Goal: Task Accomplishment & Management: Manage account settings

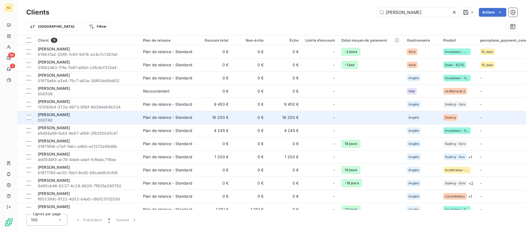
type input "eric"
click at [81, 118] on span "000740" at bounding box center [87, 119] width 99 height 5
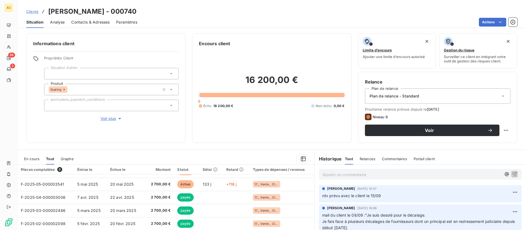
click at [34, 13] on span "Clients" at bounding box center [32, 11] width 12 height 4
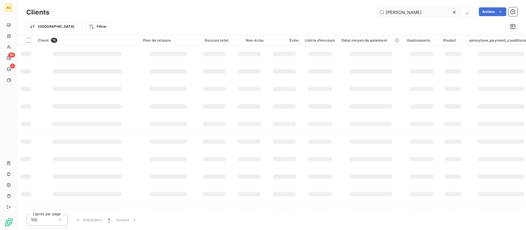
drag, startPoint x: 394, startPoint y: 14, endPoint x: 383, endPoint y: 12, distance: 11.2
click at [383, 12] on input "[PERSON_NAME]" at bounding box center [418, 12] width 82 height 9
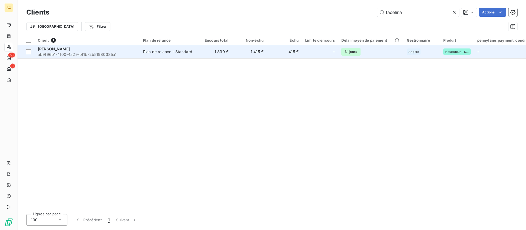
type input "facelina"
click at [95, 53] on span "ab9f96b1-4f00-4a29-bf1b-2b51980385a1" at bounding box center [87, 54] width 99 height 5
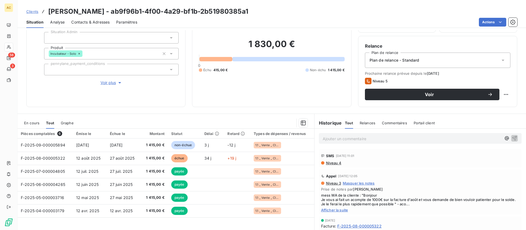
scroll to position [37, 0]
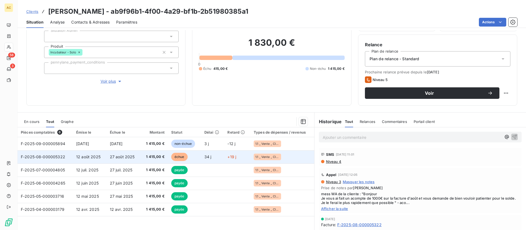
click at [111, 157] on span "27 août 2025" at bounding box center [122, 156] width 25 height 5
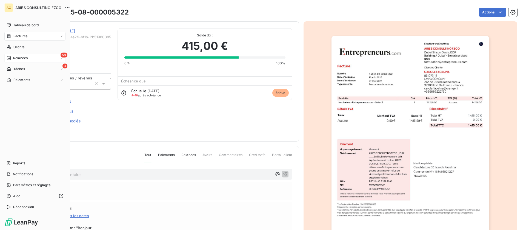
click at [24, 60] on span "Relances" at bounding box center [20, 58] width 15 height 5
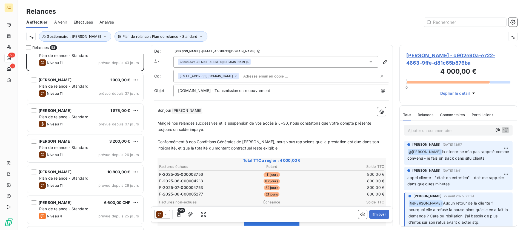
scroll to position [76, 0]
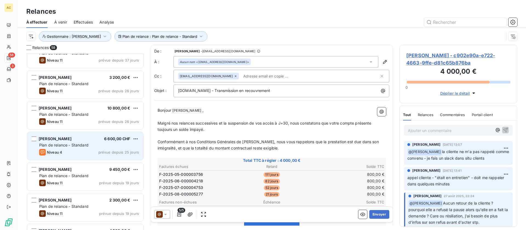
click at [90, 144] on div "Plan de relance - Standard" at bounding box center [89, 144] width 100 height 5
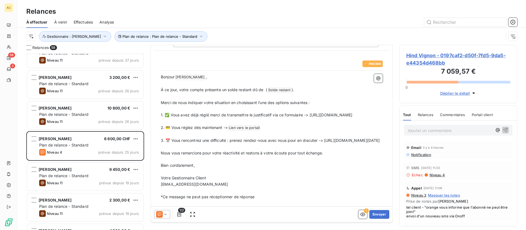
scroll to position [42, 0]
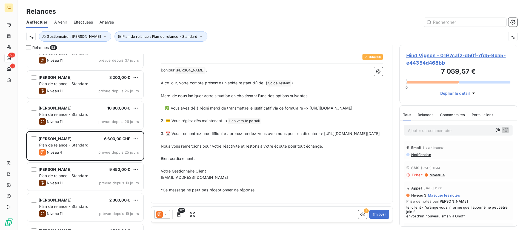
drag, startPoint x: 336, startPoint y: 146, endPoint x: 157, endPoint y: 145, distance: 179.1
click at [157, 145] on div "766 / 800 Bonjour Hind Vignon ﻿ , ﻿ À ce jour, votre compte présente un solde r…" at bounding box center [271, 123] width 235 height 153
click at [371, 215] on button "Envoyer" at bounding box center [379, 214] width 20 height 9
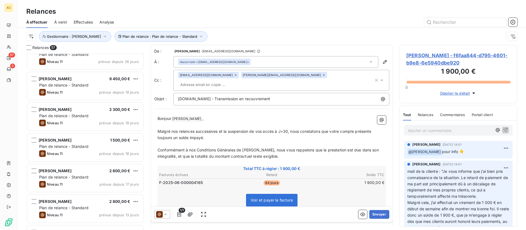
scroll to position [210, 0]
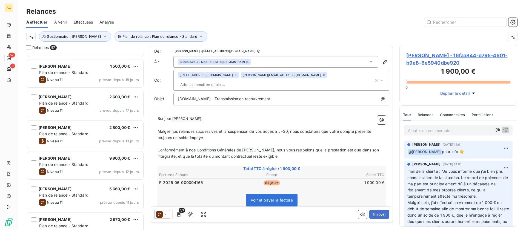
click at [99, 133] on div "Plan de relance - Standard" at bounding box center [89, 133] width 100 height 5
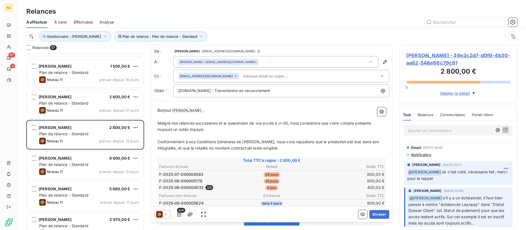
click at [440, 129] on p "Ajouter un commentaire ﻿" at bounding box center [450, 130] width 84 height 7
click at [502, 129] on icon "button" at bounding box center [504, 129] width 5 height 5
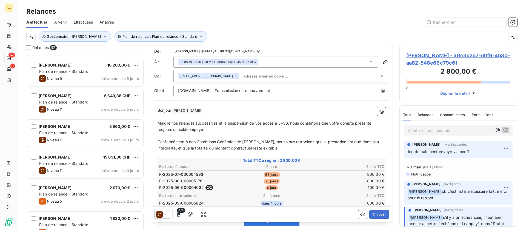
scroll to position [460, 0]
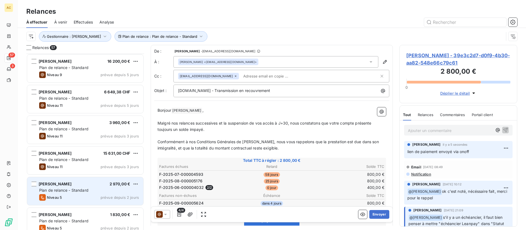
click at [74, 187] on div "Sonna DONFACK 2 970,00 € Plan de relance - Standard Niveau 5 prévue depuis 2 jo…" at bounding box center [85, 191] width 116 height 28
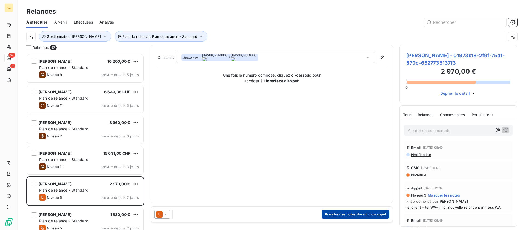
click at [349, 215] on button "Prendre des notes durant mon appel" at bounding box center [355, 214] width 68 height 9
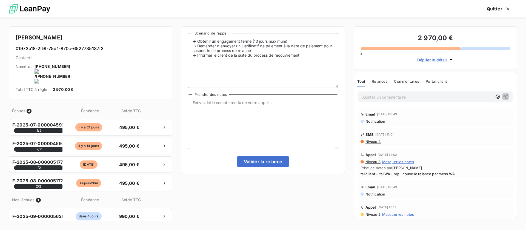
click at [211, 117] on textarea "Prendre des notes" at bounding box center [263, 121] width 150 height 55
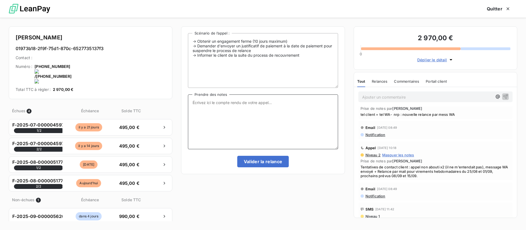
scroll to position [99, 0]
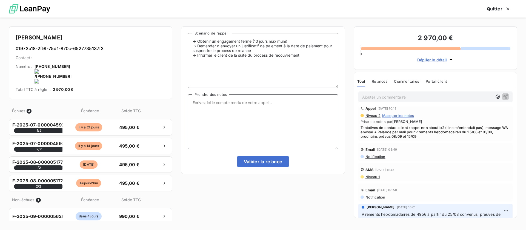
click at [235, 119] on textarea "Prendre des notes" at bounding box center [263, 121] width 150 height 55
click at [116, 59] on onoff-telecom-ce-actions-button at bounding box center [116, 59] width 0 height 0
click at [293, 110] on textarea "Prendre des notes" at bounding box center [263, 121] width 150 height 55
drag, startPoint x: 88, startPoint y: 68, endPoint x: 116, endPoint y: 68, distance: 28.5
click at [71, 74] on onoff-telecom-ce-phone-number "+32 485 04 50 23" at bounding box center [52, 79] width 37 height 10
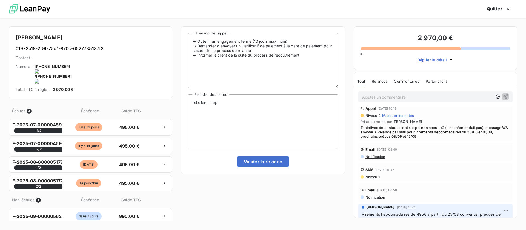
copy onoff-telecom-ce-phone-number-wrapper "+32 485 04 50 23"
click at [236, 109] on textarea "tel client - nrp" at bounding box center [263, 121] width 150 height 55
click at [252, 100] on textarea "tel client - nrp et pas de mess" at bounding box center [263, 121] width 150 height 55
type textarea "tel client - nrp et pas de messagerie nouvelle relance via WA"
click at [261, 162] on button "Valider la relance" at bounding box center [263, 161] width 52 height 11
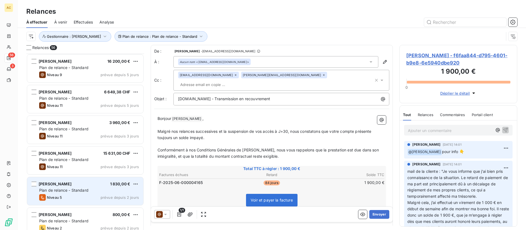
scroll to position [475, 0]
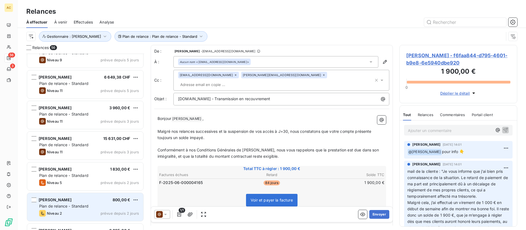
click at [80, 201] on div "Candice Antczak 800,00 €" at bounding box center [89, 199] width 100 height 5
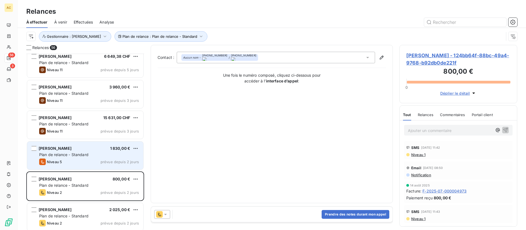
scroll to position [553, 0]
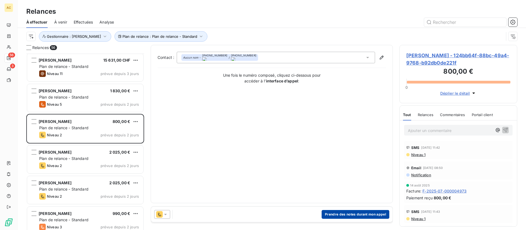
click at [350, 214] on button "Prendre des notes durant mon appel" at bounding box center [355, 214] width 68 height 9
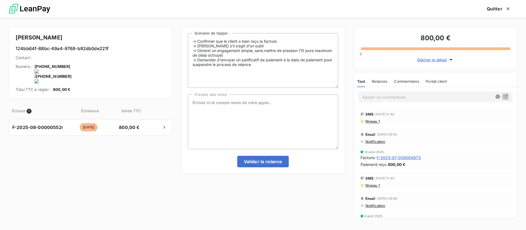
click at [118, 59] on onoff-telecom-ce-actions-button at bounding box center [118, 59] width 0 height 0
click at [214, 108] on textarea "Prendre des notes" at bounding box center [263, 121] width 150 height 55
click at [215, 104] on textarea "tel cliente - fait le nécéssaire dès que possible" at bounding box center [263, 121] width 150 height 55
type textarea "tel cliente - (était en salon pro ce week-end, vient juste de rentrer ) fait le…"
click at [266, 162] on button "Valider la relance" at bounding box center [263, 161] width 52 height 11
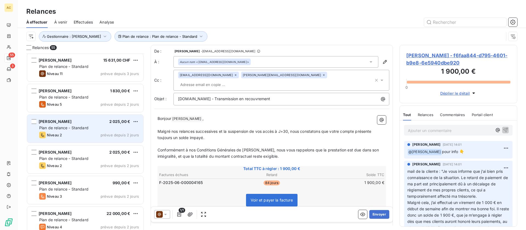
click at [96, 130] on div "Plan de relance - Standard" at bounding box center [89, 127] width 100 height 5
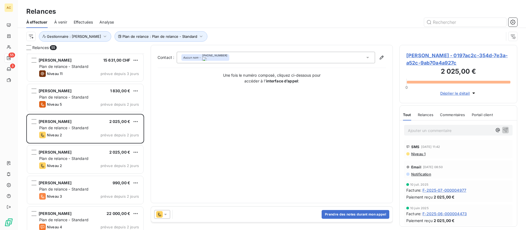
scroll to position [1, 0]
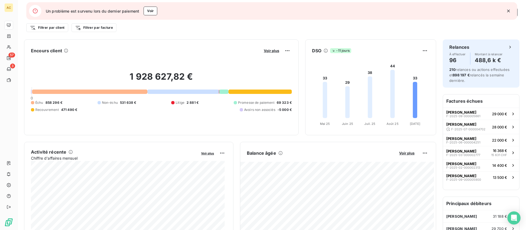
click at [508, 13] on icon "button" at bounding box center [507, 10] width 5 height 5
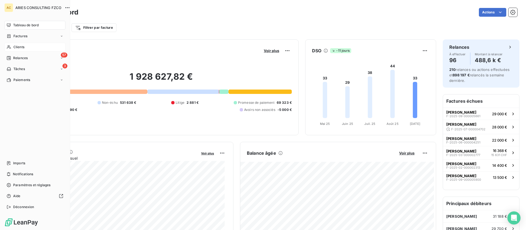
click at [22, 49] on span "Clients" at bounding box center [18, 47] width 11 height 5
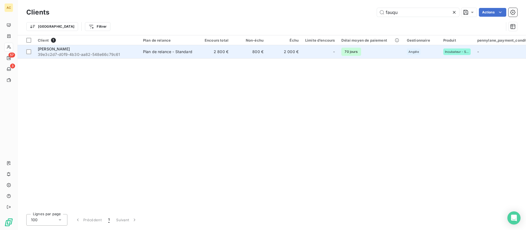
type input "fauqu"
click at [187, 55] on td "Plan de relance - Standard" at bounding box center [168, 51] width 57 height 13
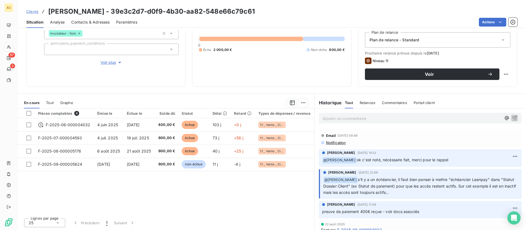
scroll to position [56, 0]
click at [47, 102] on span "Tout" at bounding box center [50, 102] width 8 height 4
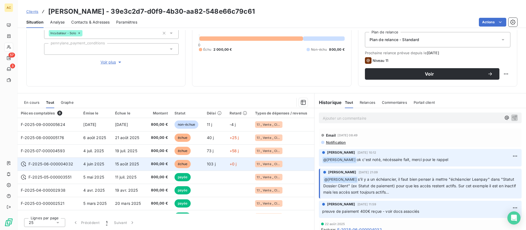
click at [136, 162] on span "15 août 2025" at bounding box center [127, 164] width 24 height 5
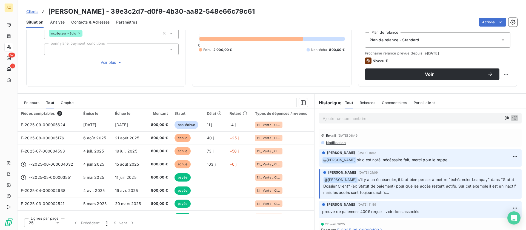
scroll to position [56, 0]
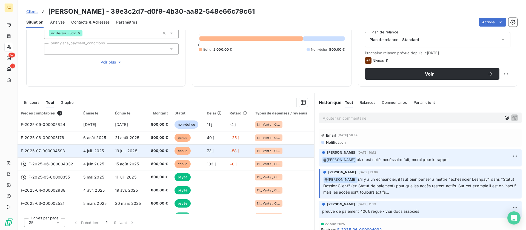
click at [214, 148] on td "73 j" at bounding box center [214, 150] width 23 height 13
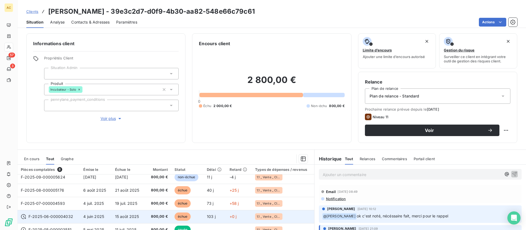
scroll to position [10, 0]
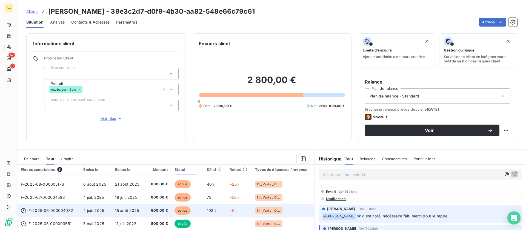
click at [142, 210] on td "15 août 2025" at bounding box center [129, 210] width 34 height 13
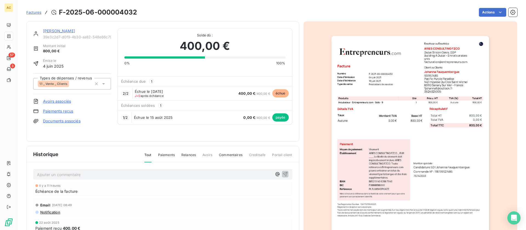
click at [64, 31] on link "[PERSON_NAME]" at bounding box center [59, 30] width 32 height 5
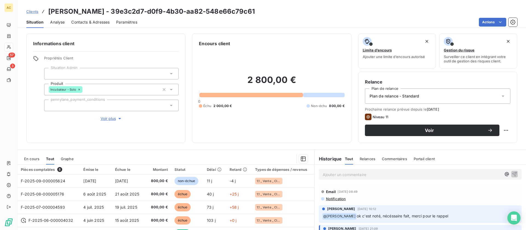
click at [84, 21] on span "Contacts & Adresses" at bounding box center [90, 21] width 38 height 5
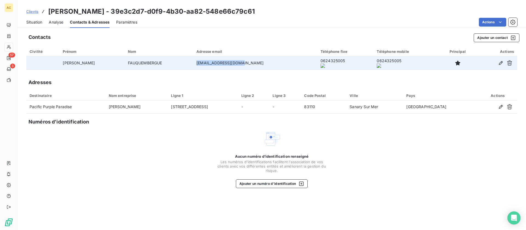
drag, startPoint x: 194, startPoint y: 62, endPoint x: 235, endPoint y: 63, distance: 40.8
click at [235, 63] on td "fjohanna1@outlook.fr" at bounding box center [255, 62] width 124 height 13
copy td "fjohanna1@outlook.fr"
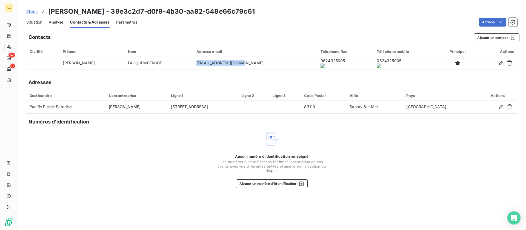
click at [33, 23] on span "Situation" at bounding box center [34, 21] width 16 height 5
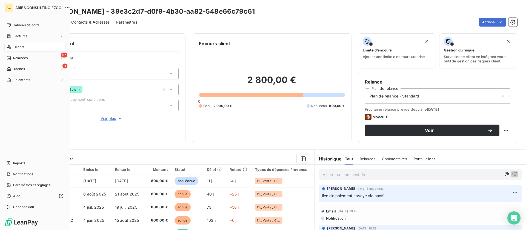
click at [14, 48] on span "Clients" at bounding box center [18, 47] width 11 height 5
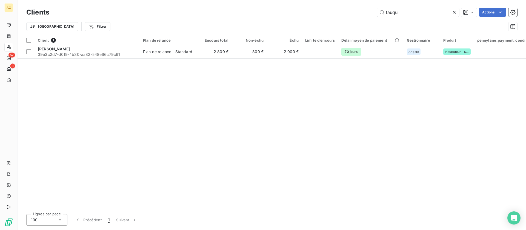
drag, startPoint x: 407, startPoint y: 13, endPoint x: 373, endPoint y: 12, distance: 34.0
click at [373, 12] on div "fauqu Actions" at bounding box center [286, 12] width 461 height 9
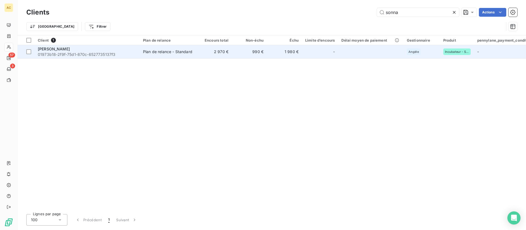
type input "sonna"
click at [183, 55] on td "Plan de relance - Standard" at bounding box center [168, 51] width 57 height 13
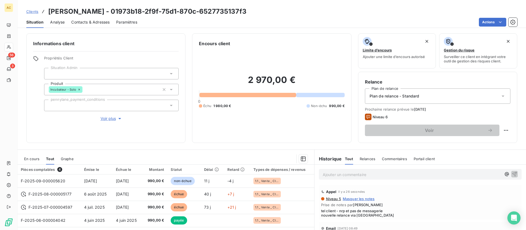
scroll to position [56, 0]
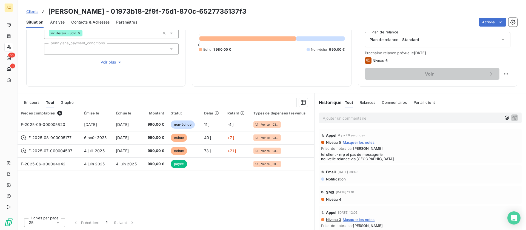
click at [33, 12] on span "Clients" at bounding box center [32, 11] width 12 height 4
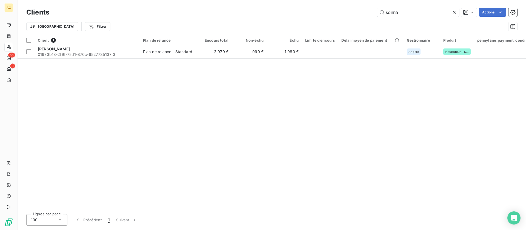
drag, startPoint x: 401, startPoint y: 11, endPoint x: 375, endPoint y: 11, distance: 26.0
click at [375, 11] on div "sonna Actions" at bounding box center [286, 12] width 461 height 9
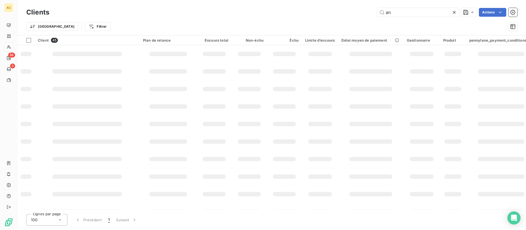
type input "a"
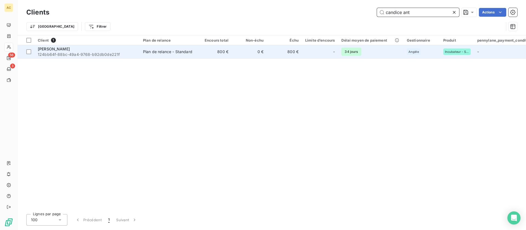
type input "candice ant"
click at [91, 55] on span "124bb64f-88bc-49a4-9768-b92db0de221f" at bounding box center [87, 54] width 99 height 5
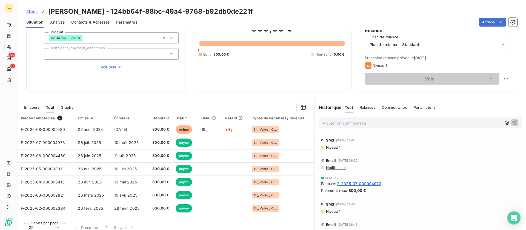
click at [110, 69] on span "Voir plus" at bounding box center [111, 66] width 22 height 5
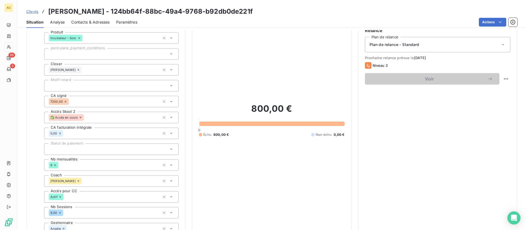
click at [109, 89] on div at bounding box center [111, 85] width 134 height 11
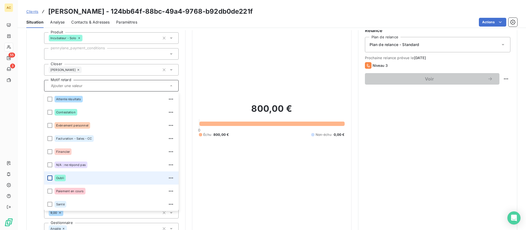
click at [48, 180] on div at bounding box center [49, 177] width 5 height 5
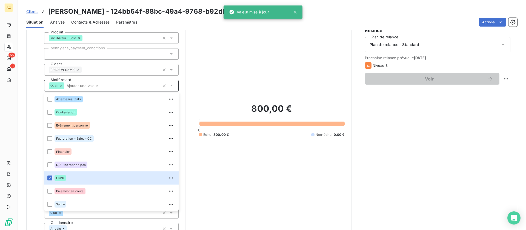
click at [190, 25] on div "Actions" at bounding box center [330, 22] width 373 height 9
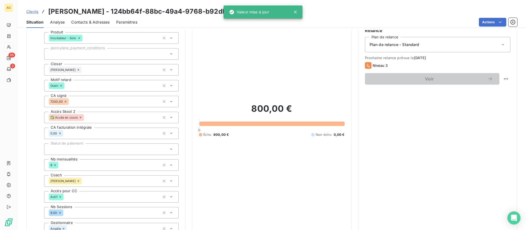
click at [31, 11] on span "Clients" at bounding box center [32, 11] width 12 height 4
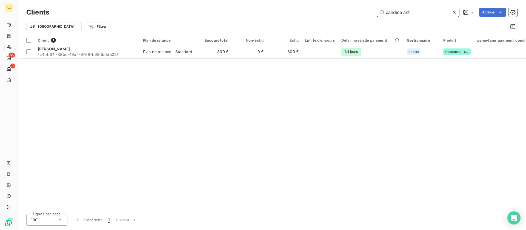
drag, startPoint x: 411, startPoint y: 11, endPoint x: 373, endPoint y: 10, distance: 38.1
click at [373, 10] on div "candice ant Actions" at bounding box center [286, 12] width 461 height 9
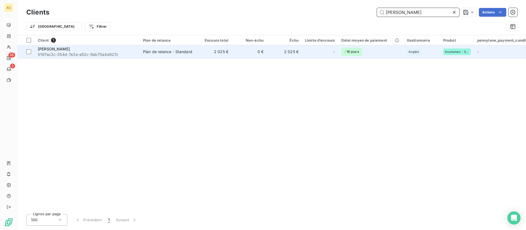
type input "greg ma"
click at [183, 54] on div "Plan de relance - Standard" at bounding box center [167, 51] width 49 height 5
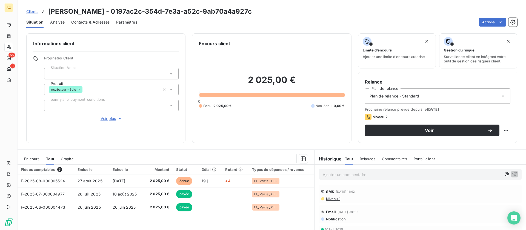
click at [91, 23] on span "Contacts & Adresses" at bounding box center [90, 21] width 38 height 5
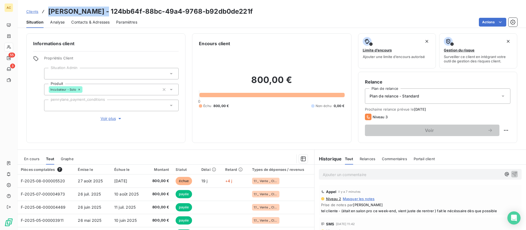
drag, startPoint x: 48, startPoint y: 12, endPoint x: 101, endPoint y: 9, distance: 53.2
click at [101, 9] on h3 "Candice Antczak - 124bb64f-88bc-49a4-9768-b92db0de221f" at bounding box center [150, 12] width 205 height 10
copy h3 "[PERSON_NAME]"
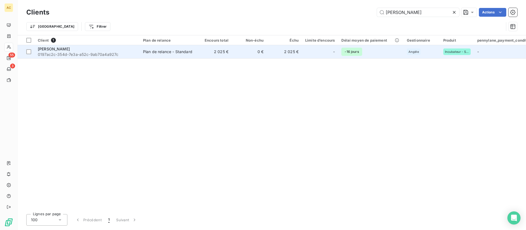
click at [97, 56] on span "0197ac2c-354d-7e3a-a52c-9ab70a4a927c" at bounding box center [87, 54] width 99 height 5
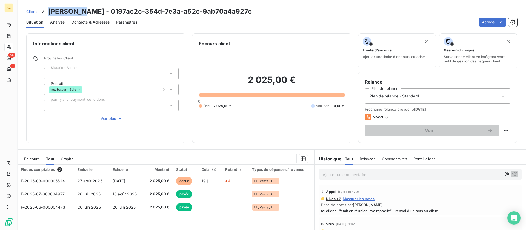
drag, startPoint x: 48, startPoint y: 9, endPoint x: 80, endPoint y: 14, distance: 31.8
click at [80, 14] on h3 "Greg Marc - 0197ac2c-354d-7e3a-a52c-9ab70a4a927c" at bounding box center [149, 12] width 203 height 10
copy h3 "Greg Marc"
click at [102, 118] on span "Voir plus" at bounding box center [111, 118] width 22 height 5
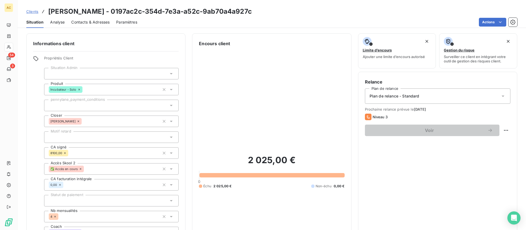
click at [101, 137] on div at bounding box center [111, 136] width 134 height 11
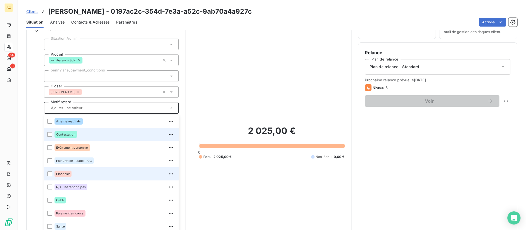
scroll to position [32, 0]
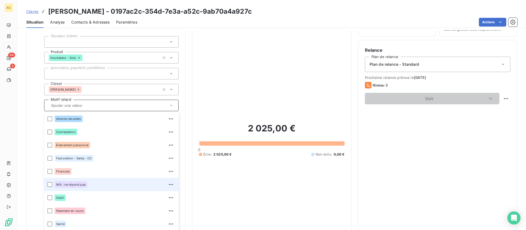
click at [79, 185] on span "N/A : ne répond pas" at bounding box center [71, 184] width 30 height 3
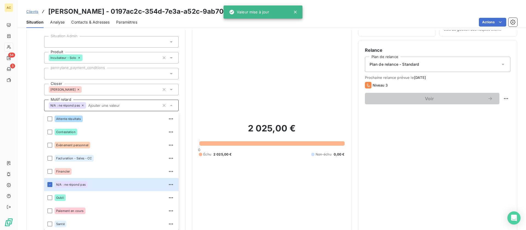
click at [199, 83] on div "2 025,00 € 0 Échu 2 025,00 € Non-échu 0,00 €" at bounding box center [271, 139] width 145 height 249
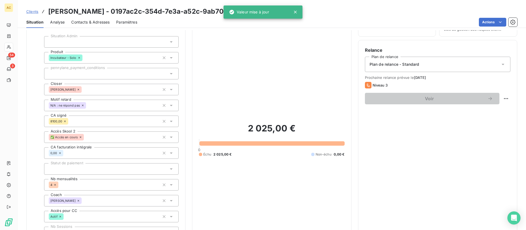
click at [31, 12] on span "Clients" at bounding box center [32, 11] width 12 height 4
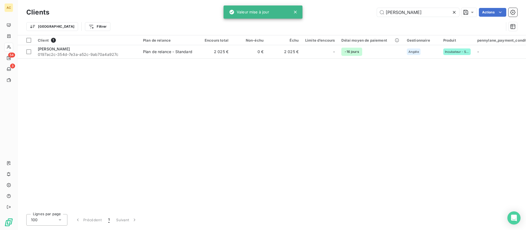
drag, startPoint x: 419, startPoint y: 15, endPoint x: 359, endPoint y: 11, distance: 59.3
click at [359, 11] on div "greg ma Actions" at bounding box center [286, 12] width 461 height 9
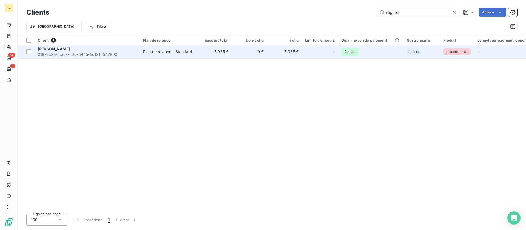
type input "régine"
click at [62, 53] on span "0197ac2e-fcad-7c6d-b445-5d121d547800" at bounding box center [87, 54] width 99 height 5
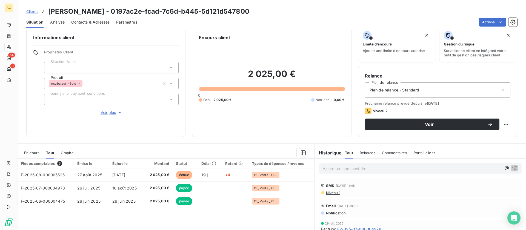
scroll to position [16, 0]
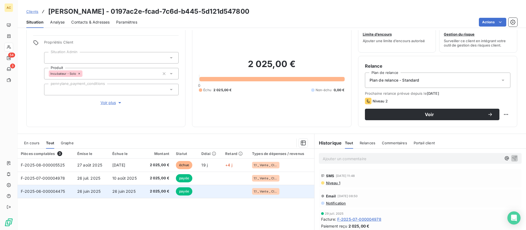
click at [118, 186] on td "26 juin 2025" at bounding box center [126, 191] width 34 height 13
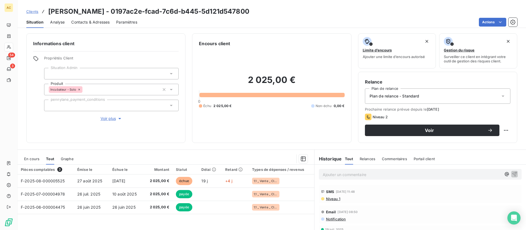
click at [289, 147] on div "Informations client Propriétés Client Situation Admin Produit Incubateur - Solo…" at bounding box center [272, 130] width 508 height 200
click at [90, 21] on span "Contacts & Adresses" at bounding box center [90, 21] width 38 height 5
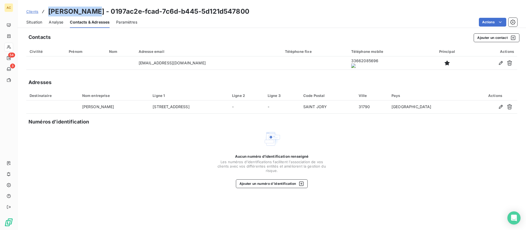
drag, startPoint x: 49, startPoint y: 10, endPoint x: 90, endPoint y: 10, distance: 41.1
click at [90, 10] on h3 "[PERSON_NAME] - 0197ac2e-fcad-7c6d-b445-5d121d547800" at bounding box center [148, 12] width 201 height 10
copy h3 "Régine Danet"
drag, startPoint x: 33, startPoint y: 10, endPoint x: 62, endPoint y: 16, distance: 29.0
click at [34, 11] on span "Clients" at bounding box center [32, 11] width 12 height 4
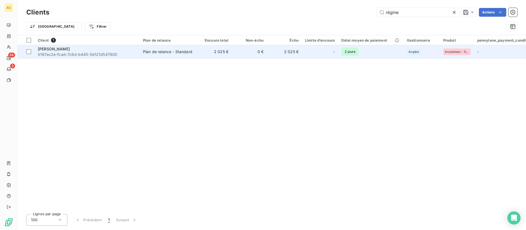
click at [124, 51] on div "Régine Danet" at bounding box center [87, 48] width 99 height 5
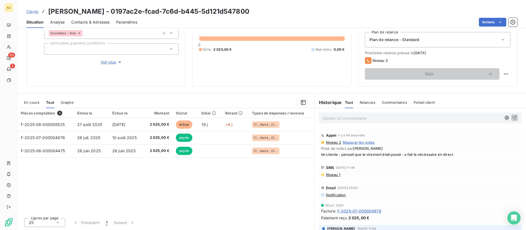
click at [450, 120] on p "Ajouter un commentaire ﻿" at bounding box center [412, 118] width 179 height 7
click at [401, 119] on p "Ajouter un commentaire ﻿" at bounding box center [412, 118] width 179 height 7
drag, startPoint x: 47, startPoint y: 13, endPoint x: 91, endPoint y: 13, distance: 43.5
click at [91, 13] on div "Clients Régine Danet - 0197ac2e-fcad-7c6d-b445-5d121d547800" at bounding box center [137, 12] width 223 height 10
copy h3 "Régine Danet"
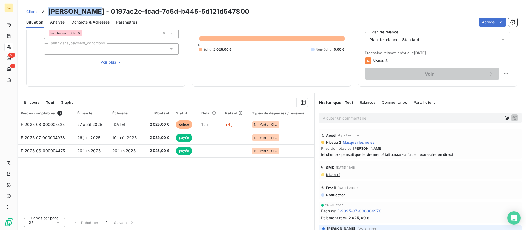
scroll to position [1, 0]
click at [418, 189] on div "Email 9 sept. 2025, 08:50" at bounding box center [420, 186] width 198 height 9
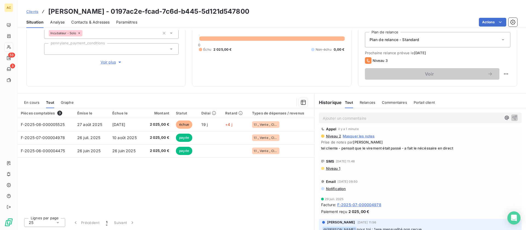
scroll to position [15, 0]
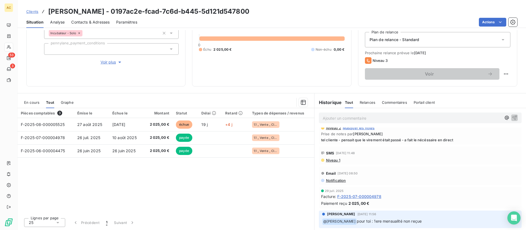
click at [410, 89] on div "Informations client Propriétés Client Situation Admin Produit Incubateur - Solo…" at bounding box center [272, 130] width 508 height 200
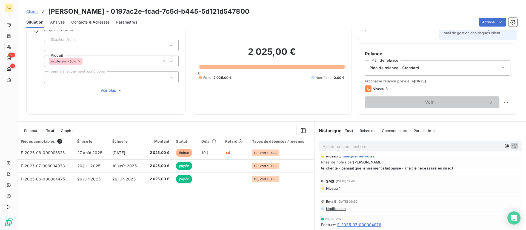
scroll to position [0, 0]
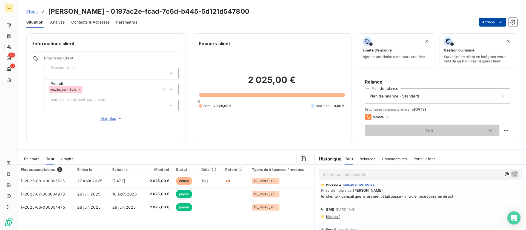
click at [503, 24] on html "AC 53 3 Clients Régine Danet - 0197ac2e-fcad-7c6d-b445-5d121d547800 Situation A…" at bounding box center [263, 115] width 526 height 230
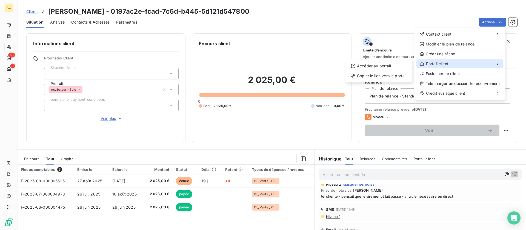
click at [441, 63] on span "Portail client" at bounding box center [437, 63] width 22 height 5
click at [446, 63] on span "Portail client" at bounding box center [437, 63] width 22 height 5
click at [400, 67] on div "Accéder au portail" at bounding box center [378, 66] width 62 height 9
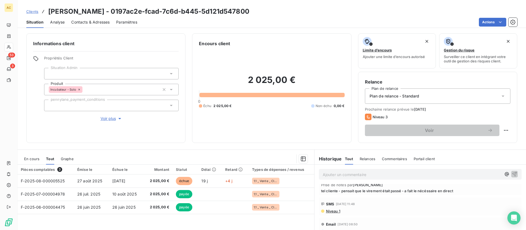
scroll to position [29, 0]
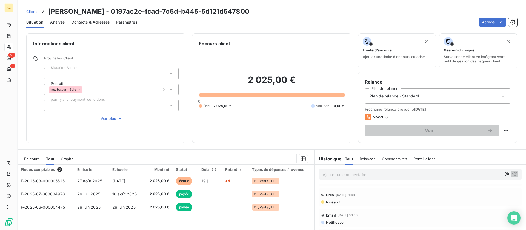
click at [330, 203] on span "Niveau 1" at bounding box center [332, 202] width 15 height 4
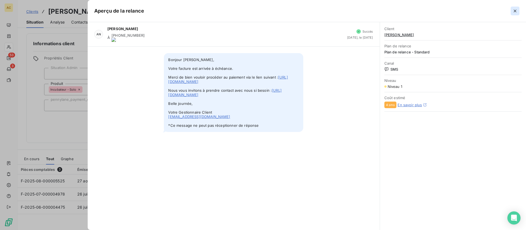
click at [514, 12] on icon "button" at bounding box center [514, 10] width 5 height 5
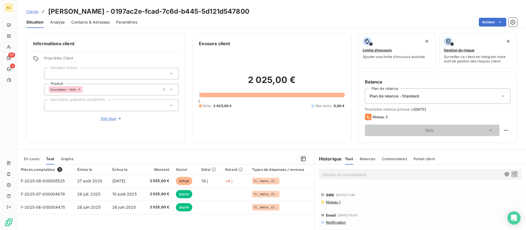
click at [341, 221] on span "Notification" at bounding box center [335, 222] width 21 height 4
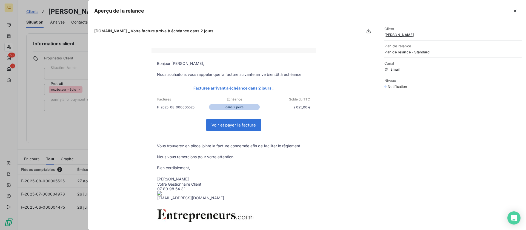
scroll to position [30, 0]
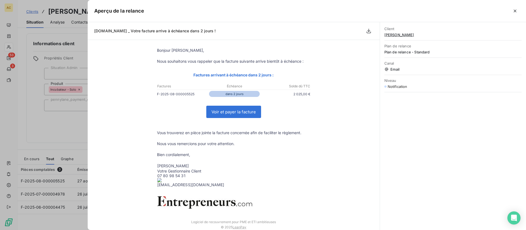
click at [236, 113] on link "Voir et payer la facture" at bounding box center [233, 112] width 54 height 12
click at [517, 12] on button "button" at bounding box center [514, 11] width 9 height 9
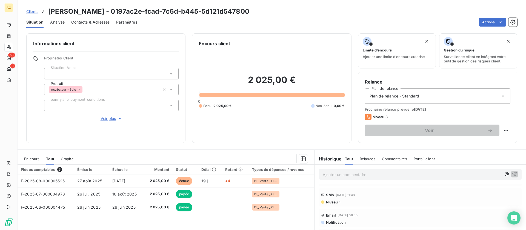
click at [330, 202] on span "Niveau 1" at bounding box center [332, 202] width 15 height 4
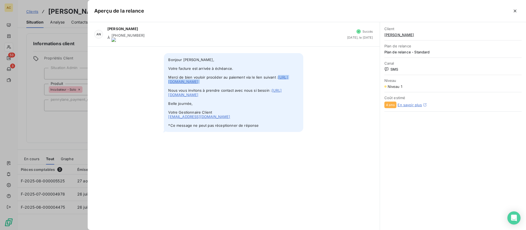
drag, startPoint x: 185, startPoint y: 91, endPoint x: 166, endPoint y: 77, distance: 23.3
click at [166, 77] on span "Bonjour Régine Danet, Votre facture est arrivée à échéance. Merci de bien voulo…" at bounding box center [233, 92] width 139 height 79
copy span "https://app.leanpay.fr/portal/a7843be9-89bc-4003-a921-61031780726d/auth?session…"
click at [513, 12] on icon "button" at bounding box center [514, 10] width 5 height 5
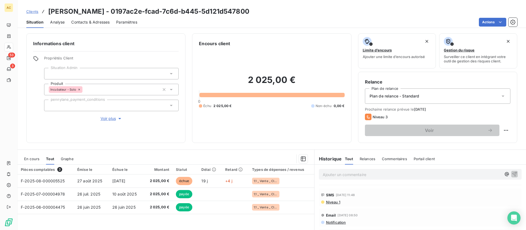
click at [259, 154] on div at bounding box center [193, 158] width 227 height 9
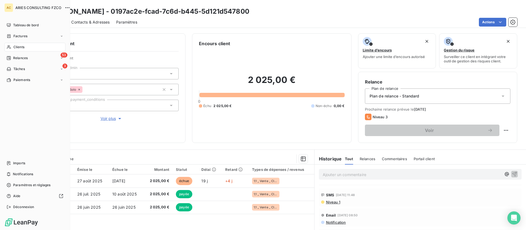
click at [20, 44] on div "Clients" at bounding box center [34, 47] width 61 height 9
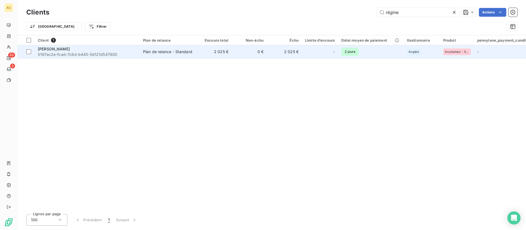
click at [134, 49] on div "Régine Danet" at bounding box center [87, 48] width 99 height 5
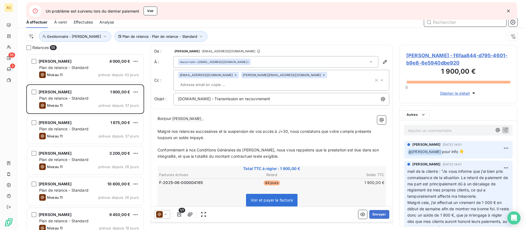
scroll to position [4, 4]
click at [509, 13] on icon "button" at bounding box center [507, 10] width 5 height 5
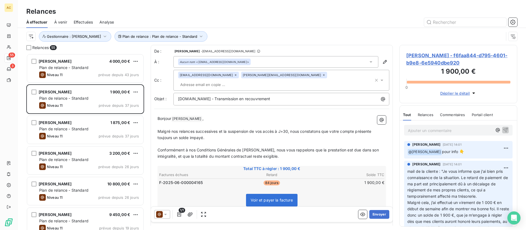
click at [149, 56] on div "Relances 55 Brigitte Richard 4 000,00 € Plan de relance - Standard Niveau 11 pr…" at bounding box center [272, 137] width 508 height 185
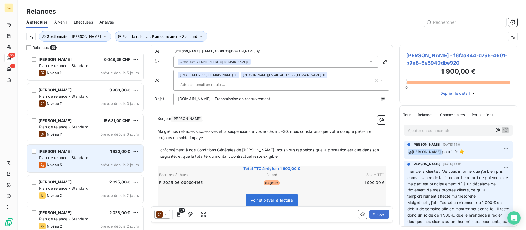
scroll to position [502, 0]
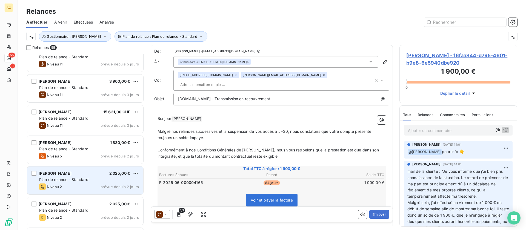
click at [80, 179] on span "Plan de relance - Standard" at bounding box center [63, 179] width 49 height 5
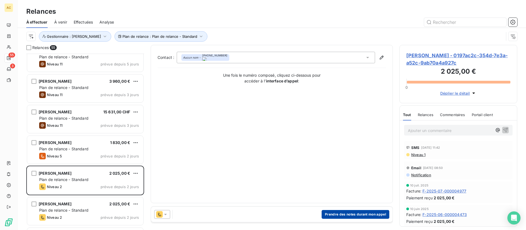
click at [363, 213] on button "Prendre des notes durant mon appel" at bounding box center [355, 214] width 68 height 9
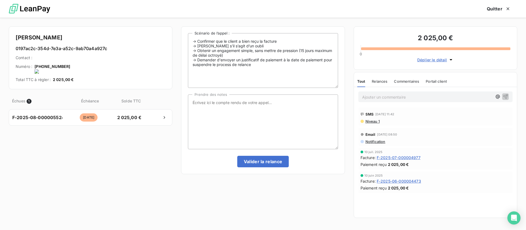
click at [70, 59] on onoff-telecom-ce-actions-button at bounding box center [70, 59] width 0 height 0
click at [509, 197] on div "Ajouter un commentaire ﻿ SMS 11 sept. 2025, 11:42 Niveau 1 Email 9 sept. 2025, …" at bounding box center [435, 152] width 163 height 131
click at [218, 116] on textarea "Prendre des notes" at bounding box center [263, 121] width 150 height 55
click at [241, 102] on textarea "tel client - était en réunion me rappelle - renvoi d'un sms au client" at bounding box center [263, 121] width 150 height 55
drag, startPoint x: 212, startPoint y: 105, endPoint x: 222, endPoint y: 115, distance: 14.7
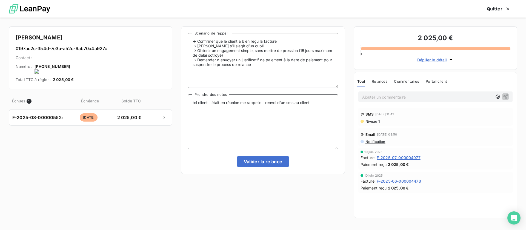
click at [212, 105] on textarea "tel client - était en réunion me rappelle - renvoi d'un sms au client" at bounding box center [263, 121] width 150 height 55
click at [210, 100] on textarea "tel client - était en réunion me rappelle - renvoi d'un sms au client" at bounding box center [263, 121] width 150 height 55
click at [212, 103] on textarea "tel client - était en réunion me rappelle - renvoi d'un sms au client" at bounding box center [263, 121] width 150 height 55
click at [264, 102] on textarea "tel client - "était en réunion me rappelle - renvoi d'un sms au client" at bounding box center [263, 121] width 150 height 55
click at [241, 102] on textarea "tel client - "était en réunion me rappelle" - renvoi d'un sms au client" at bounding box center [263, 121] width 150 height 55
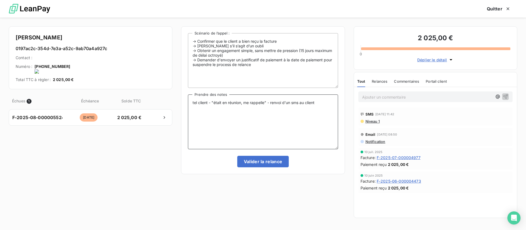
click at [318, 102] on textarea "tel client - "était en réunion, me rappelle" - renvoi d'un sms au client" at bounding box center [263, 121] width 150 height 55
type textarea "tel client - "était en réunion, me rappelle" - renvoi d'un sms au client"
click at [272, 162] on button "Valider la relance" at bounding box center [263, 161] width 52 height 11
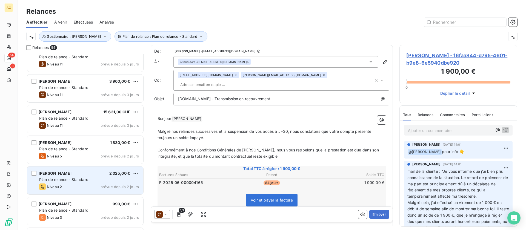
click at [84, 184] on div "Niveau 2 prévue depuis 2 jours" at bounding box center [89, 186] width 100 height 7
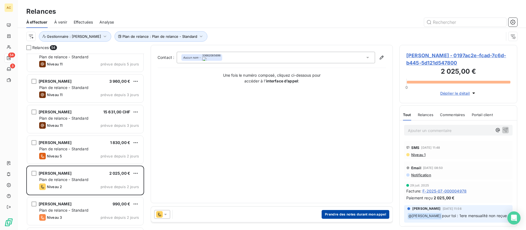
click at [339, 213] on button "Prendre des notes durant mon appel" at bounding box center [355, 214] width 68 height 9
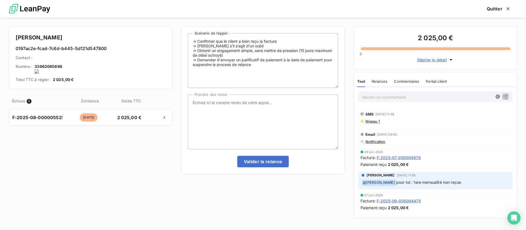
drag, startPoint x: 68, startPoint y: 67, endPoint x: 71, endPoint y: 68, distance: 3.2
click at [65, 59] on onoff-telecom-ce-actions-button at bounding box center [65, 59] width 0 height 0
click at [241, 103] on textarea "Prendre des notes" at bounding box center [263, 121] width 150 height 55
click at [241, 104] on textarea "tel cliente -" at bounding box center [263, 121] width 150 height 55
click at [300, 102] on textarea "tel cliente - pensait qu'il étai passé - a fait le nécéssaire en irect" at bounding box center [263, 121] width 150 height 55
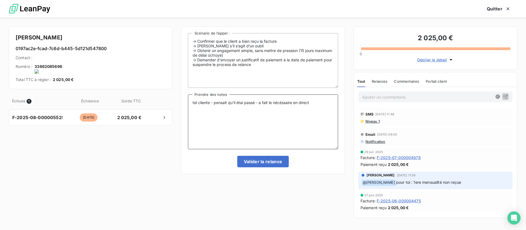
click at [324, 104] on textarea "tel cliente - pensait qu'il étai passé - a fait le nécéssaire en direct" at bounding box center [263, 121] width 150 height 55
click at [368, 140] on span "Notification" at bounding box center [375, 141] width 21 height 4
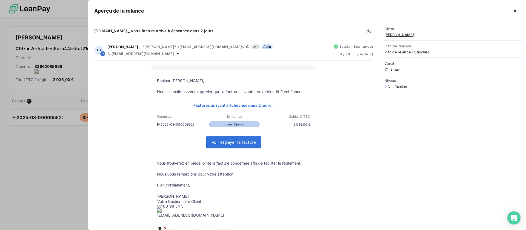
drag, startPoint x: 513, startPoint y: 9, endPoint x: 500, endPoint y: 22, distance: 19.2
click at [514, 9] on icon "button" at bounding box center [514, 10] width 5 height 5
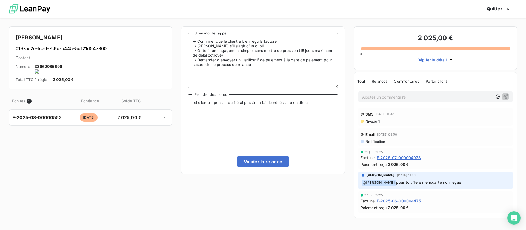
click at [243, 103] on textarea "tel cliente - pensait qu'il étai passé - a fait le nécéssaire en direct" at bounding box center [263, 121] width 150 height 55
drag, startPoint x: 236, startPoint y: 103, endPoint x: 232, endPoint y: 102, distance: 4.8
click at [232, 102] on textarea "tel cliente - pensait qu'il était passé - a fait le nécéssaire en direct" at bounding box center [263, 121] width 150 height 55
drag, startPoint x: 223, startPoint y: 114, endPoint x: 227, endPoint y: 110, distance: 5.8
click at [223, 114] on textarea "tel cliente - pensait qu'il était passé - a fait le nécéssaire en direct" at bounding box center [263, 121] width 150 height 55
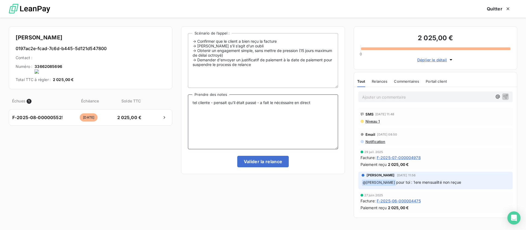
click at [235, 102] on textarea "tel cliente - pensait qu'il était passé - a fait le nécéssaire en direct" at bounding box center [263, 121] width 150 height 55
click at [229, 103] on textarea "tel cliente - pensait que était passé - a fait le nécéssaire en direct" at bounding box center [263, 121] width 150 height 55
drag, startPoint x: 214, startPoint y: 114, endPoint x: 213, endPoint y: 110, distance: 4.6
click at [214, 115] on textarea "tel cliente - pensait que était passé - a fait le nécéssaire en direct" at bounding box center [263, 121] width 150 height 55
click at [236, 103] on textarea "tel cliente - pensait que était passé - a fait le nécéssaire en direct" at bounding box center [263, 121] width 150 height 55
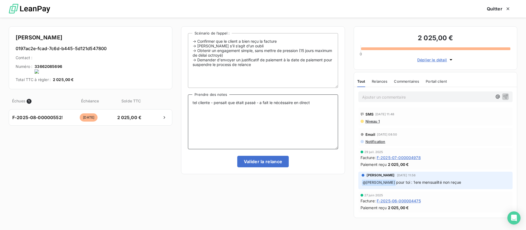
click at [235, 102] on textarea "tel cliente - pensait que était passé - a fait le nécéssaire en direct" at bounding box center [263, 121] width 150 height 55
click at [235, 103] on textarea "tel cliente - pensait que était passé - a fait le nécéssaire en direct" at bounding box center [263, 121] width 150 height 55
type textarea "tel cliente - pensait que le virement était passé - a fait le nécéssaire en dir…"
click at [333, 102] on textarea "tel cliente - pensait que le virement était passé - a fait le nécéssaire en dir…" at bounding box center [263, 121] width 150 height 55
click at [258, 162] on button "Valider la relance" at bounding box center [263, 161] width 52 height 11
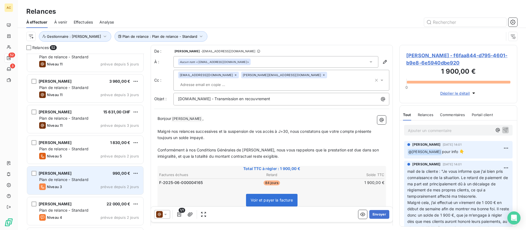
click at [86, 182] on div "Plan de relance - Standard" at bounding box center [89, 179] width 100 height 5
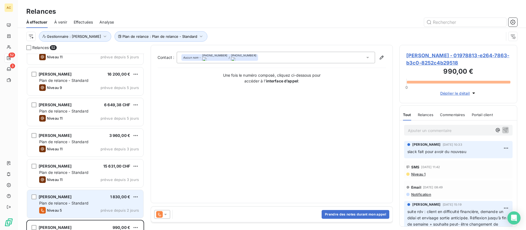
scroll to position [508, 0]
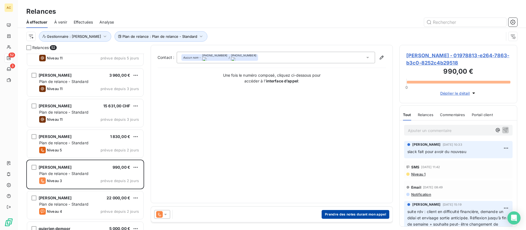
click at [345, 215] on button "Prendre des notes durant mon appel" at bounding box center [355, 214] width 68 height 9
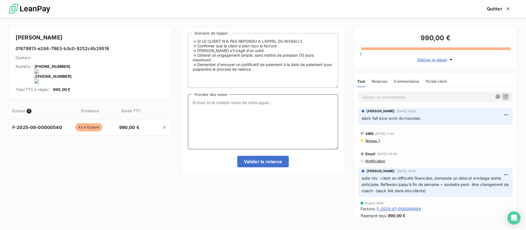
click at [226, 102] on textarea "Prendre des notes" at bounding box center [263, 121] width 150 height 55
click at [71, 59] on onoff-telecom-ce-actions-button at bounding box center [71, 59] width 0 height 0
click at [278, 114] on textarea "Prendre des notes" at bounding box center [263, 121] width 150 height 55
click at [255, 105] on textarea "tel client - nrp" at bounding box center [263, 121] width 150 height 55
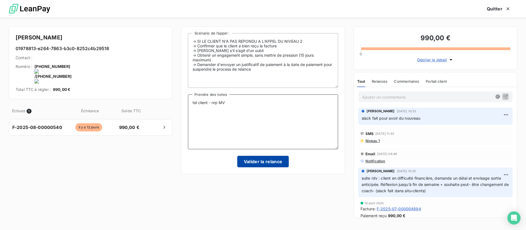
type textarea "tel client - nrp MV"
click at [267, 161] on button "Valider la relance" at bounding box center [263, 161] width 52 height 11
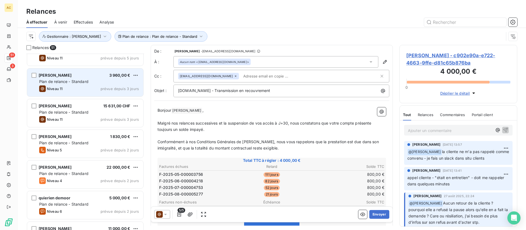
click at [86, 84] on div "Fanta Bamba 3 960,00 € Plan de relance - Standard Niveau 11 prévue depuis 3 jou…" at bounding box center [85, 82] width 116 height 28
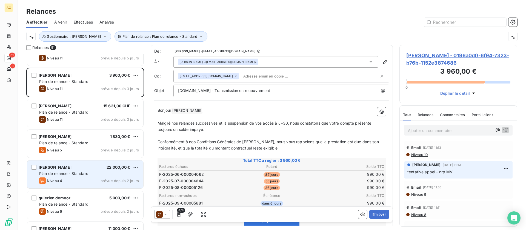
click at [88, 175] on div "Plan de relance - Standard" at bounding box center [89, 173] width 100 height 5
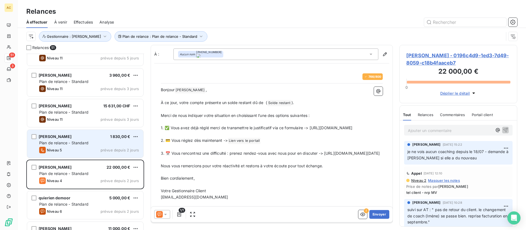
scroll to position [172, 114]
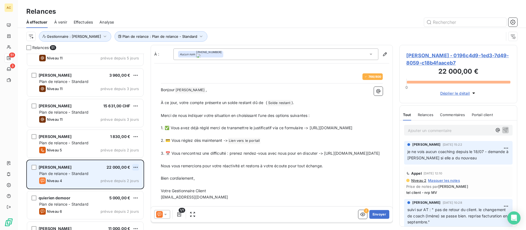
click at [136, 168] on html "AC 51 3 Relances À effectuer À venir Effectuées Analyse Plan de relance : Plan …" at bounding box center [263, 115] width 526 height 230
click at [124, 187] on div "Passer cette action" at bounding box center [111, 188] width 49 height 9
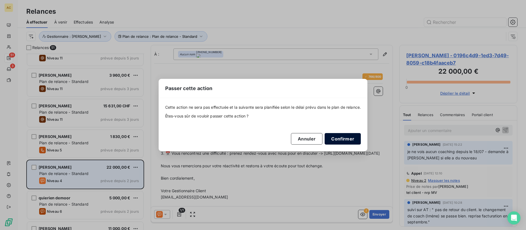
click at [338, 140] on button "Confirmer" at bounding box center [342, 138] width 36 height 11
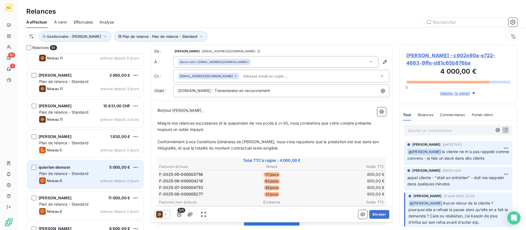
click at [86, 166] on div "quierien demoor 5 000,00 €" at bounding box center [89, 167] width 100 height 5
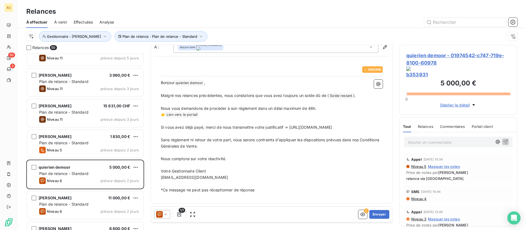
scroll to position [14, 0]
click at [377, 217] on button "Envoyer" at bounding box center [379, 214] width 20 height 9
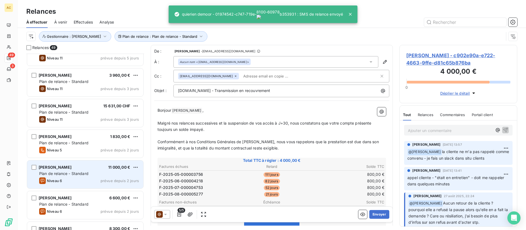
click at [91, 180] on div "Niveau 6 prévue depuis 2 jours" at bounding box center [89, 180] width 100 height 7
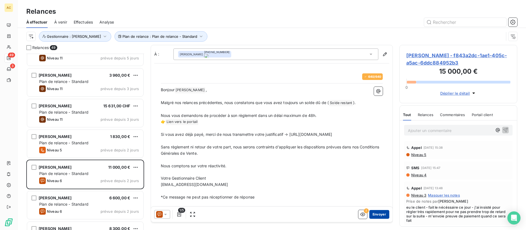
click at [375, 215] on button "Envoyer" at bounding box center [379, 214] width 20 height 9
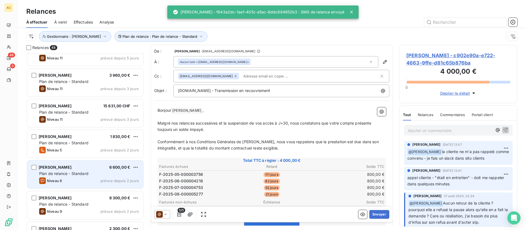
click at [101, 167] on div "Cedrik Nadé 6 600,00 €" at bounding box center [89, 167] width 100 height 5
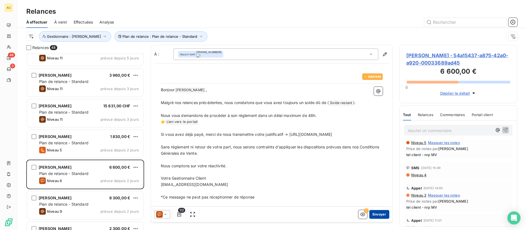
click at [375, 215] on button "Envoyer" at bounding box center [379, 214] width 20 height 9
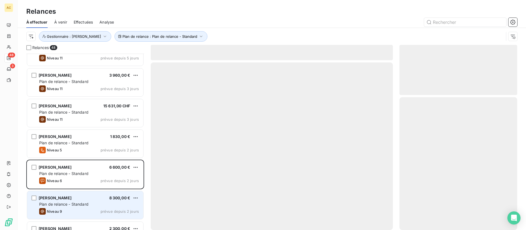
click at [107, 203] on div "Plan de relance - Standard" at bounding box center [89, 203] width 100 height 5
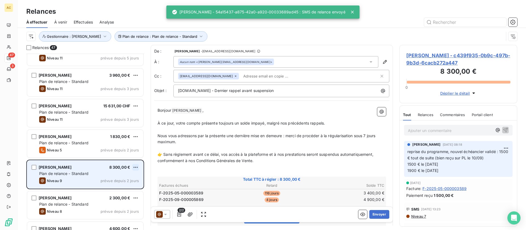
click at [135, 168] on html "AC 47 3 Relances À effectuer À venir Effectuées Analyse Plan de relance : Plan …" at bounding box center [263, 115] width 526 height 230
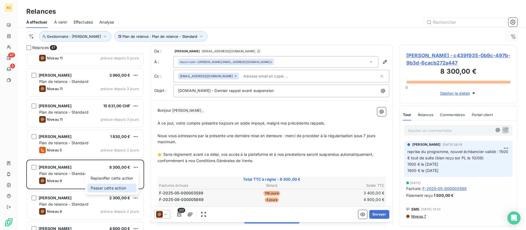
drag, startPoint x: 116, startPoint y: 189, endPoint x: 120, endPoint y: 189, distance: 4.4
click at [116, 189] on div "Passer cette action" at bounding box center [111, 188] width 49 height 9
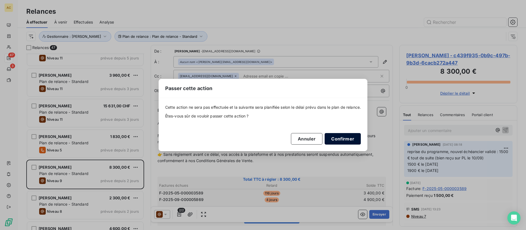
click at [336, 141] on button "Confirmer" at bounding box center [342, 138] width 36 height 11
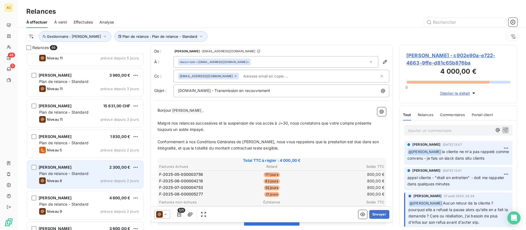
click at [92, 177] on div "ghislain quibech 2 300,00 € Plan de relance - Standard Niveau 8 prévue depuis 2…" at bounding box center [85, 174] width 116 height 28
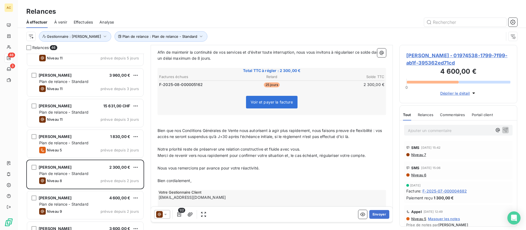
scroll to position [91, 0]
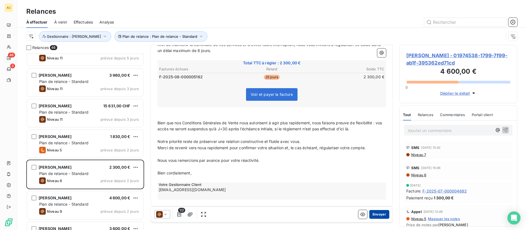
click at [375, 215] on button "Envoyer" at bounding box center [379, 214] width 20 height 9
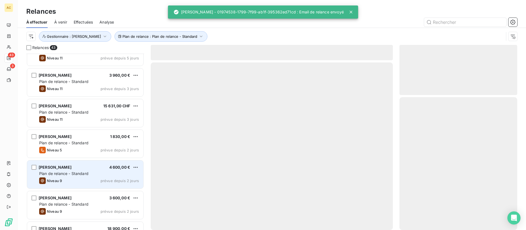
click at [84, 175] on span "Plan de relance - Standard" at bounding box center [63, 173] width 49 height 5
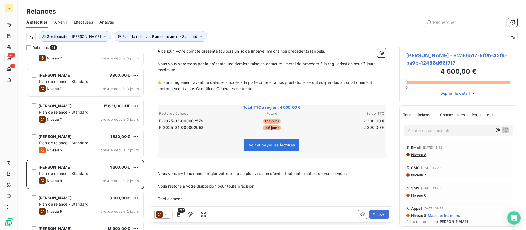
scroll to position [101, 0]
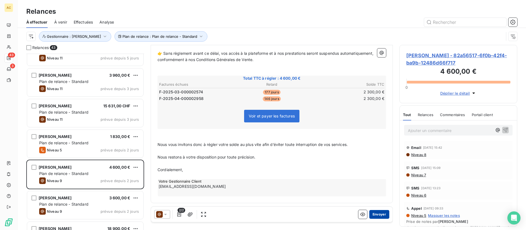
click at [377, 214] on button "Envoyer" at bounding box center [379, 214] width 20 height 9
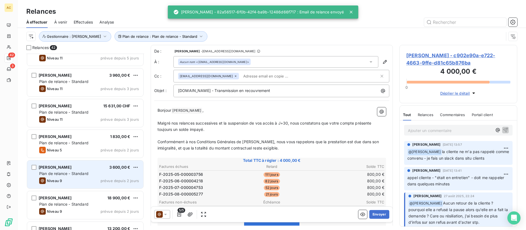
click at [78, 171] on span "Plan de relance - Standard" at bounding box center [63, 173] width 49 height 5
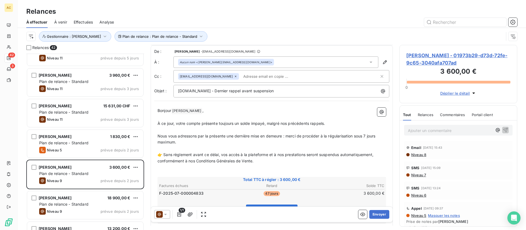
scroll to position [79, 0]
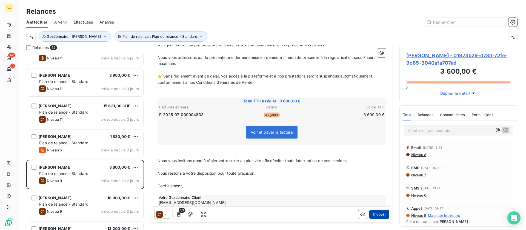
click at [370, 214] on button "Envoyer" at bounding box center [379, 214] width 20 height 9
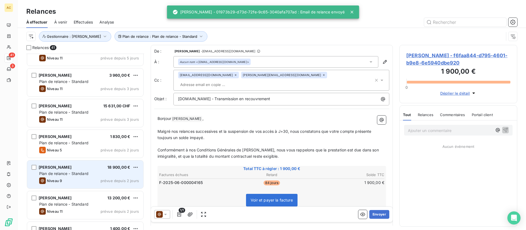
click at [69, 167] on div "Thierry PAGE 18 900,00 €" at bounding box center [89, 167] width 100 height 5
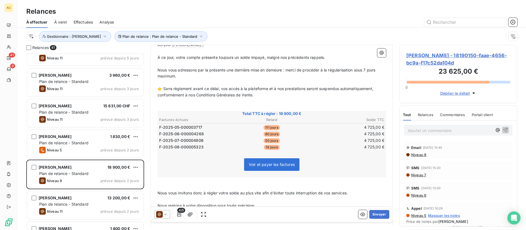
scroll to position [57, 0]
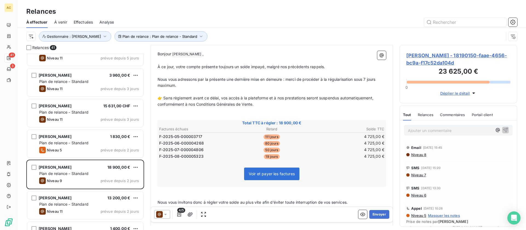
click at [416, 155] on span "Niveau 8" at bounding box center [418, 154] width 16 height 4
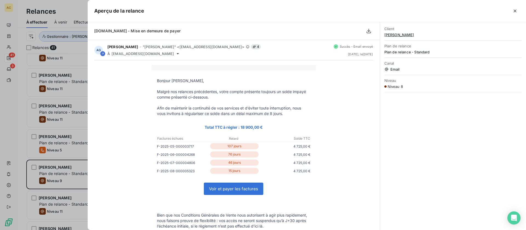
click at [512, 10] on button "button" at bounding box center [514, 11] width 9 height 9
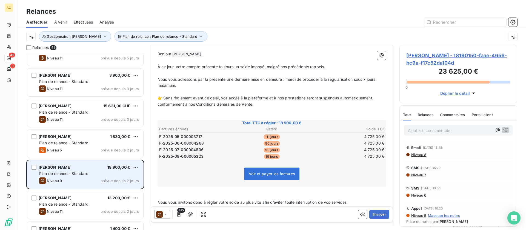
click at [62, 175] on span "Plan de relance - Standard" at bounding box center [63, 173] width 49 height 5
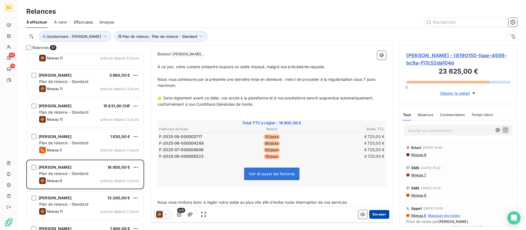
click at [370, 214] on button "Envoyer" at bounding box center [379, 214] width 20 height 9
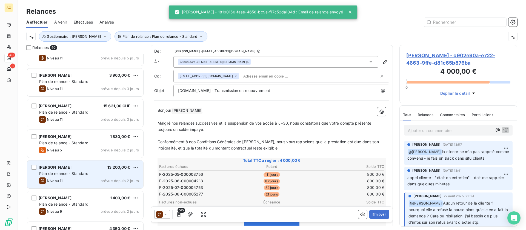
click at [75, 179] on div "Niveau 11 prévue depuis 2 jours" at bounding box center [89, 180] width 100 height 7
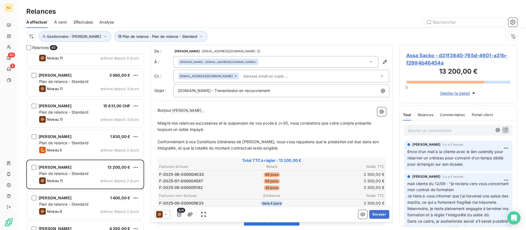
scroll to position [519, 0]
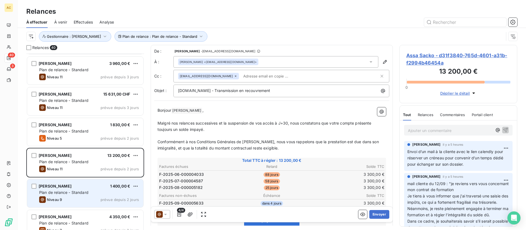
click at [104, 193] on div "Plan de relance - Standard" at bounding box center [89, 192] width 100 height 5
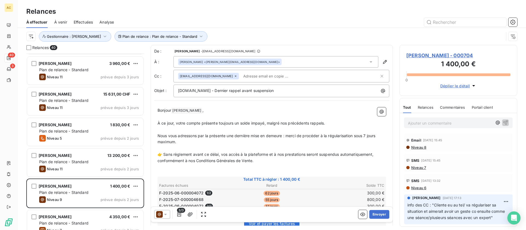
click at [413, 147] on span "Niveau 8" at bounding box center [418, 147] width 16 height 4
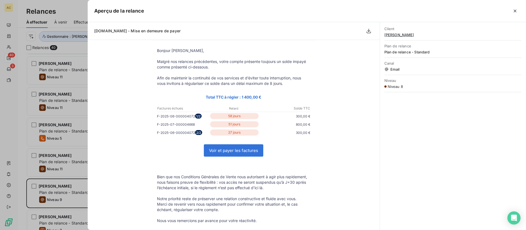
scroll to position [71, 0]
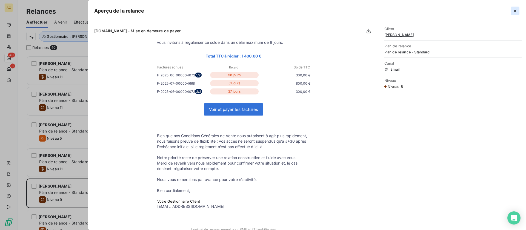
click at [515, 13] on icon "button" at bounding box center [514, 10] width 5 height 5
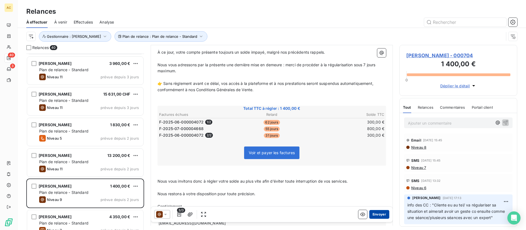
click at [374, 214] on button "Envoyer" at bounding box center [379, 214] width 20 height 9
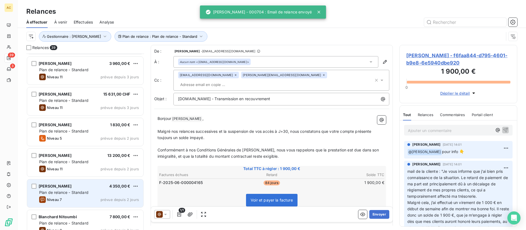
click at [86, 189] on div "Caroline Ansquer 4 350,00 € Plan de relance - Standard Niveau 7 prévue depuis 2…" at bounding box center [85, 193] width 116 height 28
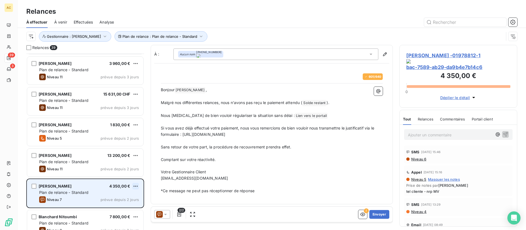
click at [135, 185] on html "AC 39 3 Relances À effectuer À venir Effectuées Analyse Plan de relance : Plan …" at bounding box center [263, 115] width 526 height 230
click at [118, 206] on div "Passer cette action" at bounding box center [111, 207] width 49 height 9
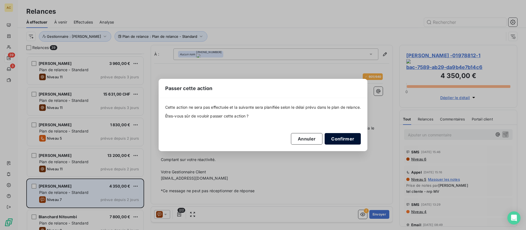
click at [348, 140] on button "Confirmer" at bounding box center [342, 138] width 36 height 11
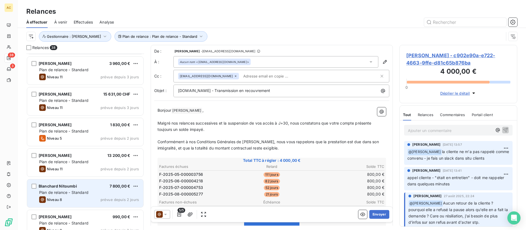
click at [97, 190] on div "Plan de relance - Standard" at bounding box center [89, 192] width 100 height 5
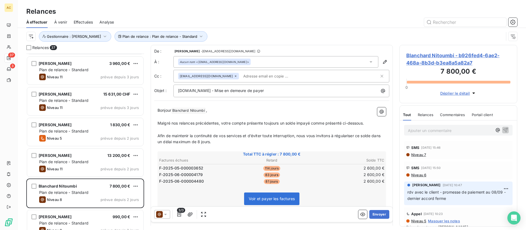
scroll to position [108, 0]
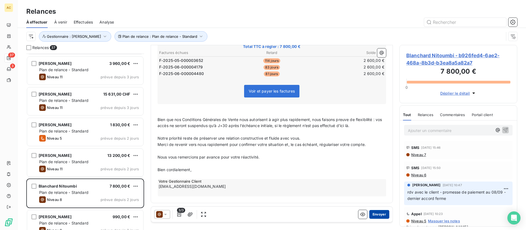
click at [374, 216] on button "Envoyer" at bounding box center [379, 214] width 20 height 9
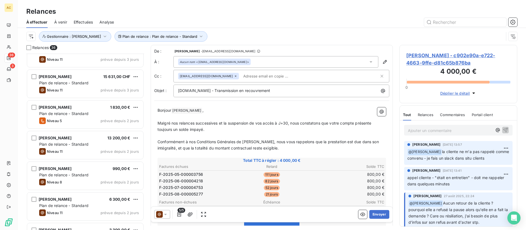
scroll to position [538, 0]
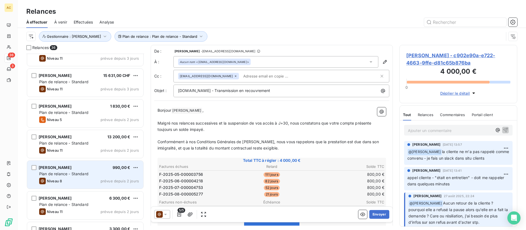
click at [95, 176] on div "Plan de relance - Standard" at bounding box center [89, 173] width 100 height 5
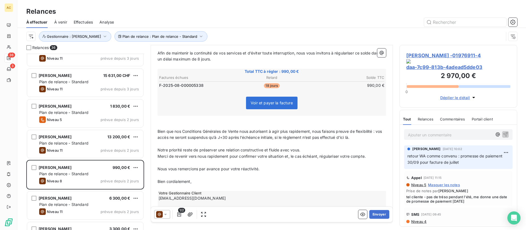
scroll to position [95, 0]
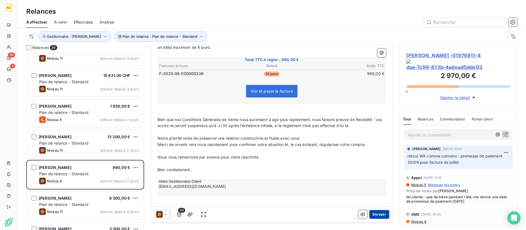
click at [378, 213] on button "Envoyer" at bounding box center [379, 214] width 20 height 9
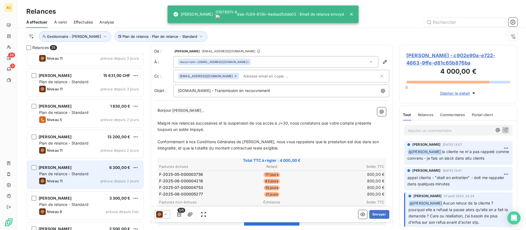
click at [82, 180] on div "Niveau 11 prévue depuis 2 jours" at bounding box center [89, 181] width 100 height 7
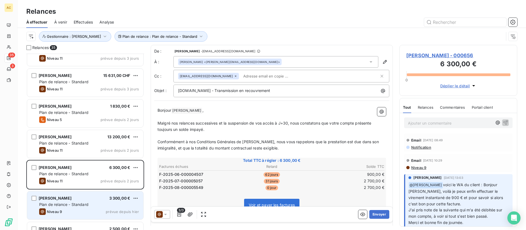
click at [82, 204] on span "Plan de relance - Standard" at bounding box center [63, 204] width 49 height 5
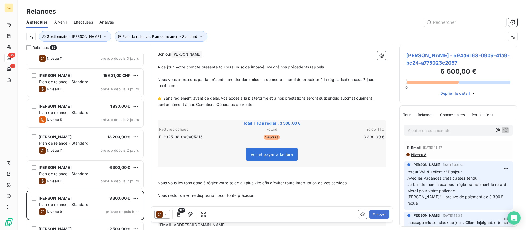
scroll to position [95, 0]
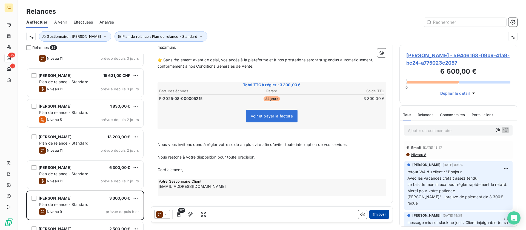
click at [372, 214] on button "Envoyer" at bounding box center [379, 214] width 20 height 9
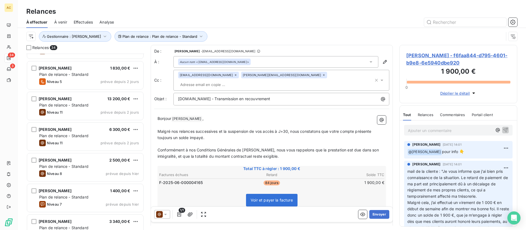
scroll to position [580, 0]
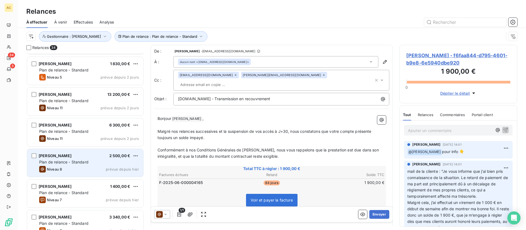
click at [96, 161] on div "Plan de relance - Standard" at bounding box center [89, 161] width 100 height 5
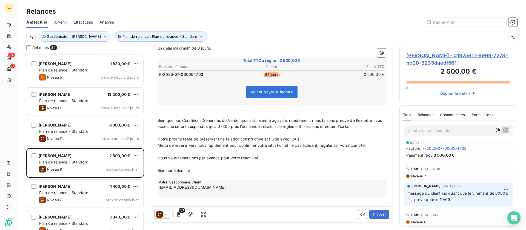
scroll to position [95, 0]
click at [372, 213] on button "Envoyer" at bounding box center [379, 214] width 20 height 9
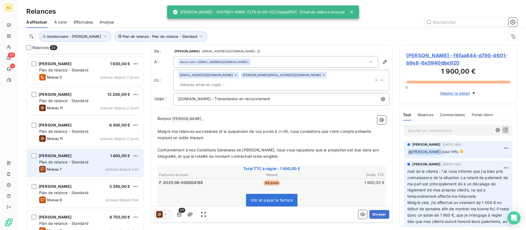
click at [101, 169] on div "Niveau 7 prévue depuis hier" at bounding box center [89, 169] width 100 height 7
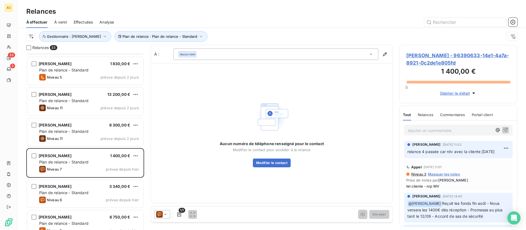
click at [457, 131] on p "Ajouter un commentaire ﻿" at bounding box center [450, 130] width 84 height 7
click at [502, 129] on icon "button" at bounding box center [504, 129] width 5 height 5
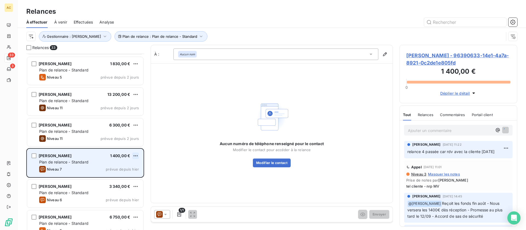
click at [135, 156] on html "AC 33 3 Relances À effectuer À venir Effectuées Analyse Plan de relance : Plan …" at bounding box center [263, 115] width 526 height 230
click at [117, 175] on div "Passer cette action" at bounding box center [111, 176] width 49 height 9
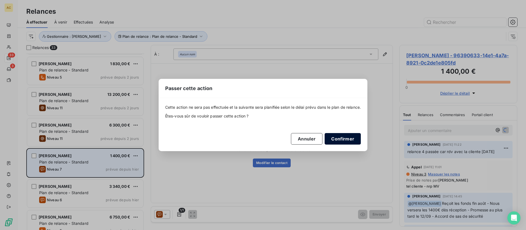
click at [341, 141] on button "Confirmer" at bounding box center [342, 138] width 36 height 11
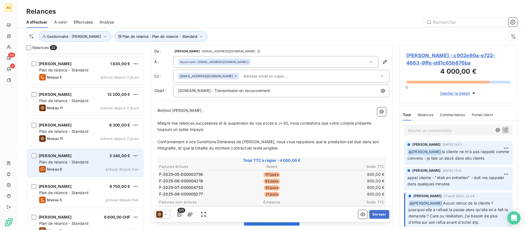
click at [82, 162] on span "Plan de relance - Standard" at bounding box center [63, 162] width 49 height 5
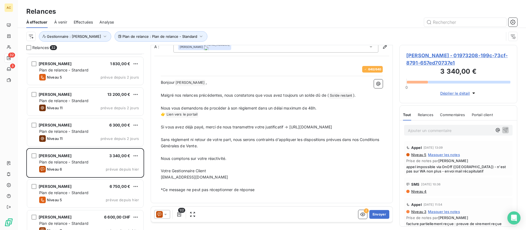
scroll to position [11, 0]
click at [327, 172] on p "Votre Gestionnaire Client" at bounding box center [272, 171] width 222 height 6
click at [374, 214] on button "Envoyer" at bounding box center [379, 214] width 20 height 9
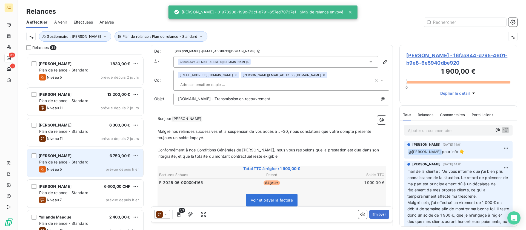
click at [94, 161] on div "Plan de relance - Standard" at bounding box center [89, 161] width 100 height 5
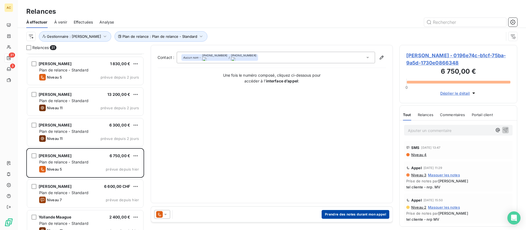
click at [348, 214] on button "Prendre des notes durant mon appel" at bounding box center [355, 214] width 68 height 9
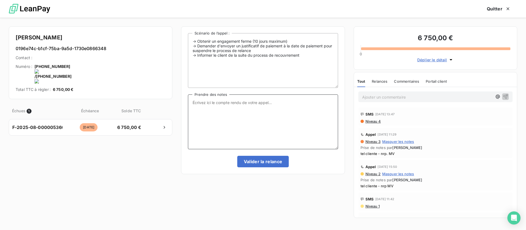
click at [277, 116] on textarea "Prendre des notes" at bounding box center [263, 121] width 150 height 55
click at [237, 114] on textarea "nécéssaire fait ce week-end - à suivre" at bounding box center [263, 121] width 150 height 55
type textarea "nécéssaire fait ce week-end - à suivre"
click at [257, 161] on button "Valider la relance" at bounding box center [263, 161] width 52 height 11
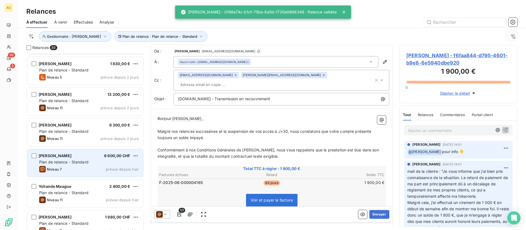
click at [109, 163] on div "Plan de relance - Standard" at bounding box center [89, 161] width 100 height 5
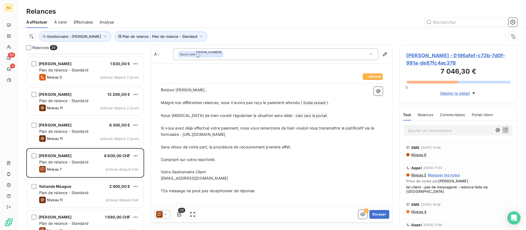
click at [341, 141] on p "﻿" at bounding box center [272, 141] width 222 height 6
click at [381, 215] on button "Envoyer" at bounding box center [379, 214] width 20 height 9
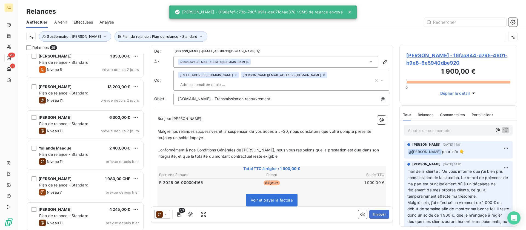
scroll to position [588, 0]
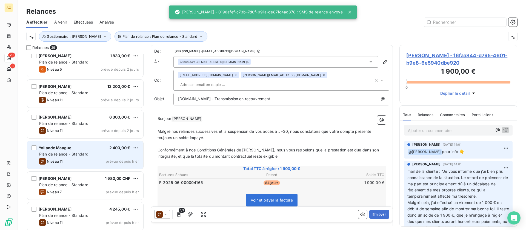
click at [102, 158] on div "Niveau 11 prévue depuis hier" at bounding box center [89, 161] width 100 height 7
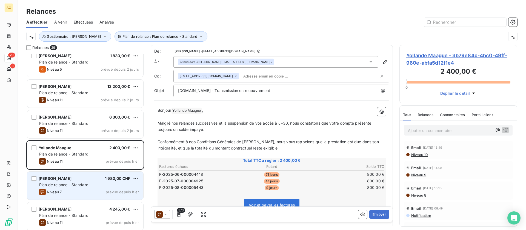
click at [91, 183] on div "Plan de relance - Standard" at bounding box center [89, 184] width 100 height 5
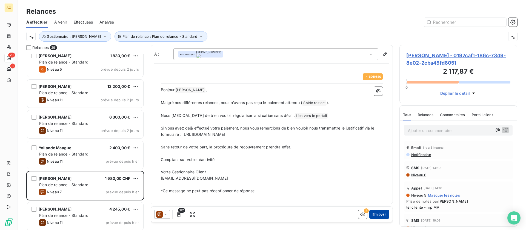
click at [378, 214] on button "Envoyer" at bounding box center [379, 214] width 20 height 9
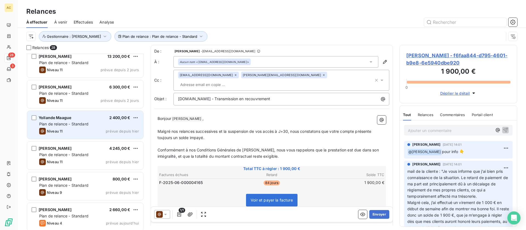
scroll to position [641, 0]
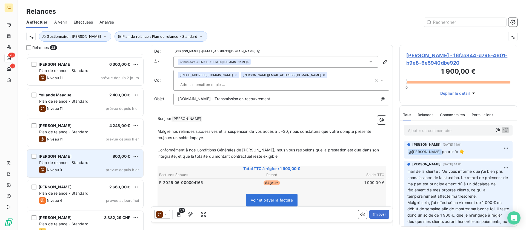
click at [84, 167] on div "Niveau 9 prévue depuis hier" at bounding box center [89, 169] width 100 height 7
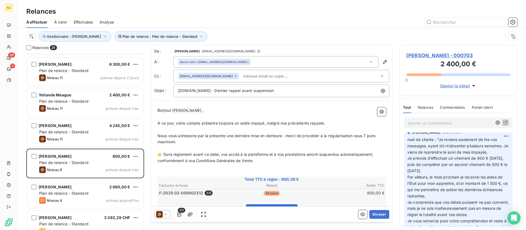
scroll to position [54, 0]
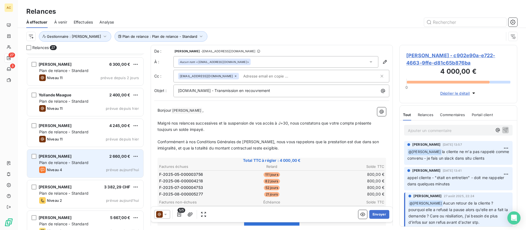
click at [99, 158] on div "Noam Gouandjia 2 660,00 €" at bounding box center [89, 156] width 100 height 5
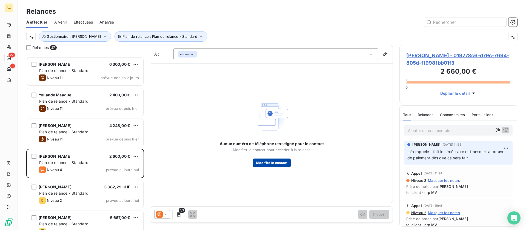
click at [279, 162] on button "Modifier le contact" at bounding box center [272, 163] width 38 height 9
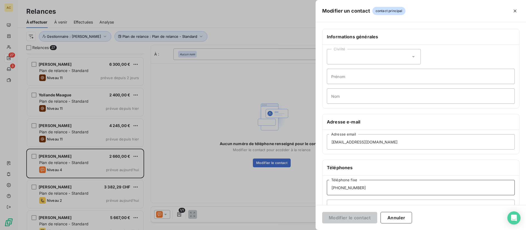
drag, startPoint x: 370, startPoint y: 187, endPoint x: 322, endPoint y: 187, distance: 48.2
click at [322, 187] on div "Téléphones +33 6 59 36 22 26 Téléphone fixe Téléphone mobile" at bounding box center [420, 190] width 197 height 60
click at [339, 203] on input "Téléphone mobile" at bounding box center [421, 207] width 188 height 15
paste input "+33 6 59 36 22 26"
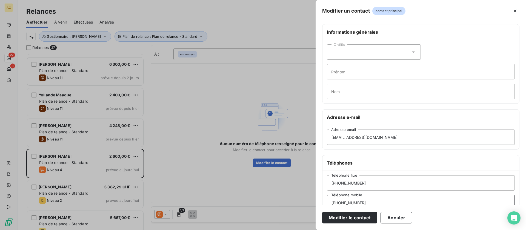
scroll to position [67, 0]
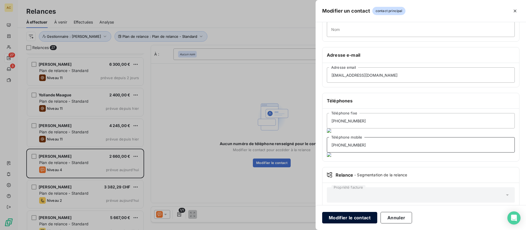
type input "+33 6 59 36 22 26"
click at [349, 218] on button "Modifier le contact" at bounding box center [349, 217] width 55 height 11
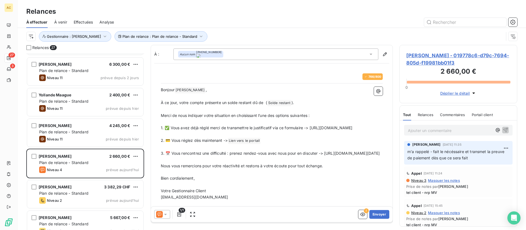
drag, startPoint x: 342, startPoint y: 165, endPoint x: 145, endPoint y: 168, distance: 197.1
click at [145, 168] on div "Relances 27 CAROLE FACELINA 1 830,00 € Plan de relance - Standard Niveau 5 prév…" at bounding box center [272, 137] width 508 height 185
click at [377, 215] on button "Envoyer" at bounding box center [379, 214] width 20 height 9
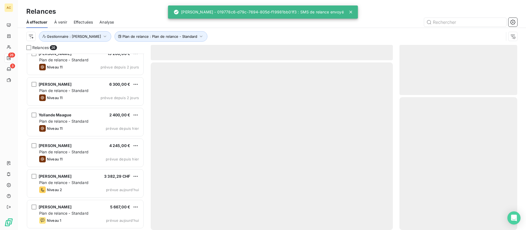
scroll to position [621, 0]
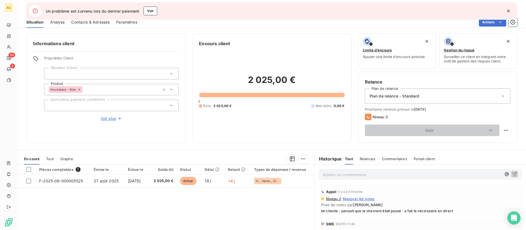
click at [52, 161] on div "Tout" at bounding box center [50, 158] width 8 height 11
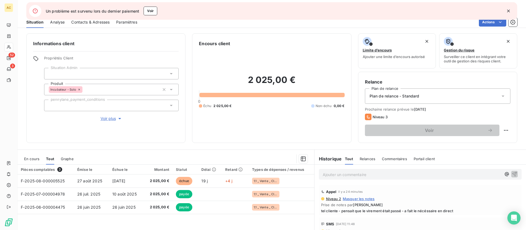
click at [508, 10] on icon "button" at bounding box center [507, 10] width 5 height 5
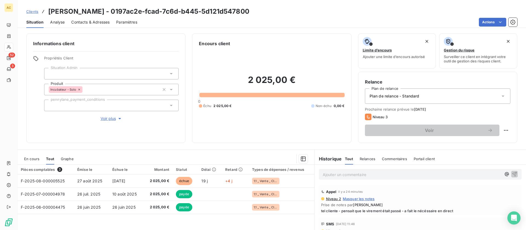
click at [35, 11] on span "Clients" at bounding box center [32, 11] width 12 height 4
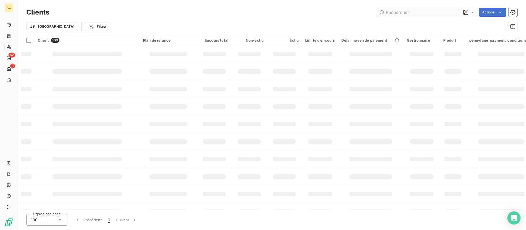
click at [415, 13] on input "text" at bounding box center [418, 12] width 82 height 9
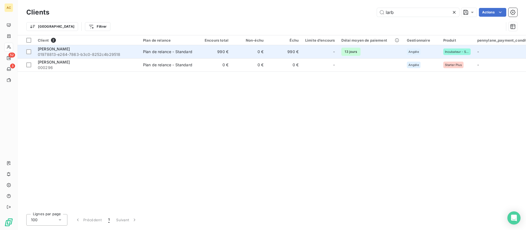
type input "larb"
click at [114, 53] on span "01978813-e264-7863-b3c0-8252c4b29518" at bounding box center [87, 54] width 99 height 5
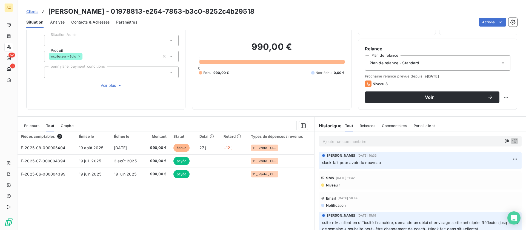
scroll to position [56, 0]
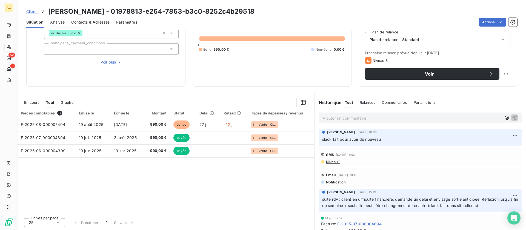
click at [166, 198] on div "Pièces comptables 3 Émise le Échue le Montant Statut Délai Retard Types de dépe…" at bounding box center [166, 160] width 296 height 105
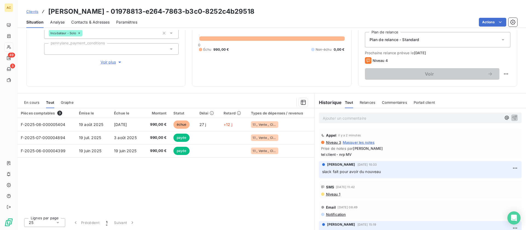
click at [34, 13] on span "Clients" at bounding box center [32, 11] width 12 height 4
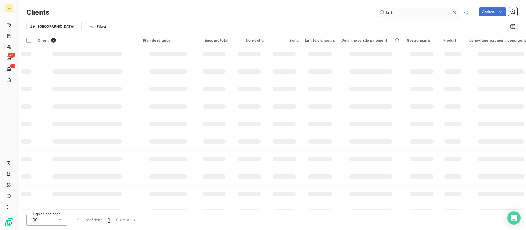
drag, startPoint x: 395, startPoint y: 13, endPoint x: 381, endPoint y: 12, distance: 13.4
click at [381, 12] on input "larb" at bounding box center [418, 12] width 82 height 9
click at [437, 13] on input "text" at bounding box center [418, 12] width 82 height 9
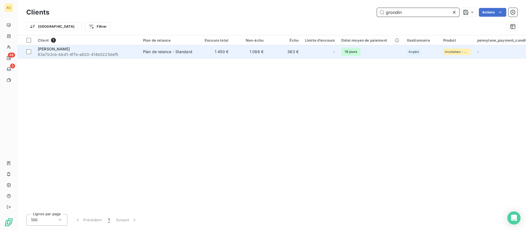
type input "grondin"
click at [96, 54] on span "83a7b3cb-bbd1-4f7e-a820-414b0225def5" at bounding box center [87, 54] width 99 height 5
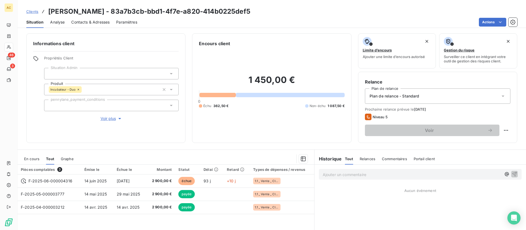
scroll to position [18, 0]
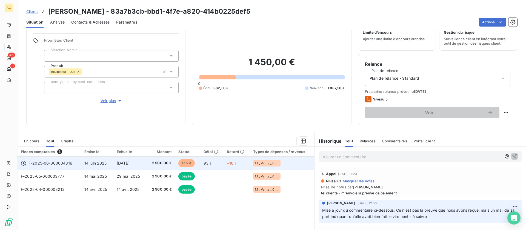
click at [129, 162] on span "[DATE]" at bounding box center [123, 163] width 13 height 5
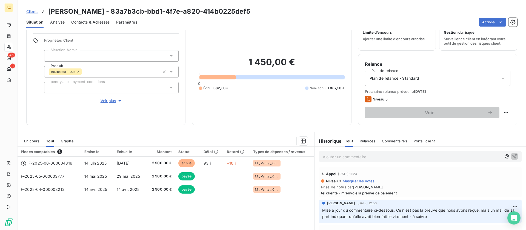
click at [392, 156] on p "Ajouter un commentaire ﻿" at bounding box center [412, 156] width 179 height 7
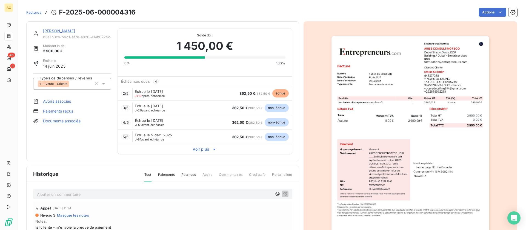
click at [73, 195] on p "Ajouter un commentaire ﻿" at bounding box center [154, 194] width 235 height 7
click at [282, 195] on icon "button" at bounding box center [284, 193] width 5 height 5
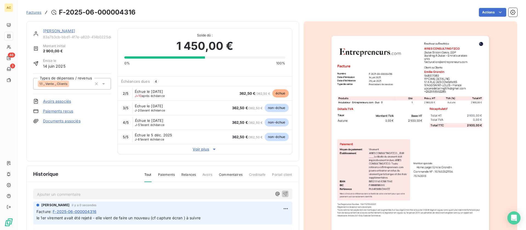
click at [58, 30] on link "[PERSON_NAME]" at bounding box center [59, 30] width 32 height 5
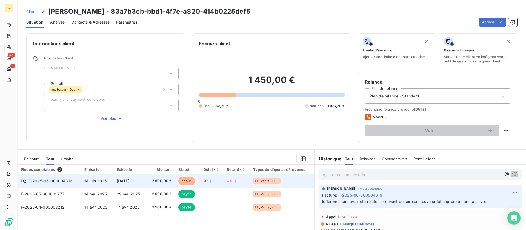
click at [80, 179] on td "F-2025-06-000004316" at bounding box center [50, 180] width 64 height 13
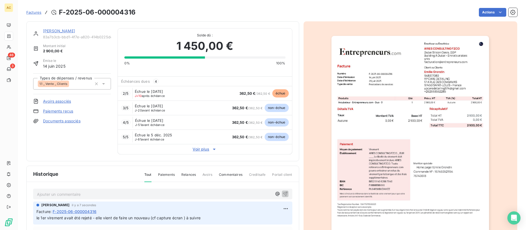
click at [64, 122] on link "Documents associés" at bounding box center [62, 120] width 38 height 5
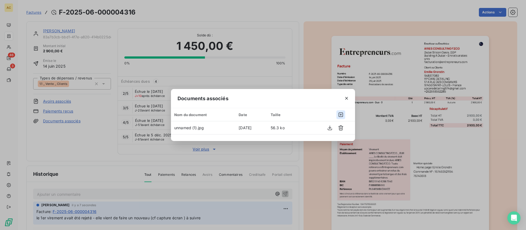
click at [343, 114] on icon "button" at bounding box center [340, 114] width 5 height 5
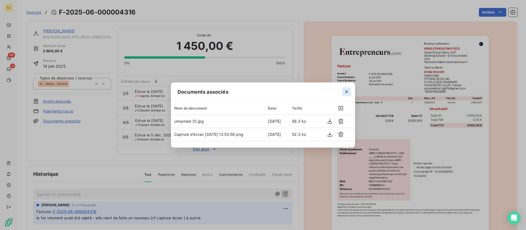
click at [346, 92] on icon "button" at bounding box center [346, 91] width 3 height 3
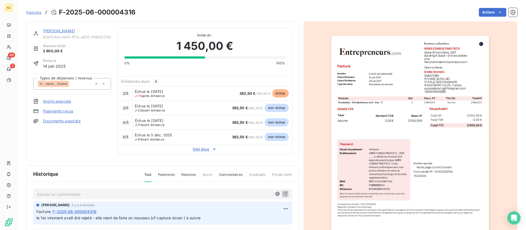
click at [49, 30] on link "[PERSON_NAME]" at bounding box center [59, 30] width 32 height 5
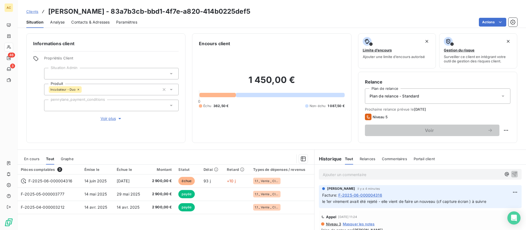
click at [35, 12] on span "Clients" at bounding box center [32, 11] width 12 height 4
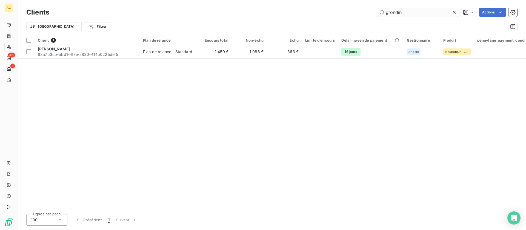
drag, startPoint x: 406, startPoint y: 13, endPoint x: 378, endPoint y: 13, distance: 27.9
click at [378, 13] on input "grondin" at bounding box center [418, 12] width 82 height 9
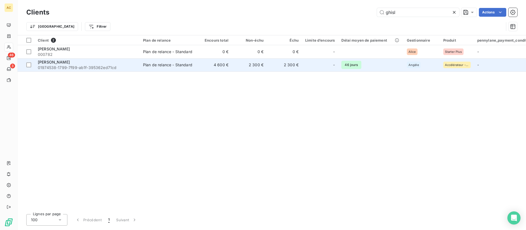
type input "ghisl"
click at [102, 67] on span "01974538-1799-7f99-ab1f-395362ed71cd" at bounding box center [87, 67] width 99 height 5
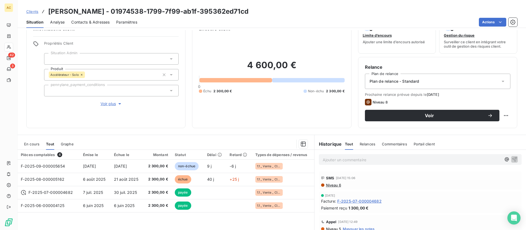
scroll to position [60, 0]
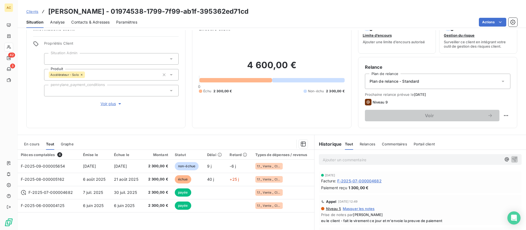
click at [34, 13] on span "Clients" at bounding box center [32, 11] width 12 height 4
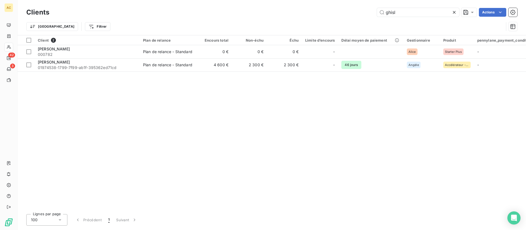
drag, startPoint x: 404, startPoint y: 13, endPoint x: 342, endPoint y: 12, distance: 61.9
click at [342, 12] on div "ghisl Actions" at bounding box center [286, 12] width 461 height 9
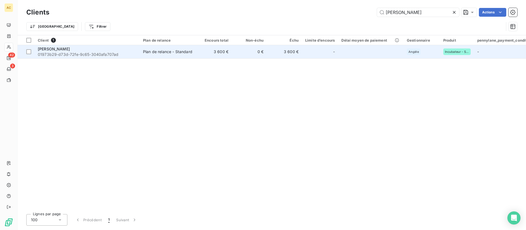
type input "[PERSON_NAME]"
click at [90, 50] on div "[PERSON_NAME]" at bounding box center [87, 48] width 99 height 5
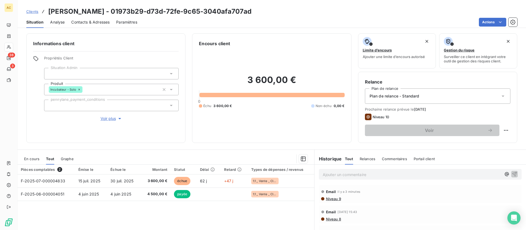
click at [38, 11] on div "Clients [PERSON_NAME] - 01973b29-d73d-72fe-9c65-3040afa707ad" at bounding box center [138, 12] width 225 height 10
click at [37, 11] on span "Clients" at bounding box center [32, 11] width 12 height 4
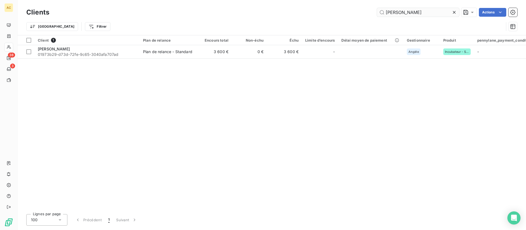
drag, startPoint x: 396, startPoint y: 10, endPoint x: 383, endPoint y: 11, distance: 13.2
click at [383, 11] on input "[PERSON_NAME]" at bounding box center [418, 12] width 82 height 9
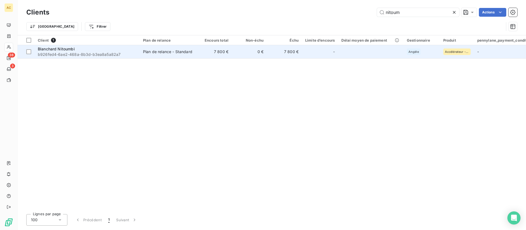
type input "nitoum"
click at [148, 53] on div "Plan de relance - Standard" at bounding box center [167, 51] width 49 height 5
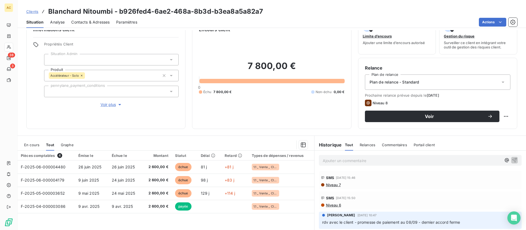
scroll to position [25, 0]
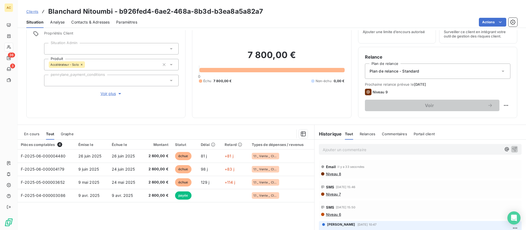
click at [30, 10] on span "Clients" at bounding box center [32, 11] width 12 height 4
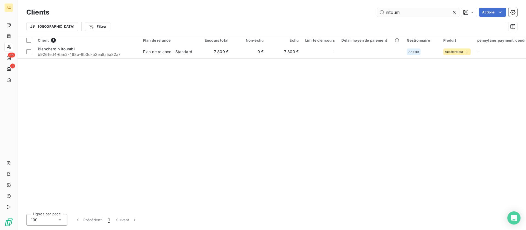
drag, startPoint x: 396, startPoint y: 12, endPoint x: 382, endPoint y: 9, distance: 14.3
click at [382, 9] on input "nitoum" at bounding box center [418, 12] width 82 height 9
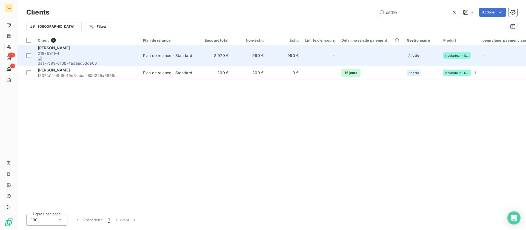
type input "esthe"
click at [112, 53] on span "01976911-4 daa-7c99-813b-4adead5dde03" at bounding box center [87, 58] width 99 height 15
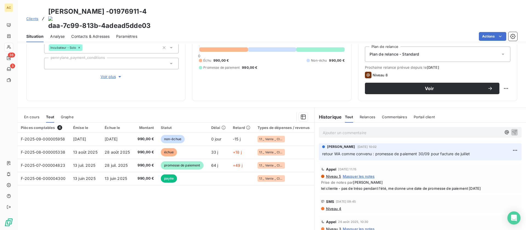
scroll to position [56, 0]
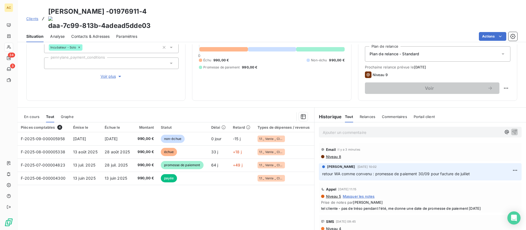
click at [29, 16] on span "Clients" at bounding box center [32, 18] width 12 height 4
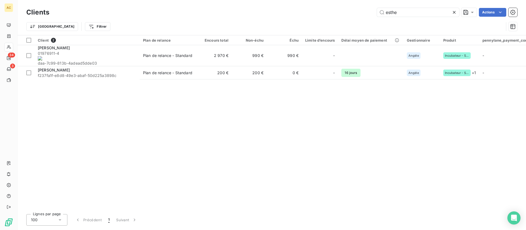
drag, startPoint x: 399, startPoint y: 13, endPoint x: 375, endPoint y: 13, distance: 24.4
click at [375, 13] on div "esthe Actions" at bounding box center [286, 12] width 461 height 9
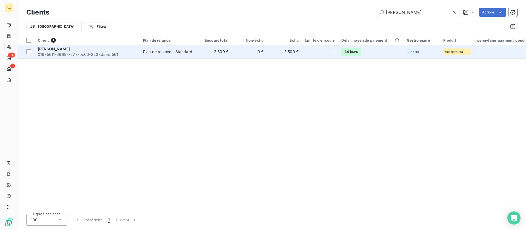
type input "[PERSON_NAME]"
click at [222, 49] on td "2 500 €" at bounding box center [214, 51] width 35 height 13
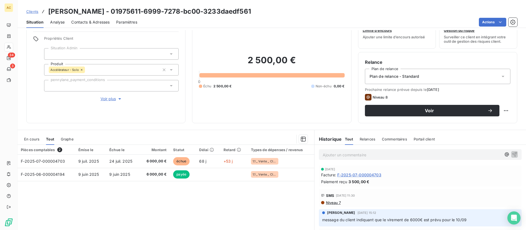
scroll to position [39, 0]
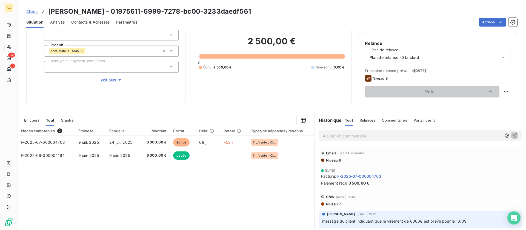
click at [34, 12] on span "Clients" at bounding box center [32, 11] width 12 height 4
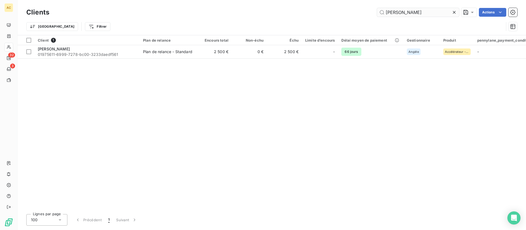
drag, startPoint x: 414, startPoint y: 14, endPoint x: 380, endPoint y: 9, distance: 34.9
click at [380, 9] on input "[PERSON_NAME]" at bounding box center [418, 12] width 82 height 9
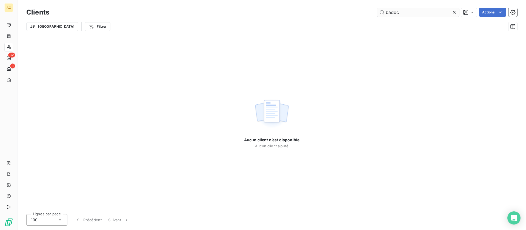
click at [387, 13] on input "badoc" at bounding box center [418, 12] width 82 height 9
click at [425, 16] on input "[PERSON_NAME]" at bounding box center [418, 12] width 82 height 9
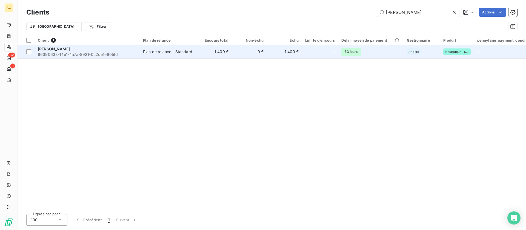
type input "[PERSON_NAME]"
click at [99, 54] on span "96390633-14e1-4a7a-8921-0c2de1e805fd" at bounding box center [87, 54] width 99 height 5
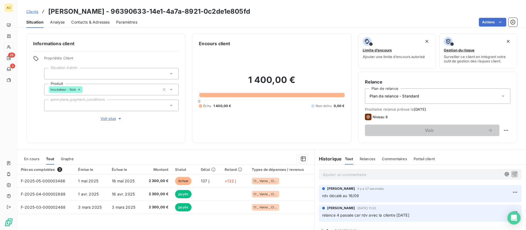
drag, startPoint x: 31, startPoint y: 12, endPoint x: 34, endPoint y: 12, distance: 2.8
click at [32, 12] on span "Clients" at bounding box center [32, 11] width 12 height 4
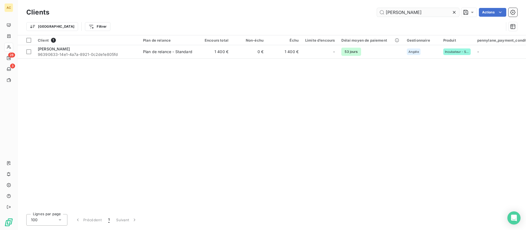
drag, startPoint x: 419, startPoint y: 11, endPoint x: 378, endPoint y: 12, distance: 41.3
click at [378, 12] on input "[PERSON_NAME]" at bounding box center [418, 12] width 82 height 9
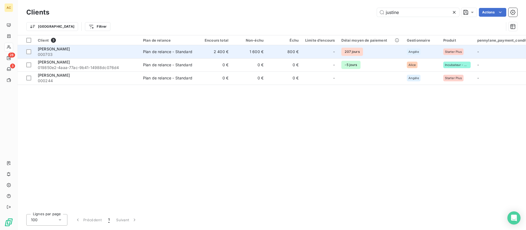
type input "justine"
click at [129, 52] on span "000703" at bounding box center [87, 54] width 99 height 5
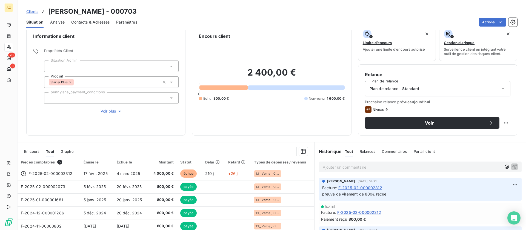
scroll to position [16, 0]
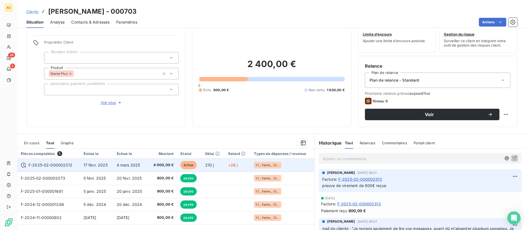
click at [131, 165] on span "4 mars 2025" at bounding box center [129, 165] width 24 height 5
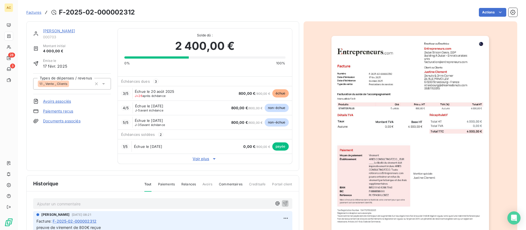
click at [52, 31] on link "[PERSON_NAME]" at bounding box center [59, 30] width 32 height 5
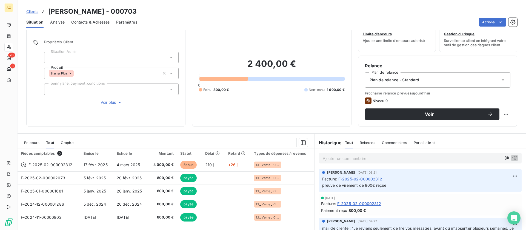
scroll to position [56, 0]
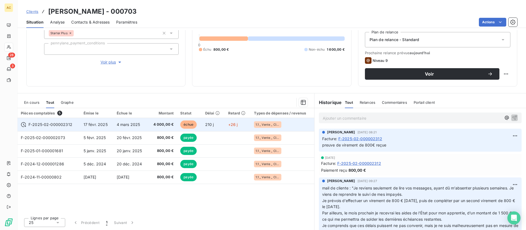
click at [111, 123] on td "17 févr. 2025" at bounding box center [96, 124] width 33 height 13
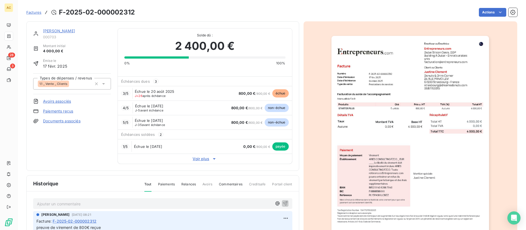
click at [197, 159] on span "Voir plus" at bounding box center [205, 158] width 174 height 5
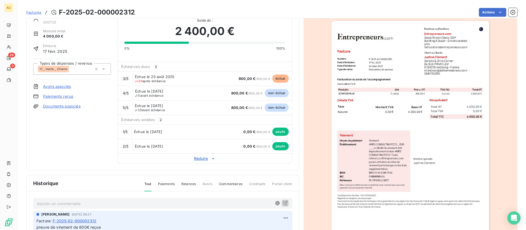
scroll to position [28, 0]
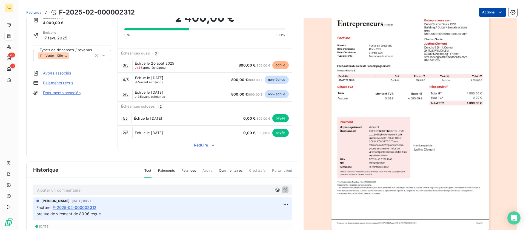
click at [491, 11] on html "AC 28 3 Factures F-2025-02-000002312 Actions [PERSON_NAME] 000703 Montant initi…" at bounding box center [263, 115] width 526 height 230
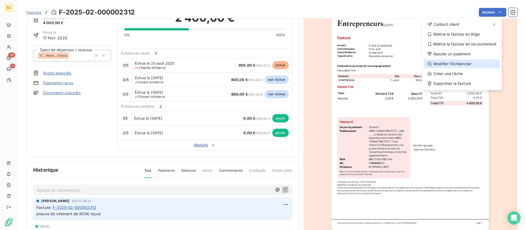
click at [455, 66] on div "Modifier l’échéancier" at bounding box center [462, 63] width 76 height 9
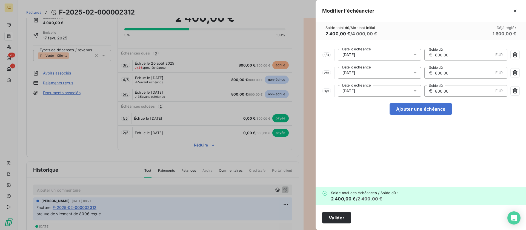
click at [415, 55] on icon at bounding box center [414, 54] width 5 height 5
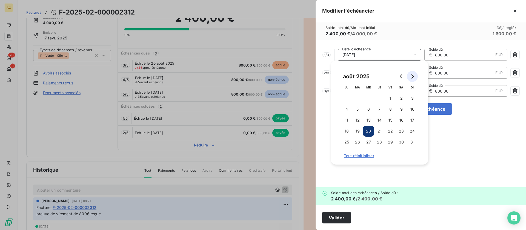
click at [414, 76] on icon "Go to next month" at bounding box center [412, 76] width 4 height 4
click at [400, 120] on button "20" at bounding box center [401, 120] width 11 height 11
click at [482, 152] on div "1 / 3 [DATE] Date d’échéance € 800,00 EUR Solde dû 2 / 3 [DATE] Date d’échéance…" at bounding box center [420, 113] width 210 height 147
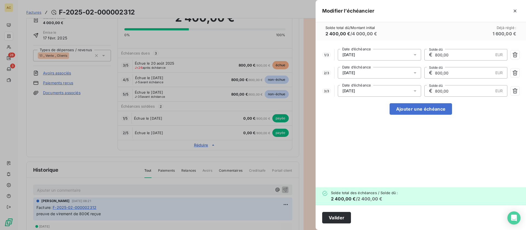
click at [415, 75] on icon at bounding box center [414, 72] width 5 height 5
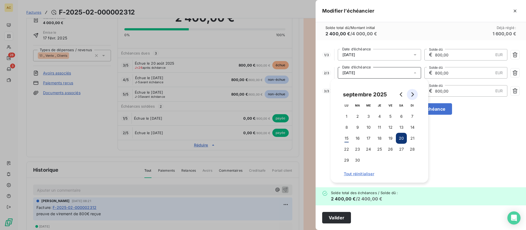
click at [411, 96] on icon "Go to next month" at bounding box center [412, 94] width 4 height 4
click at [410, 117] on button "5" at bounding box center [412, 116] width 11 height 11
click at [436, 127] on div "1 / 3 [DATE] Date d’échéance € 800,00 EUR Solde dû 2 / 3 [DATE] Date d’échéance…" at bounding box center [420, 113] width 210 height 147
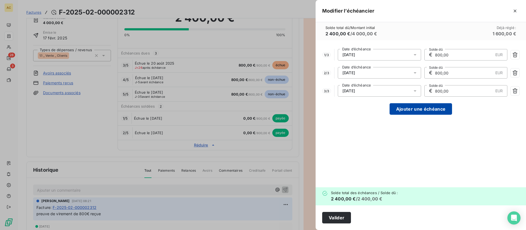
click at [431, 113] on button "Ajouter une échéance" at bounding box center [420, 108] width 62 height 11
type input "600,00"
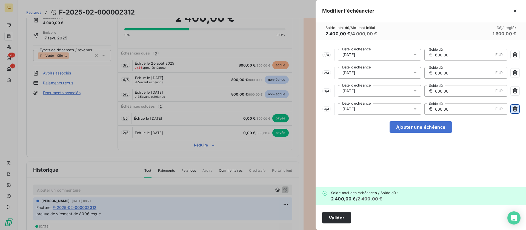
click at [513, 110] on icon "button" at bounding box center [514, 108] width 5 height 5
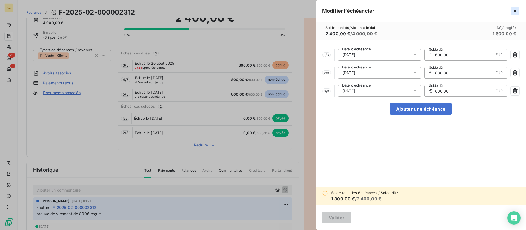
click at [513, 11] on icon "button" at bounding box center [514, 10] width 5 height 5
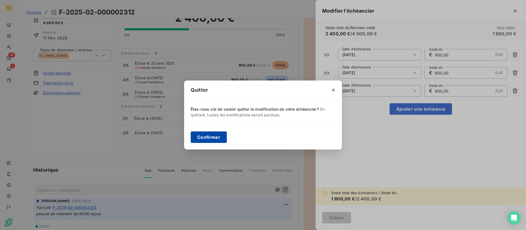
click at [207, 137] on button "Confirmer" at bounding box center [209, 136] width 36 height 11
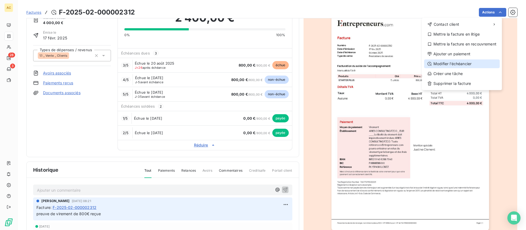
click at [449, 62] on div "Modifier l’échéancier" at bounding box center [462, 63] width 76 height 9
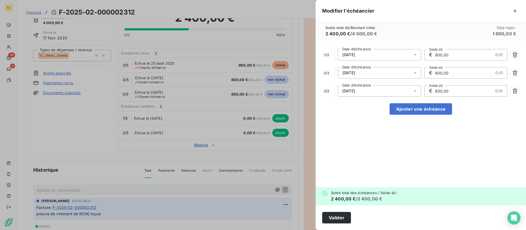
click at [384, 54] on div "[DATE]" at bounding box center [379, 54] width 83 height 11
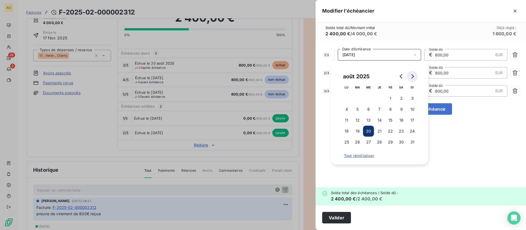
click at [416, 77] on button "Go to next month" at bounding box center [412, 76] width 11 height 11
click at [400, 120] on button "20" at bounding box center [401, 120] width 11 height 11
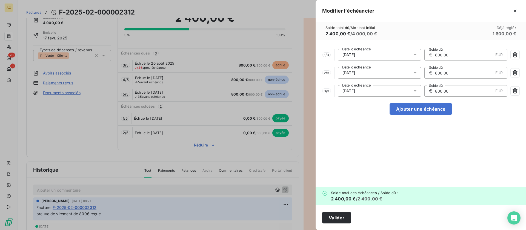
click at [446, 128] on div "1 / 3 [DATE] Date d’échéance € 800,00 EUR Solde dû 2 / 3 [DATE] Date d’échéance…" at bounding box center [420, 113] width 210 height 147
click at [387, 75] on div "[DATE]" at bounding box center [379, 72] width 83 height 11
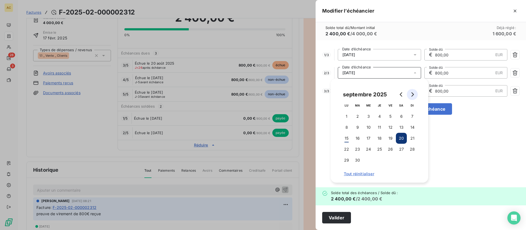
click at [413, 95] on icon "Go to next month" at bounding box center [412, 94] width 2 height 4
drag, startPoint x: 408, startPoint y: 117, endPoint x: 414, endPoint y: 121, distance: 7.6
click at [408, 117] on button "5" at bounding box center [412, 116] width 11 height 11
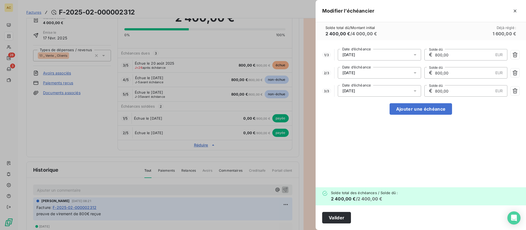
click at [444, 131] on div "1 / 3 [DATE] Date d’échéance € 800,00 EUR Solde dû 2 / 3 [DATE] Date d’échéance…" at bounding box center [420, 113] width 210 height 147
click at [334, 220] on button "Valider" at bounding box center [336, 217] width 29 height 11
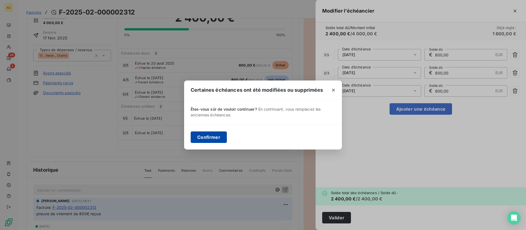
click at [203, 142] on button "Confirmer" at bounding box center [209, 136] width 36 height 11
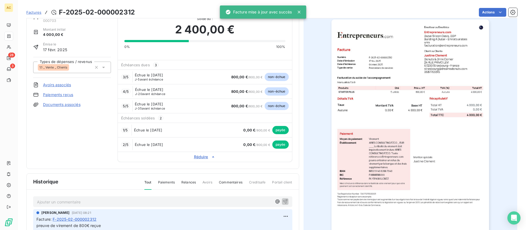
scroll to position [0, 0]
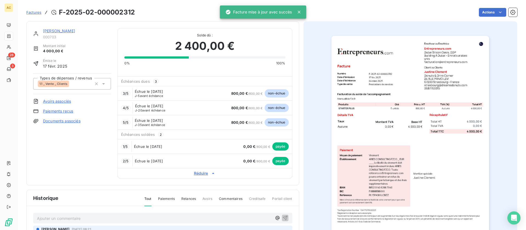
click at [67, 32] on link "[PERSON_NAME]" at bounding box center [59, 30] width 32 height 5
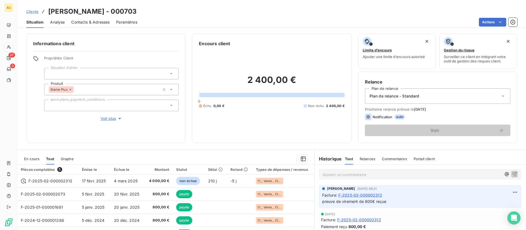
click at [34, 12] on span "Clients" at bounding box center [32, 11] width 12 height 4
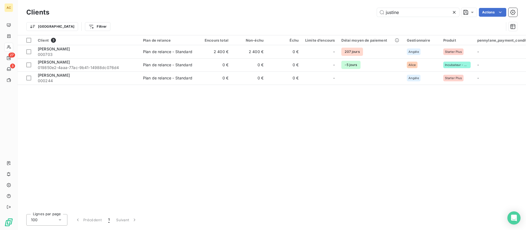
drag, startPoint x: 400, startPoint y: 12, endPoint x: 374, endPoint y: 11, distance: 26.3
click at [374, 11] on div "justine Actions" at bounding box center [286, 12] width 461 height 9
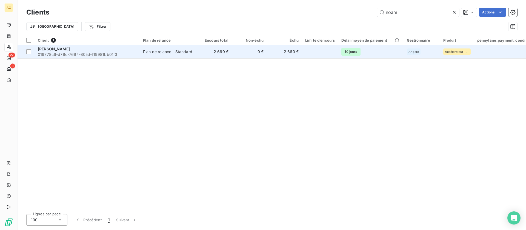
type input "noam"
click at [123, 55] on span "019778c6-d79c-7694-805d-f19981bb01f3" at bounding box center [87, 54] width 99 height 5
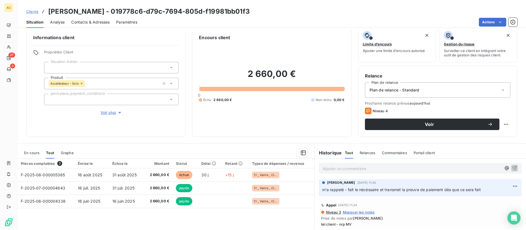
scroll to position [15, 0]
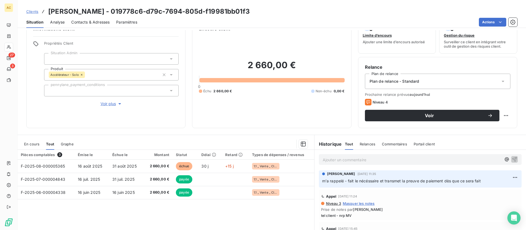
click at [97, 22] on span "Contacts & Adresses" at bounding box center [90, 21] width 38 height 5
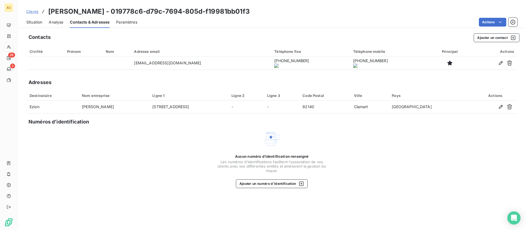
click at [36, 12] on span "Clients" at bounding box center [32, 11] width 12 height 4
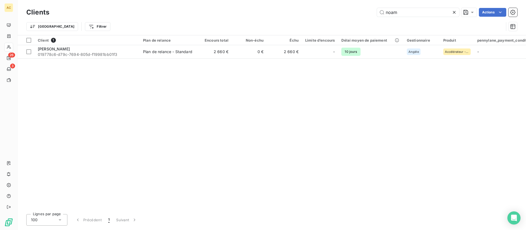
drag, startPoint x: 404, startPoint y: 13, endPoint x: 365, endPoint y: 12, distance: 38.9
click at [365, 12] on div "noam Actions" at bounding box center [286, 12] width 461 height 9
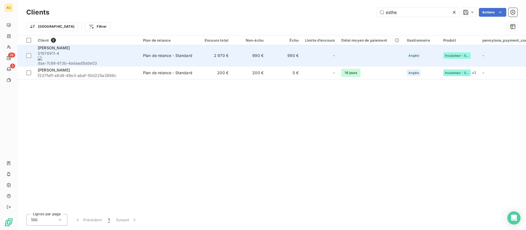
type input "esthe"
click at [97, 53] on span "01976911-4 daa-7c99-813b-4adead5dde03" at bounding box center [87, 58] width 99 height 15
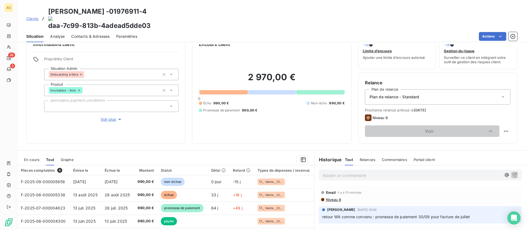
scroll to position [24, 0]
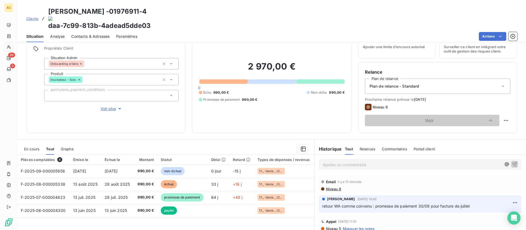
click at [34, 14] on div "Clients [PERSON_NAME] - 01976911-4 daa-7c99-813b-4adead5dde03" at bounding box center [88, 19] width 124 height 24
click at [32, 16] on span "Clients" at bounding box center [32, 18] width 12 height 4
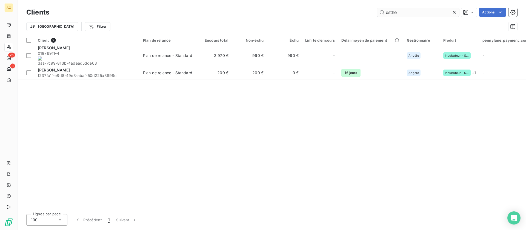
drag, startPoint x: 404, startPoint y: 15, endPoint x: 384, endPoint y: 15, distance: 20.0
click at [384, 15] on input "esthe" at bounding box center [418, 12] width 82 height 9
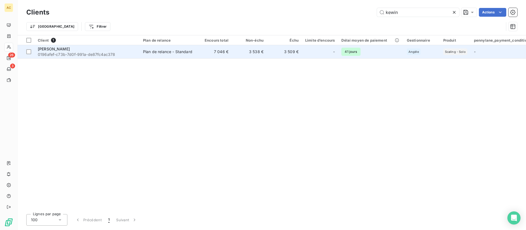
type input "kewin"
click at [218, 54] on td "7 046 €" at bounding box center [214, 51] width 35 height 13
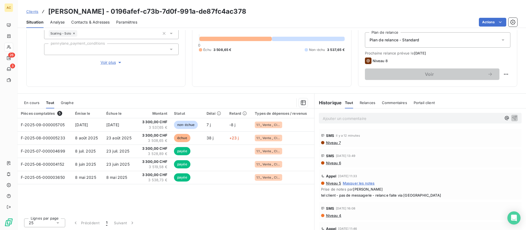
scroll to position [56, 0]
click at [106, 23] on span "Contacts & Adresses" at bounding box center [90, 21] width 38 height 5
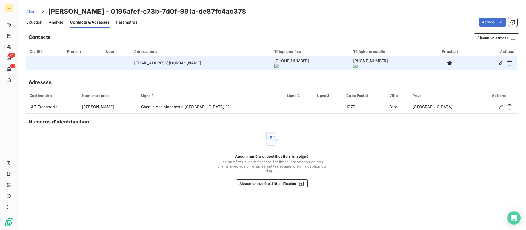
click at [152, 63] on td "[EMAIL_ADDRESS][DOMAIN_NAME]" at bounding box center [201, 62] width 140 height 13
drag, startPoint x: 146, startPoint y: 64, endPoint x: 177, endPoint y: 67, distance: 31.1
click at [183, 67] on td "[EMAIL_ADDRESS][DOMAIN_NAME]" at bounding box center [201, 62] width 140 height 13
copy td "[EMAIL_ADDRESS][DOMAIN_NAME]"
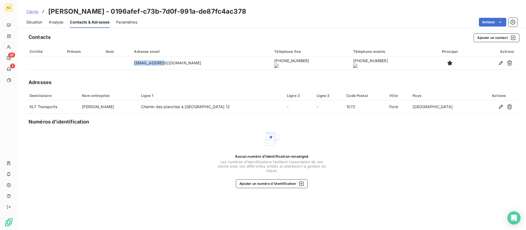
click at [27, 13] on span "Clients" at bounding box center [32, 11] width 12 height 4
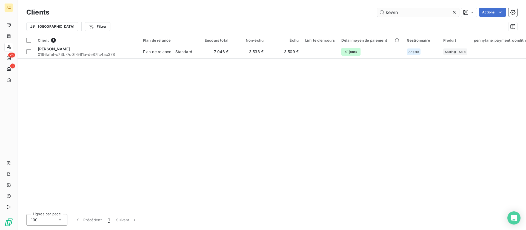
drag, startPoint x: 398, startPoint y: 14, endPoint x: 378, endPoint y: 15, distance: 19.2
click at [378, 15] on input "kewin" at bounding box center [418, 12] width 82 height 9
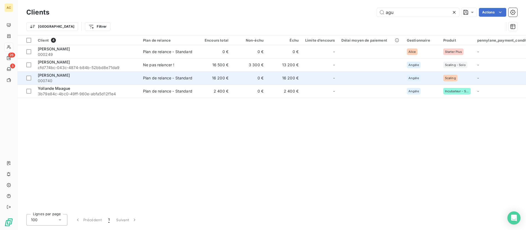
type input "agu"
click at [86, 80] on span "000740" at bounding box center [87, 80] width 99 height 5
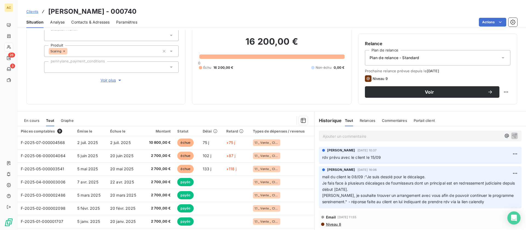
scroll to position [39, 0]
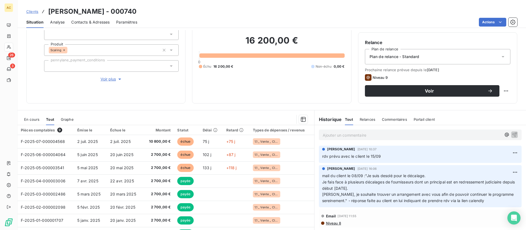
click at [100, 24] on span "Contacts & Adresses" at bounding box center [90, 21] width 38 height 5
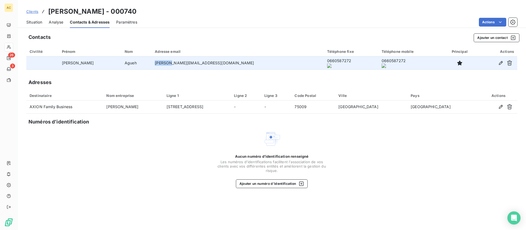
drag, startPoint x: 152, startPoint y: 63, endPoint x: 168, endPoint y: 64, distance: 15.3
click at [168, 64] on td "[PERSON_NAME][EMAIL_ADDRESS][DOMAIN_NAME]" at bounding box center [237, 62] width 172 height 13
drag, startPoint x: 250, startPoint y: 64, endPoint x: 265, endPoint y: 63, distance: 15.4
click at [285, 65] on tr "[PERSON_NAME] [PERSON_NAME][EMAIL_ADDRESS][DOMAIN_NAME] 0660587272 0660587272" at bounding box center [271, 62] width 491 height 13
copy tr "0660587272"
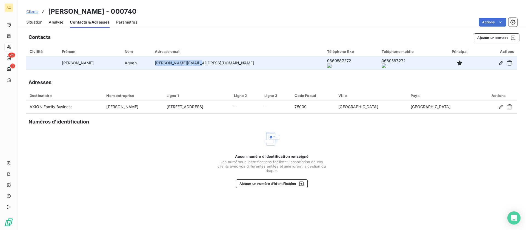
drag, startPoint x: 153, startPoint y: 64, endPoint x: 195, endPoint y: 62, distance: 41.4
click at [195, 62] on td "[PERSON_NAME][EMAIL_ADDRESS][DOMAIN_NAME]" at bounding box center [237, 62] width 172 height 13
copy td "[PERSON_NAME][EMAIL_ADDRESS][DOMAIN_NAME]"
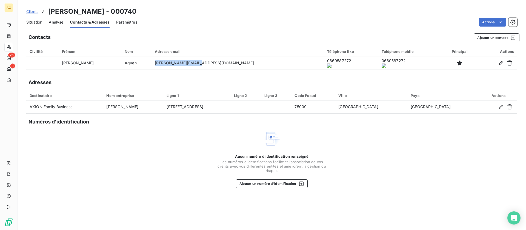
click at [27, 5] on div "Clients [PERSON_NAME] - 000740 Situation Analyse Contacts & Adresses Paramètres…" at bounding box center [272, 14] width 508 height 28
click at [29, 13] on span "Clients" at bounding box center [32, 11] width 12 height 4
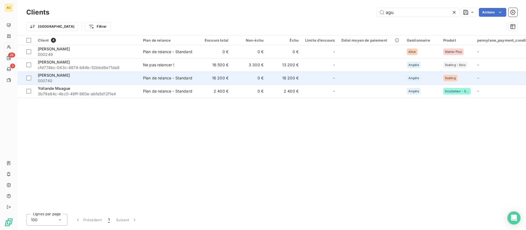
click at [73, 76] on div "[PERSON_NAME]" at bounding box center [87, 75] width 99 height 5
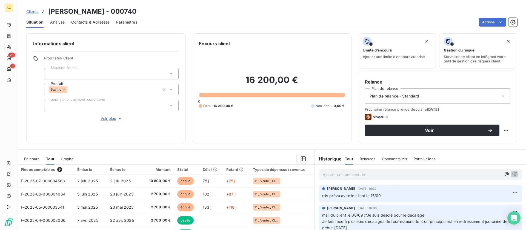
click at [355, 175] on p "Ajouter un commentaire ﻿" at bounding box center [412, 174] width 179 height 7
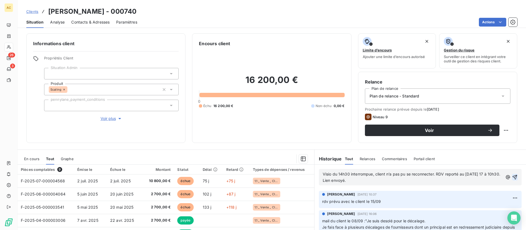
click at [512, 177] on icon "button" at bounding box center [514, 177] width 5 height 5
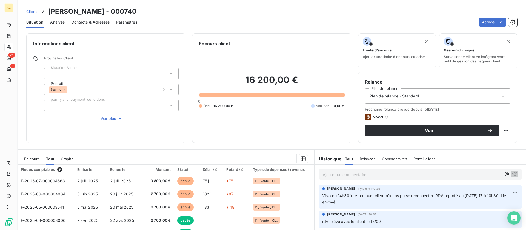
click at [33, 11] on span "Clients" at bounding box center [32, 11] width 12 height 4
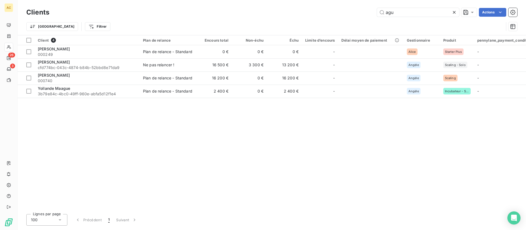
drag, startPoint x: 393, startPoint y: 14, endPoint x: 374, endPoint y: 15, distance: 19.2
click at [374, 15] on div "agu Actions" at bounding box center [286, 12] width 461 height 9
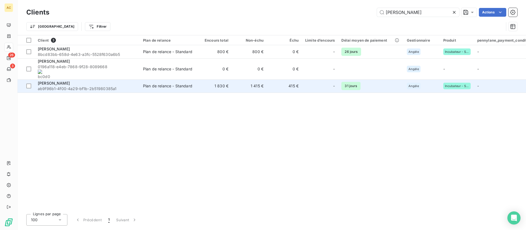
type input "[PERSON_NAME]"
click at [87, 80] on div "[PERSON_NAME]" at bounding box center [87, 82] width 99 height 5
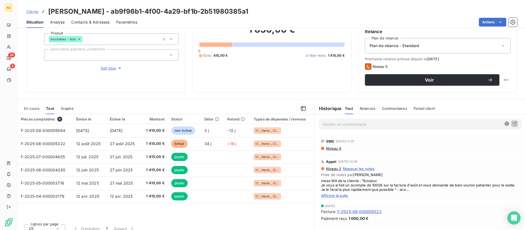
scroll to position [56, 0]
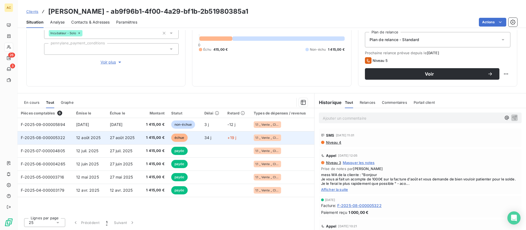
click at [148, 134] on td "1 415,00 €" at bounding box center [153, 137] width 27 height 13
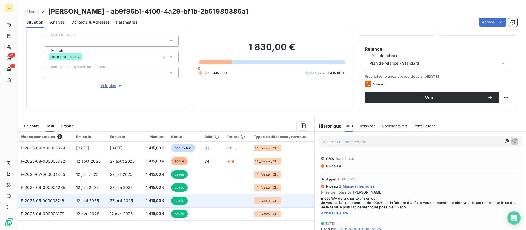
scroll to position [56, 0]
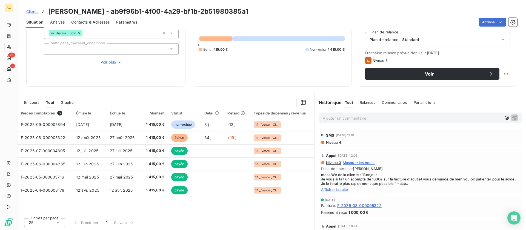
click at [99, 23] on span "Contacts & Adresses" at bounding box center [90, 21] width 38 height 5
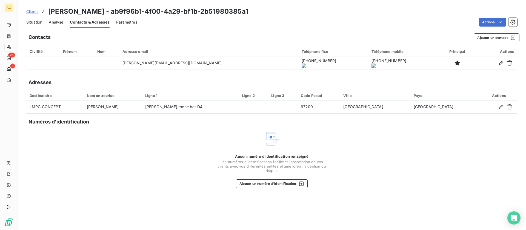
click at [33, 13] on span "Clients" at bounding box center [32, 11] width 12 height 4
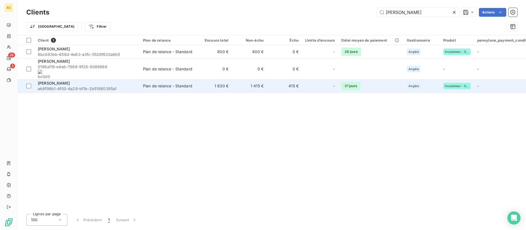
click at [92, 86] on span "ab9f96b1-4f00-4a29-bf1b-2b51980385a1" at bounding box center [87, 88] width 99 height 5
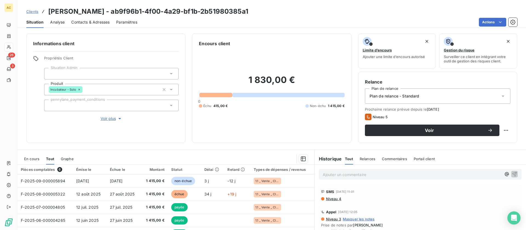
click at [105, 23] on span "Contacts & Adresses" at bounding box center [90, 21] width 38 height 5
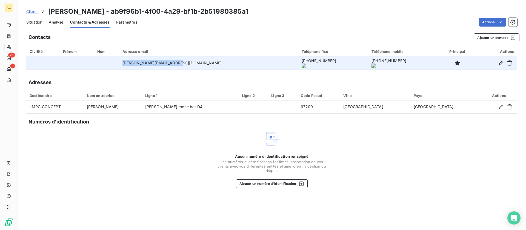
drag, startPoint x: 134, startPoint y: 63, endPoint x: 192, endPoint y: 62, distance: 58.3
click at [194, 62] on td "[PERSON_NAME][EMAIL_ADDRESS][DOMAIN_NAME]" at bounding box center [208, 62] width 179 height 13
copy td "carole.facelina@orange.fr"
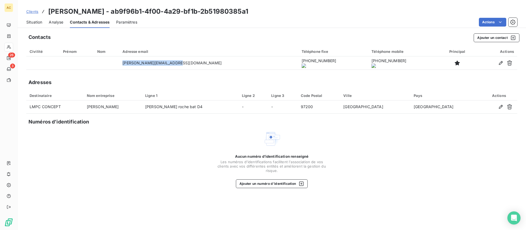
click at [40, 22] on span "Situation" at bounding box center [34, 21] width 16 height 5
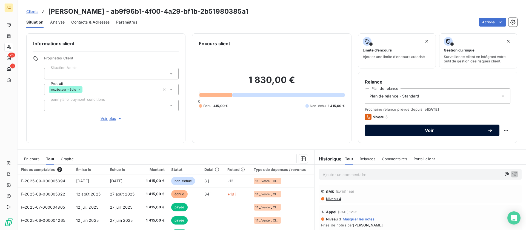
click at [423, 130] on span "Voir" at bounding box center [429, 130] width 116 height 4
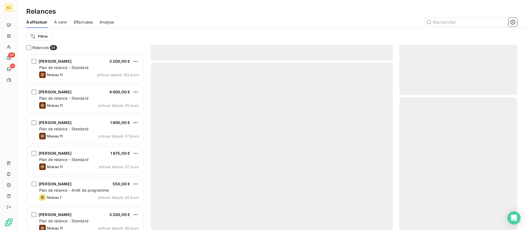
scroll to position [172, 114]
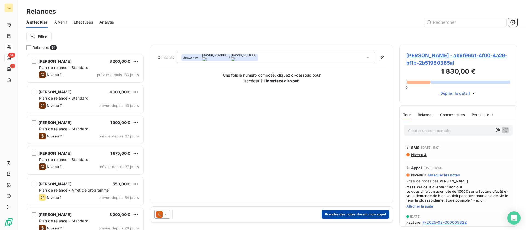
click at [350, 213] on button "Prendre des notes durant mon appel" at bounding box center [355, 214] width 68 height 9
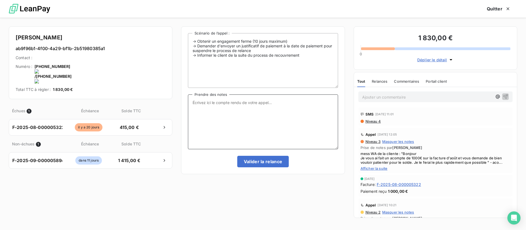
click at [233, 106] on textarea "Prendre des notes" at bounding box center [263, 121] width 150 height 55
paste textarea "Échéancier convenu avec Carole : solde 1 830 €, 5 paiements de 366 € de sept. à…"
drag, startPoint x: 192, startPoint y: 103, endPoint x: 200, endPoint y: 114, distance: 13.3
click at [192, 103] on textarea "Échéancier convenu avec Carole : solde 1 830 €, 5 paiements de 366 € de sept. à…" at bounding box center [263, 121] width 150 height 55
drag, startPoint x: 277, startPoint y: 102, endPoint x: 255, endPoint y: 102, distance: 21.9
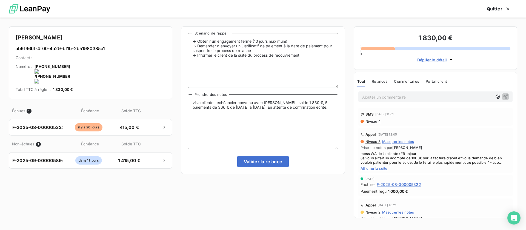
click at [255, 102] on textarea "visio cliente : échéancier convenu avec Carole : solde 1 830 €, 5 paiements de …" at bounding box center [263, 121] width 150 height 55
type textarea "visio cliente : échéancier convenu - solde 1 830 €, 5 paiements de 366 € de sep…"
click at [270, 161] on button "Valider la relance" at bounding box center [263, 161] width 52 height 11
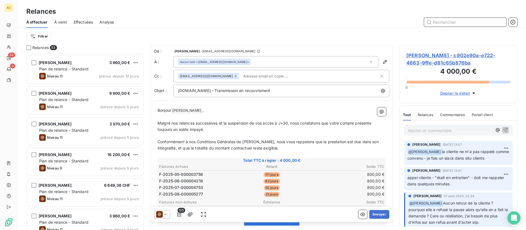
scroll to position [548, 0]
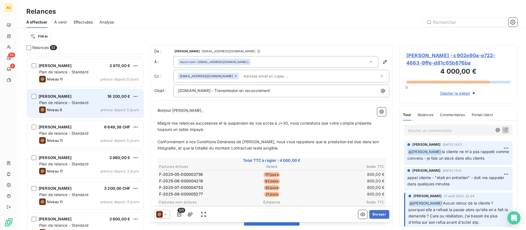
click at [88, 106] on div "Niveau 9 prévue depuis 5 jours" at bounding box center [89, 109] width 100 height 7
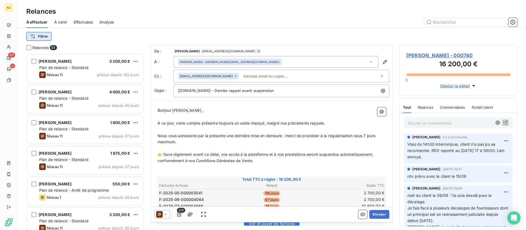
click at [46, 37] on html "AC 53 3 Relances À effectuer À venir Effectuées Analyse Filtrer Relances 53 Nin…" at bounding box center [263, 115] width 526 height 230
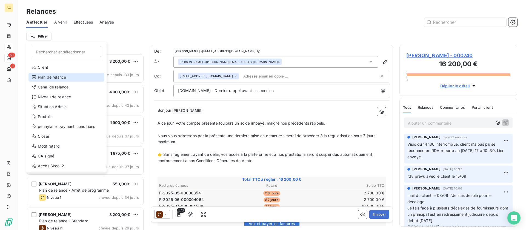
click at [62, 80] on div "Plan de relance" at bounding box center [66, 77] width 76 height 9
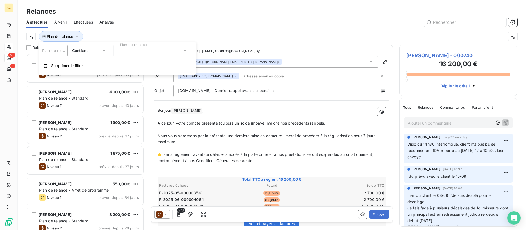
click at [148, 53] on div at bounding box center [152, 50] width 79 height 11
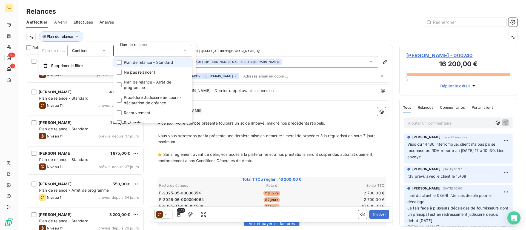
click at [154, 63] on span "Plan de relance - Standard" at bounding box center [148, 62] width 49 height 5
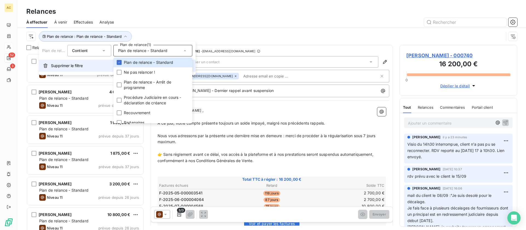
scroll to position [172, 114]
click at [80, 51] on span "Contient" at bounding box center [80, 50] width 16 height 5
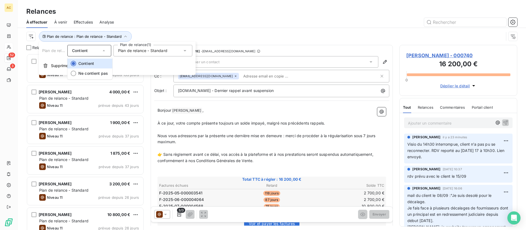
click at [155, 31] on div "Plan de relance : Plan de relance - Standard" at bounding box center [264, 36] width 477 height 10
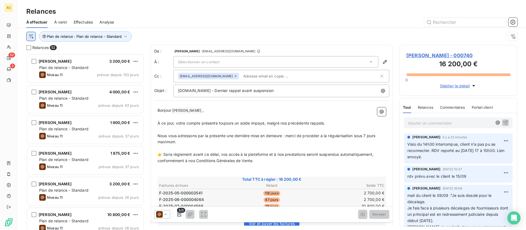
click at [31, 37] on html "AC 52 3 Relances À effectuer À venir Effectuées Analyse Plan de relance : Plan …" at bounding box center [263, 115] width 526 height 230
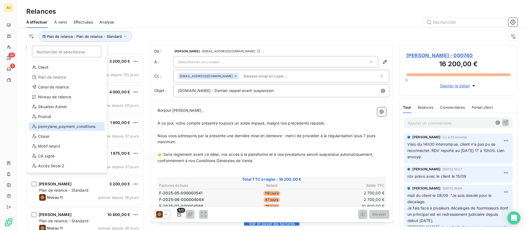
scroll to position [79, 0]
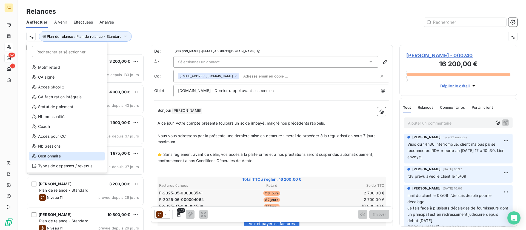
click at [54, 156] on div "Gestionnaire" at bounding box center [67, 156] width 76 height 9
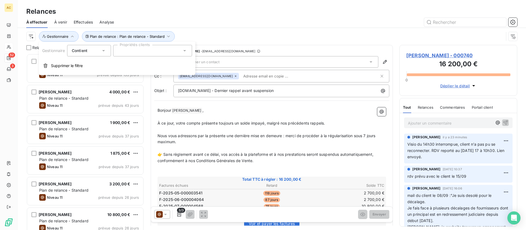
click at [130, 53] on div at bounding box center [152, 50] width 79 height 11
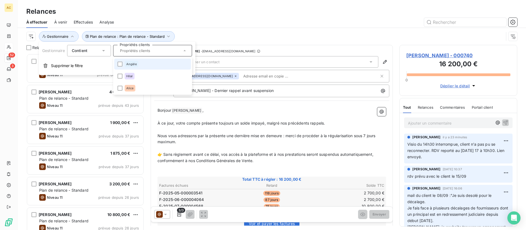
click at [131, 64] on span "Angèle" at bounding box center [131, 63] width 10 height 3
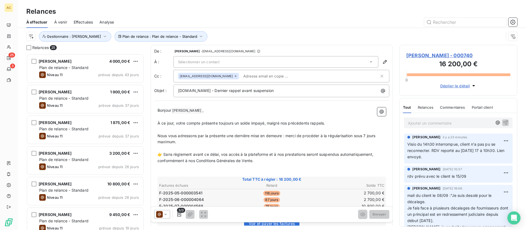
click at [172, 23] on div at bounding box center [318, 22] width 396 height 9
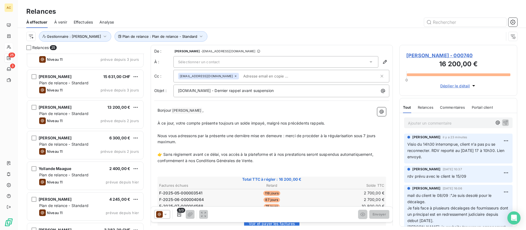
scroll to position [591, 0]
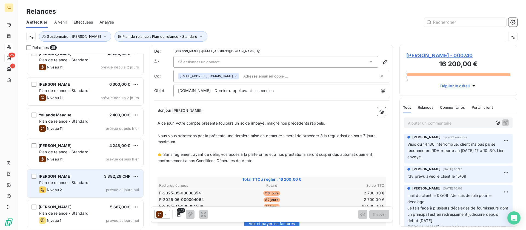
click at [82, 184] on span "Plan de relance - Standard" at bounding box center [63, 182] width 49 height 5
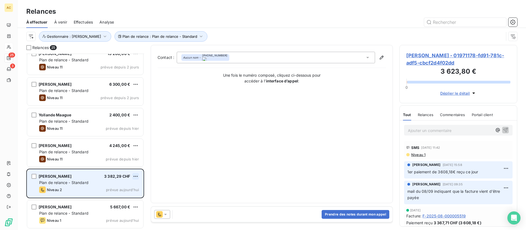
click at [134, 177] on html "AC 25 3 Relances À effectuer À venir Effectuées Analyse Plan de relance : Plan …" at bounding box center [263, 115] width 526 height 230
click at [120, 197] on div "Passer cette action" at bounding box center [111, 197] width 49 height 9
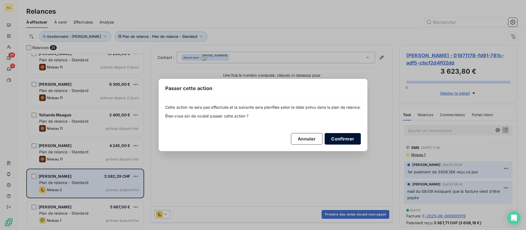
click at [335, 140] on button "Confirmer" at bounding box center [342, 138] width 36 height 11
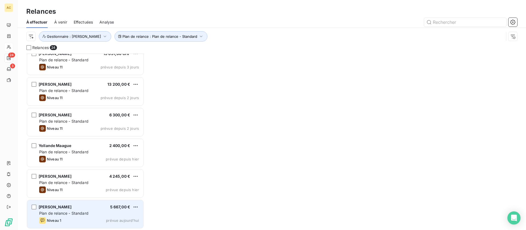
scroll to position [560, 0]
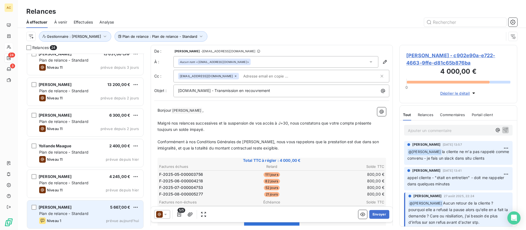
click at [86, 215] on span "Plan de relance - Standard" at bounding box center [63, 213] width 49 height 5
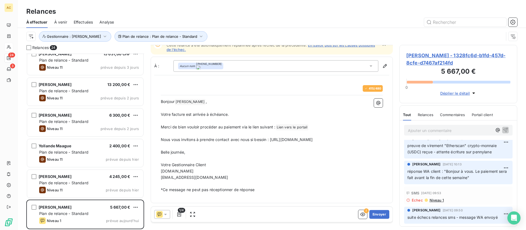
scroll to position [17, 0]
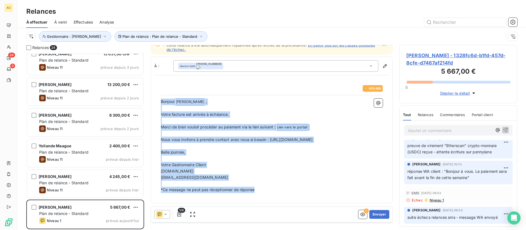
drag, startPoint x: 258, startPoint y: 190, endPoint x: 160, endPoint y: 91, distance: 139.8
click at [160, 91] on div "415 / 480 Bonjour Issa YOMENOU BOUKARI ﻿ , ﻿ Votre facture est arrivée à échéan…" at bounding box center [271, 139] width 228 height 114
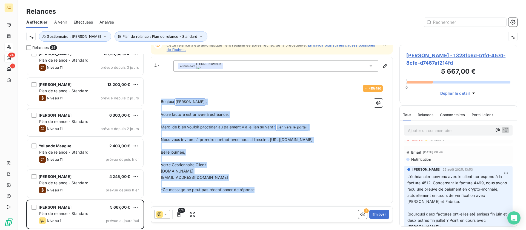
scroll to position [0, 0]
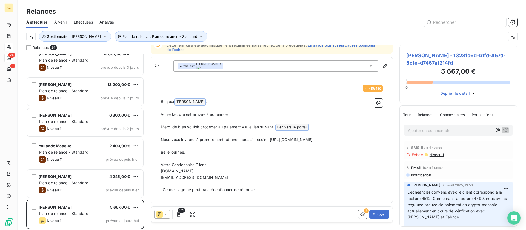
click at [436, 156] on span "Niveau 1" at bounding box center [436, 154] width 15 height 4
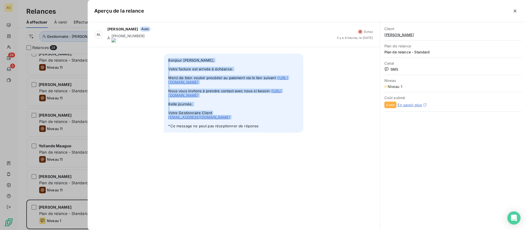
drag, startPoint x: 168, startPoint y: 54, endPoint x: 223, endPoint y: 95, distance: 68.5
click at [269, 128] on span "Bonjour Issa YOMENOU BOUKARI, Votre facture est arrivée à échéance. Merci de bi…" at bounding box center [233, 93] width 139 height 79
copy span "Bonjour Issa YOMENOU BOUKARI, Votre facture est arrivée à échéance. Merci de bi…"
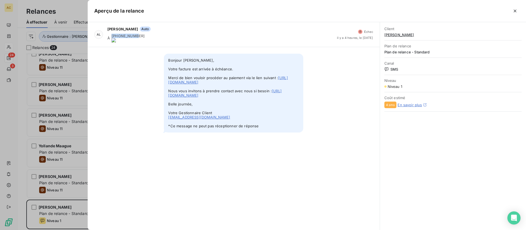
drag, startPoint x: 113, startPoint y: 37, endPoint x: 134, endPoint y: 37, distance: 21.1
click at [134, 37] on onoff-telecom-ce-phone-number-wrapper "+2417129771" at bounding box center [127, 36] width 33 height 4
copy onoff-telecom-ce-phone-number-wrapper "+2417129771"
click at [515, 13] on icon "button" at bounding box center [514, 10] width 5 height 5
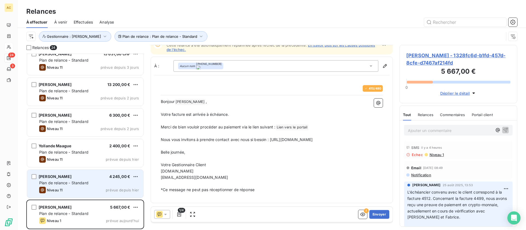
scroll to position [560, 0]
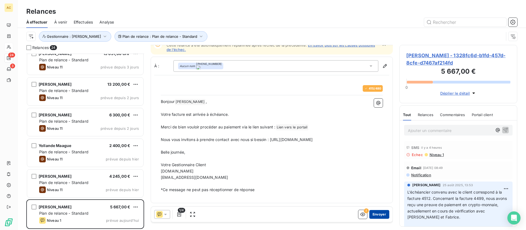
click at [376, 216] on button "Envoyer" at bounding box center [379, 214] width 20 height 9
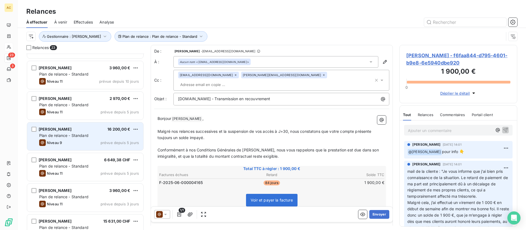
scroll to position [417, 0]
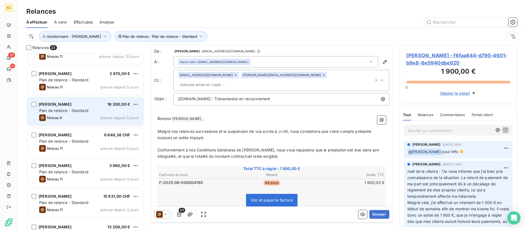
click at [101, 117] on div "Niveau 9 prévue depuis 5 jours" at bounding box center [89, 117] width 100 height 7
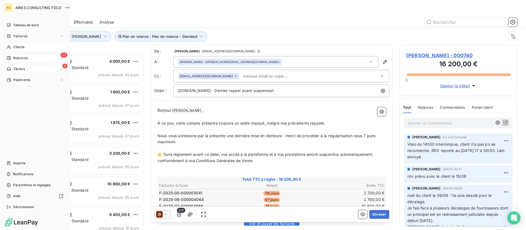
click at [14, 71] on span "Tâches" at bounding box center [18, 69] width 11 height 5
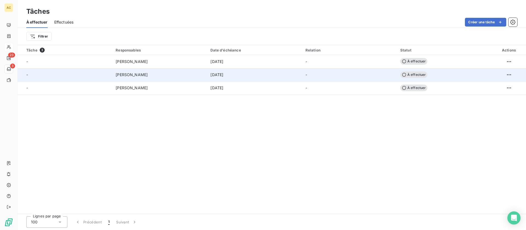
click at [205, 74] on td "Angèle GAUDIN" at bounding box center [159, 74] width 95 height 13
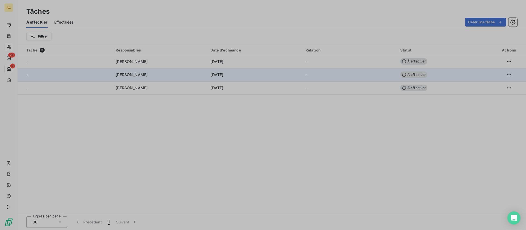
type input "16/09/2025"
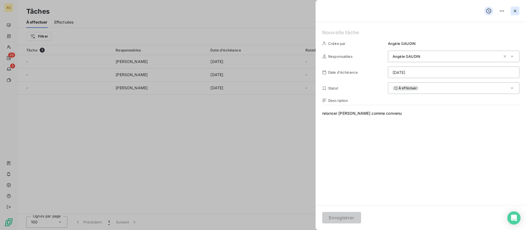
click at [517, 12] on icon "button" at bounding box center [514, 10] width 5 height 5
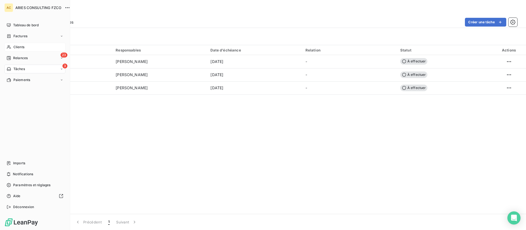
click at [21, 47] on span "Clients" at bounding box center [18, 47] width 11 height 5
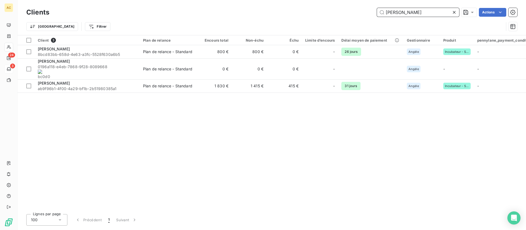
drag, startPoint x: 394, startPoint y: 14, endPoint x: 381, endPoint y: 13, distance: 12.9
click at [381, 13] on input "carole" at bounding box center [418, 12] width 82 height 9
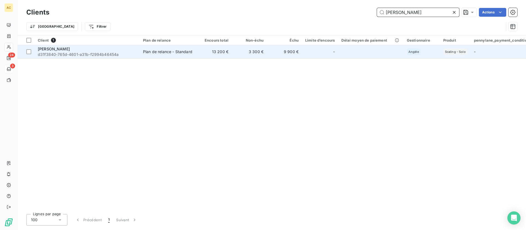
type input "assa sacko"
click at [66, 56] on span "d31f3840-765d-4601-a31b-f2994b46454a" at bounding box center [87, 54] width 99 height 5
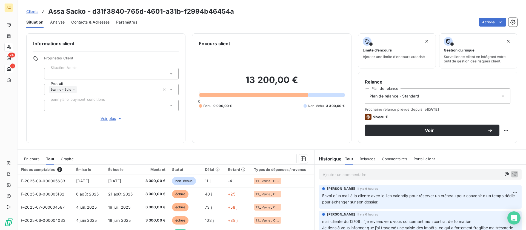
click at [96, 22] on span "Contacts & Adresses" at bounding box center [90, 21] width 38 height 5
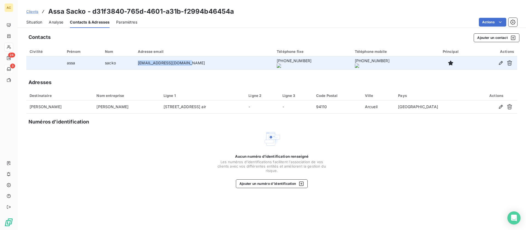
drag, startPoint x: 135, startPoint y: 63, endPoint x: 192, endPoint y: 67, distance: 57.1
click at [194, 66] on td "manager@mia-couture.com" at bounding box center [203, 62] width 139 height 13
copy td "manager@mia-couture.com"
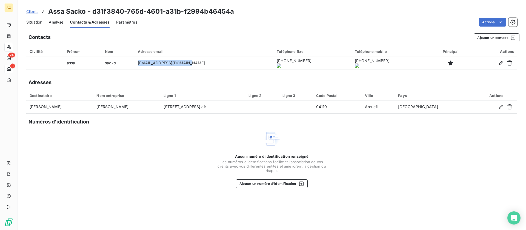
click at [34, 10] on span "Clients" at bounding box center [32, 11] width 12 height 4
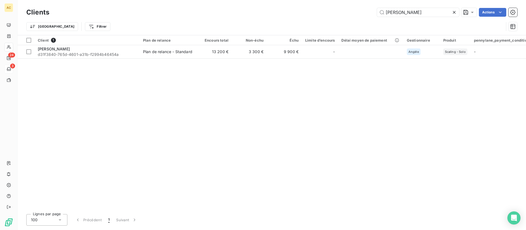
drag, startPoint x: 408, startPoint y: 11, endPoint x: 355, endPoint y: 13, distance: 53.2
click at [355, 13] on div "assa sacko Actions" at bounding box center [286, 12] width 461 height 9
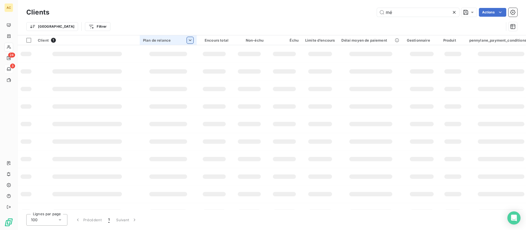
type input "m"
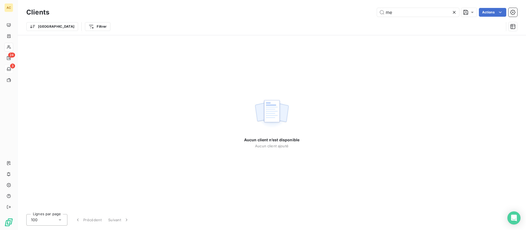
type input "m"
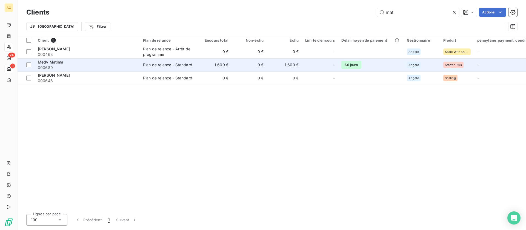
type input "mati"
click at [61, 63] on span "Medy Matima" at bounding box center [51, 62] width 26 height 5
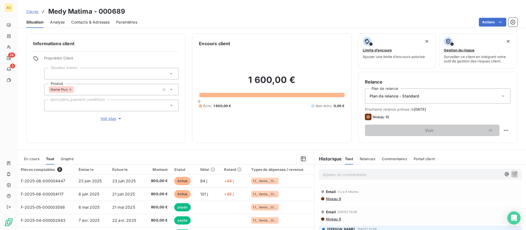
click at [113, 119] on span "Voir plus" at bounding box center [111, 118] width 22 height 5
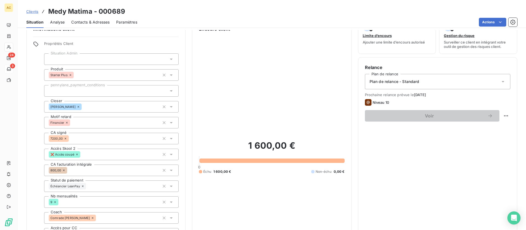
scroll to position [73, 0]
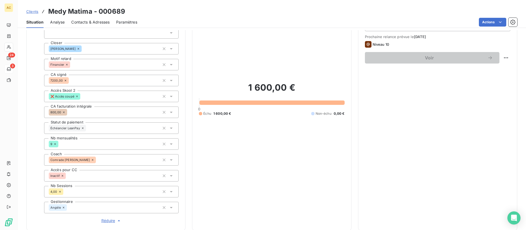
click at [34, 13] on span "Clients" at bounding box center [32, 11] width 12 height 4
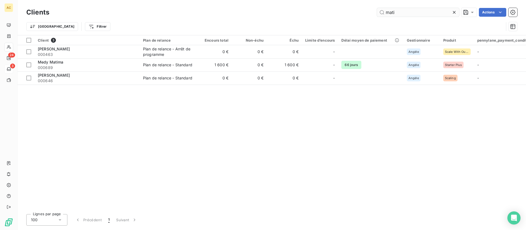
drag, startPoint x: 391, startPoint y: 13, endPoint x: 385, endPoint y: 12, distance: 6.1
click at [385, 12] on input "mati" at bounding box center [418, 12] width 82 height 9
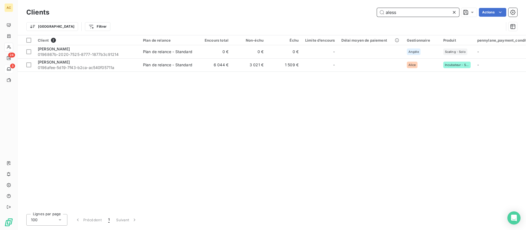
drag, startPoint x: 398, startPoint y: 13, endPoint x: 383, endPoint y: 11, distance: 14.9
click at [383, 11] on input "aless" at bounding box center [418, 12] width 82 height 9
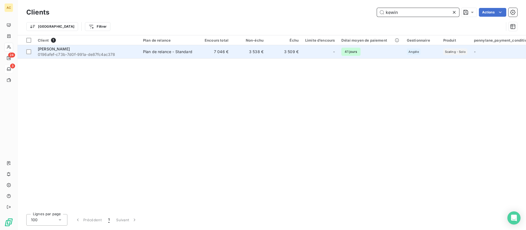
type input "kewin"
click at [189, 51] on div "Plan de relance - Standard" at bounding box center [167, 51] width 49 height 5
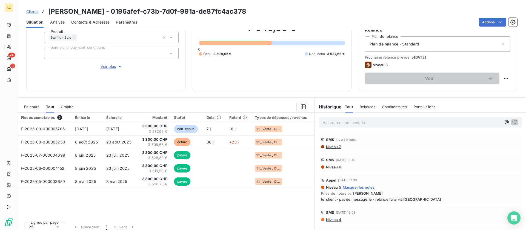
scroll to position [56, 0]
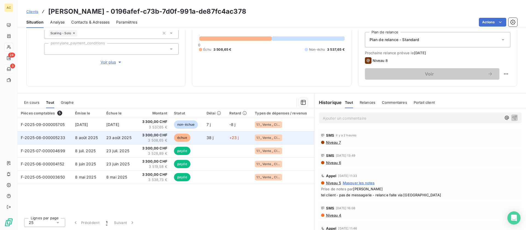
click at [113, 138] on span "23 août 2025" at bounding box center [118, 137] width 25 height 5
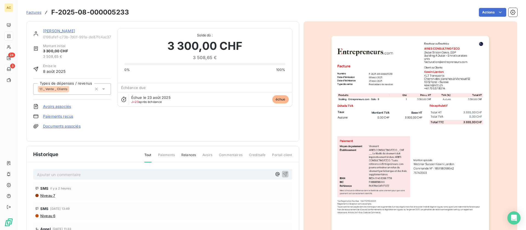
click at [406, 119] on img "button" at bounding box center [409, 147] width 157 height 223
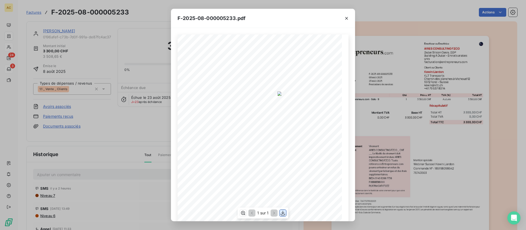
click at [282, 214] on icon "button" at bounding box center [282, 212] width 5 height 5
click at [118, 141] on div "F-2025-08-000005233.pdf 3 300,00 CHF 0,00 CHF 3 300,00 CHF 01988808- a730- 76c1…" at bounding box center [263, 115] width 526 height 230
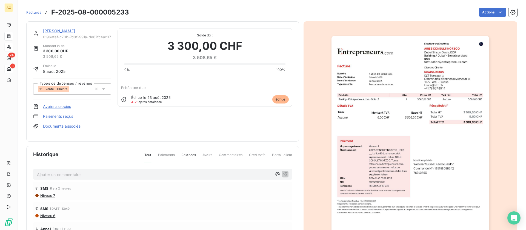
click at [48, 31] on link "Kewin Liardon" at bounding box center [59, 30] width 32 height 5
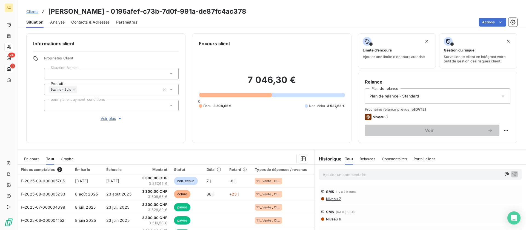
click at [95, 23] on span "Contacts & Adresses" at bounding box center [90, 21] width 38 height 5
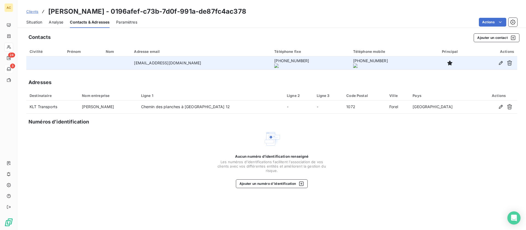
click at [148, 60] on td "kewin@kltt.ch" at bounding box center [201, 62] width 140 height 13
drag, startPoint x: 144, startPoint y: 62, endPoint x: 171, endPoint y: 63, distance: 27.1
click at [203, 62] on td "kewin@kltt.ch" at bounding box center [201, 62] width 140 height 13
copy td "kewin@kltt.ch"
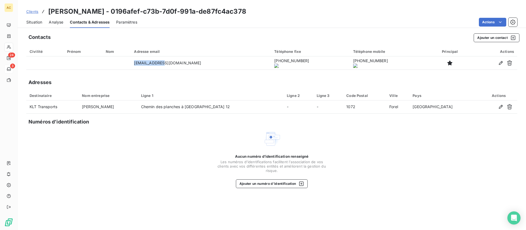
click at [39, 22] on span "Situation" at bounding box center [34, 21] width 16 height 5
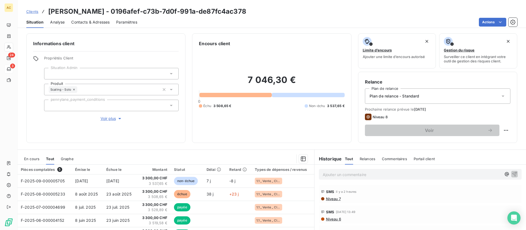
click at [344, 176] on p "Ajouter un commentaire ﻿" at bounding box center [412, 174] width 179 height 7
click at [378, 176] on span "renvoi de la facture du mois d'out par mail à la demande du client" at bounding box center [383, 174] width 120 height 5
click at [375, 174] on span "renvoi de la facture du mois d'out par mail à la demande du client" at bounding box center [383, 174] width 120 height 5
click at [451, 174] on p "renvoi de la facture du mois d'aout par mail à la demande du client" at bounding box center [412, 174] width 179 height 6
click at [512, 173] on icon "button" at bounding box center [514, 174] width 5 height 5
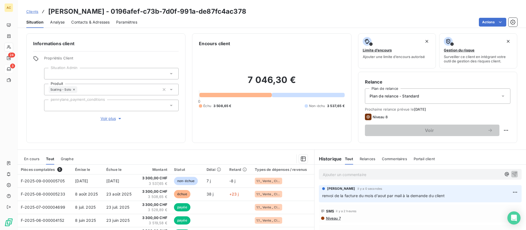
click at [34, 12] on span "Clients" at bounding box center [32, 11] width 12 height 4
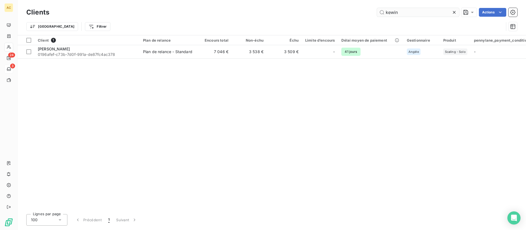
drag, startPoint x: 398, startPoint y: 13, endPoint x: 380, endPoint y: 13, distance: 18.3
click at [380, 13] on input "kewin" at bounding box center [418, 12] width 82 height 9
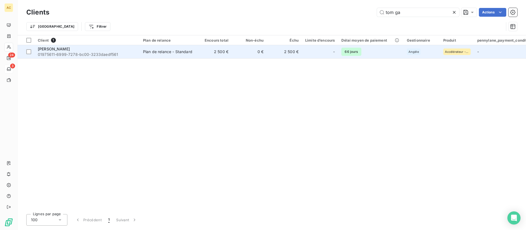
type input "tom ga"
click at [103, 53] on span "01975611-6999-7278-bc00-3233daedf561" at bounding box center [87, 54] width 99 height 5
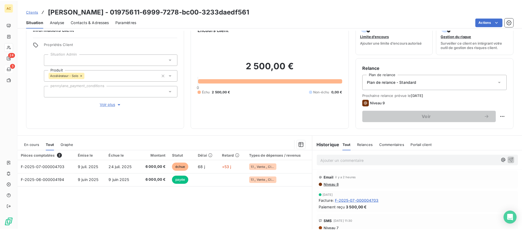
scroll to position [56, 0]
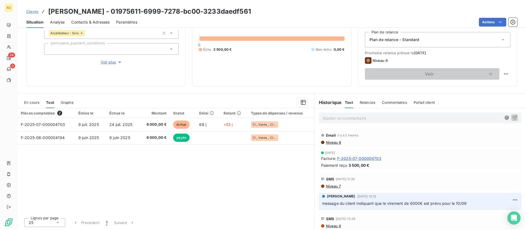
click at [200, 162] on div "Pièces comptables 2 Émise le Échue le Montant Statut Délai Retard Types de dépe…" at bounding box center [166, 160] width 296 height 105
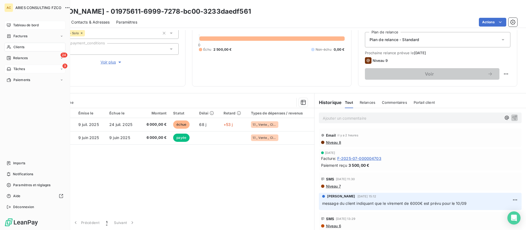
click at [27, 26] on span "Tableau de bord" at bounding box center [25, 25] width 25 height 5
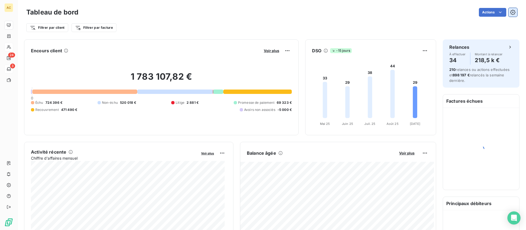
click at [510, 13] on icon "button" at bounding box center [512, 12] width 5 height 5
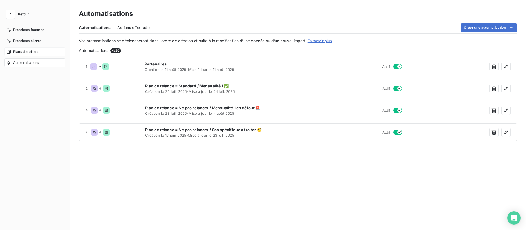
click at [22, 50] on span "Plans de relance" at bounding box center [26, 51] width 26 height 5
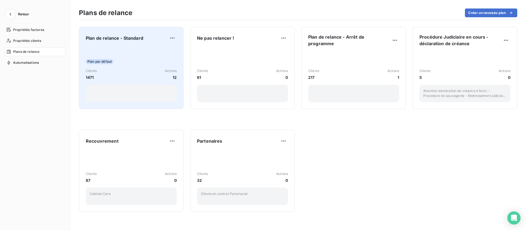
click at [121, 47] on div "Plan par défaut Clients 1471 Actions 12" at bounding box center [131, 74] width 91 height 55
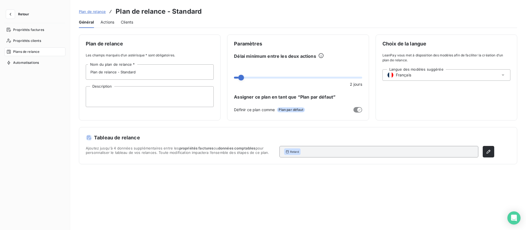
click at [112, 24] on span "Actions" at bounding box center [107, 21] width 14 height 5
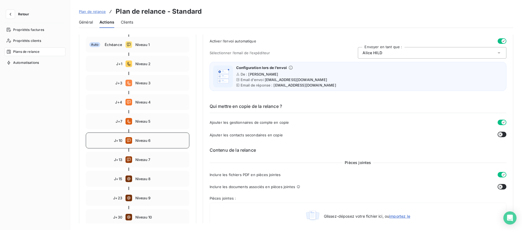
scroll to position [127, 0]
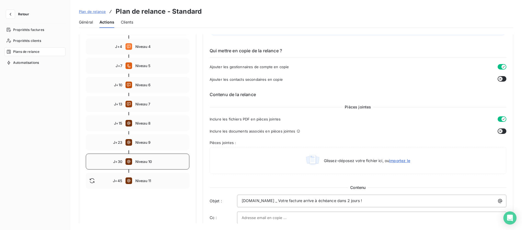
click at [145, 164] on span "Niveau 10" at bounding box center [160, 161] width 50 height 4
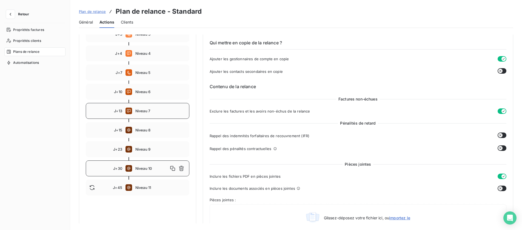
scroll to position [115, 0]
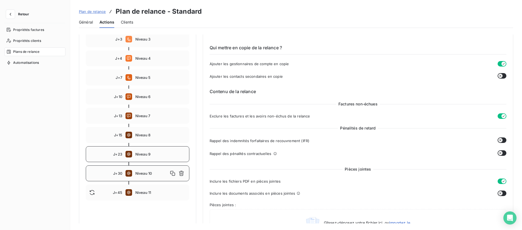
click at [142, 156] on span "Niveau 9" at bounding box center [160, 154] width 50 height 4
type input "23"
click at [144, 156] on span "Niveau 9" at bounding box center [151, 154] width 33 height 4
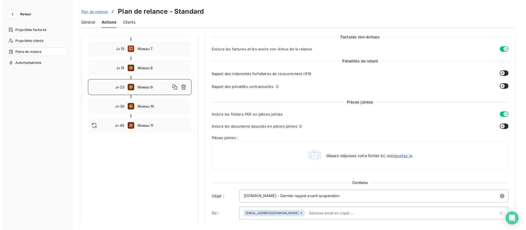
scroll to position [371, 0]
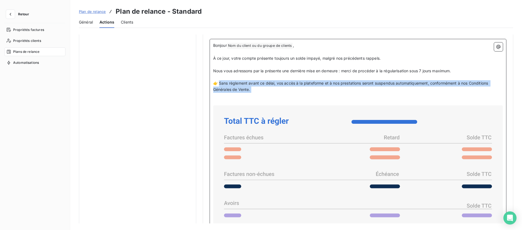
drag, startPoint x: 219, startPoint y: 84, endPoint x: 269, endPoint y: 93, distance: 50.7
click at [270, 94] on div "Bonjour Nom du client ou du groupe de clients ﻿ , ﻿ À ce jour, votre compte pré…" at bounding box center [357, 183] width 289 height 283
copy div "ans règlement avant ce délai, vos accès à la plateforme et à nos prestations se…"
click at [15, 13] on button "Retour" at bounding box center [18, 14] width 29 height 9
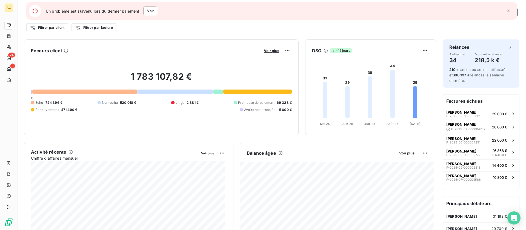
click at [509, 11] on icon "button" at bounding box center [507, 10] width 5 height 5
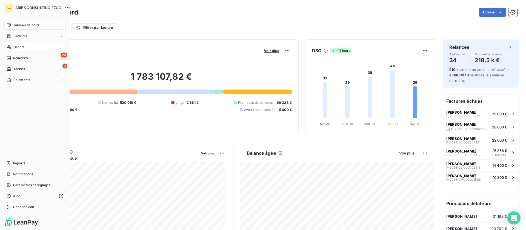
click at [13, 48] on div "Clients" at bounding box center [34, 47] width 61 height 9
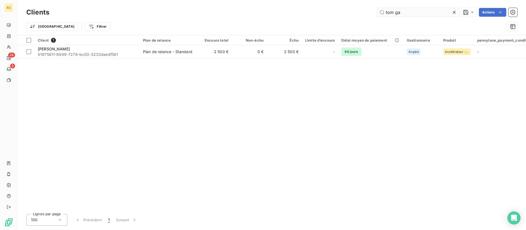
drag, startPoint x: 406, startPoint y: 11, endPoint x: 379, endPoint y: 9, distance: 26.7
click at [379, 9] on input "tom ga" at bounding box center [418, 12] width 82 height 9
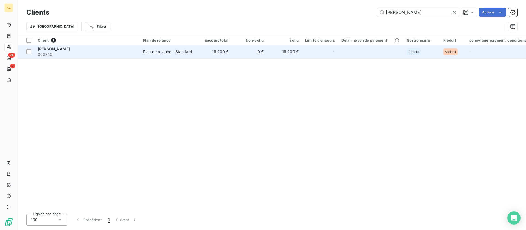
type input "eric agu"
click at [110, 51] on div "Eric AGUEH" at bounding box center [87, 48] width 99 height 5
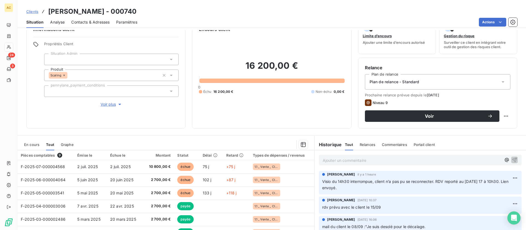
scroll to position [15, 0]
click at [31, 13] on span "Clients" at bounding box center [32, 11] width 12 height 4
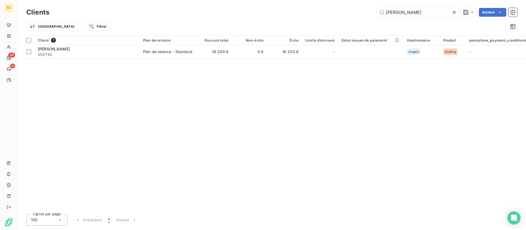
drag, startPoint x: 421, startPoint y: 13, endPoint x: 365, endPoint y: 10, distance: 56.2
click at [365, 10] on div "eric agu Actions" at bounding box center [286, 12] width 461 height 9
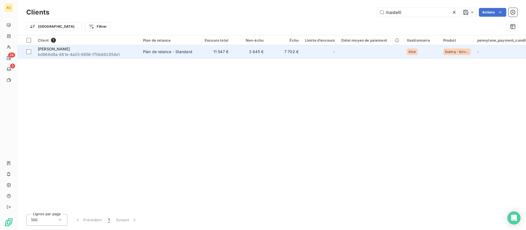
type input "mastelli"
click at [65, 50] on span "Damien Mastelli" at bounding box center [54, 49] width 32 height 5
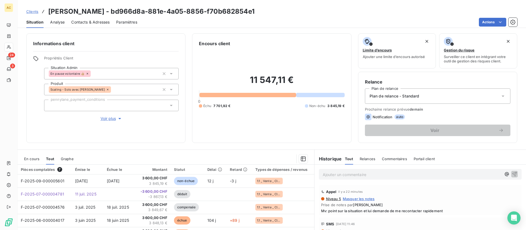
click at [110, 118] on span "Voir plus" at bounding box center [111, 118] width 22 height 5
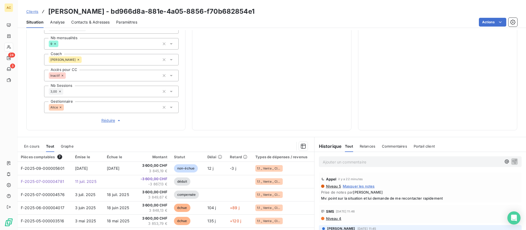
scroll to position [217, 0]
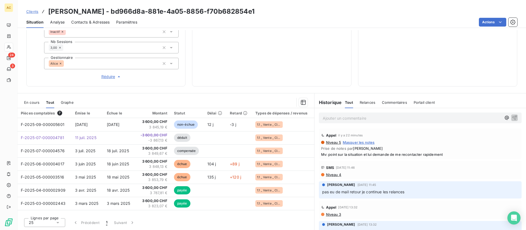
click at [28, 10] on span "Clients" at bounding box center [32, 11] width 12 height 4
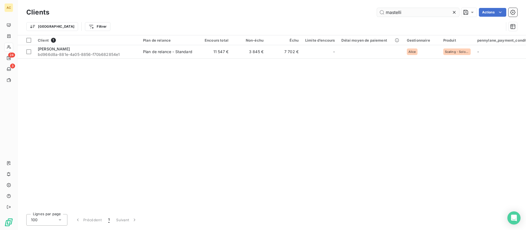
drag, startPoint x: 403, startPoint y: 13, endPoint x: 387, endPoint y: 13, distance: 16.7
click at [387, 13] on input "mastelli" at bounding box center [418, 12] width 82 height 9
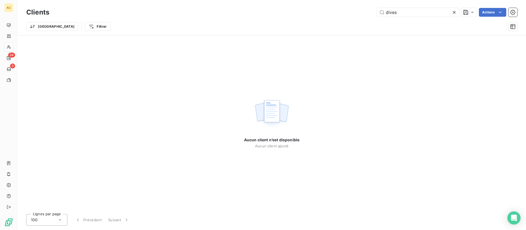
drag, startPoint x: 385, startPoint y: 11, endPoint x: 376, endPoint y: 12, distance: 8.8
click at [377, 12] on div "dives" at bounding box center [418, 12] width 82 height 9
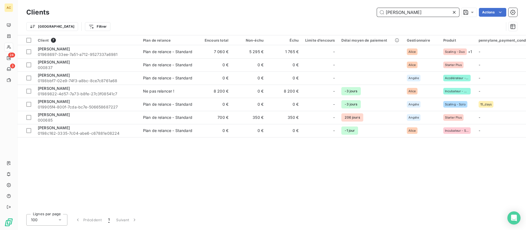
click at [376, 11] on div "franck Actions" at bounding box center [286, 12] width 461 height 9
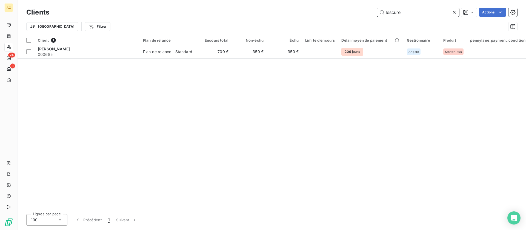
type input "lescure"
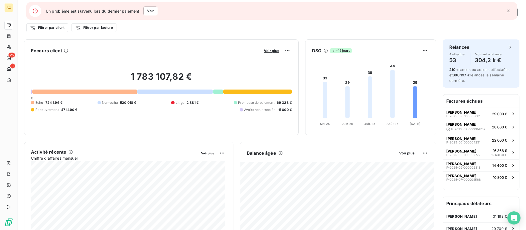
click at [508, 11] on icon "button" at bounding box center [507, 10] width 5 height 5
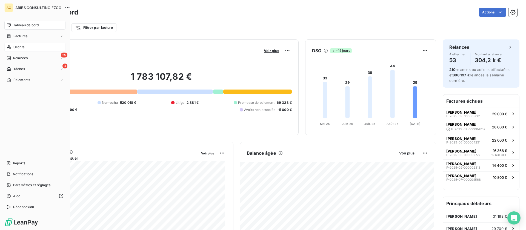
click at [13, 48] on div "Clients" at bounding box center [34, 47] width 61 height 9
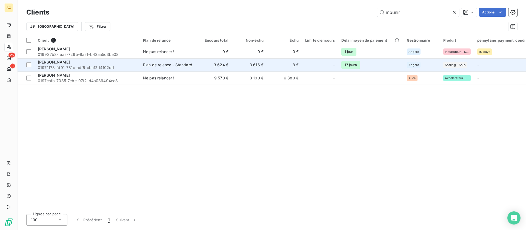
type input "mounir"
click at [96, 66] on span "01971178-fd91-781c-adf5-cbcf2d4f02dd" at bounding box center [87, 67] width 99 height 5
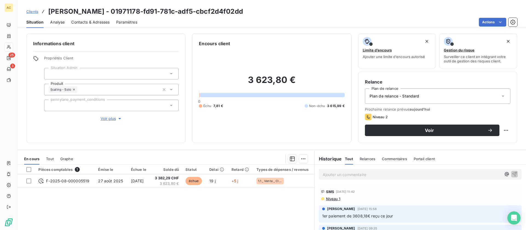
click at [50, 157] on span "Tout" at bounding box center [50, 159] width 8 height 4
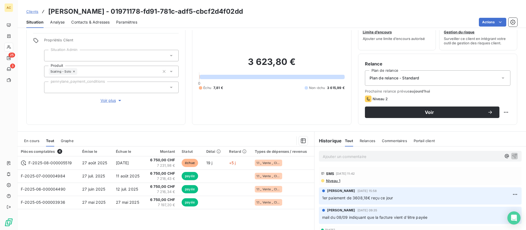
scroll to position [56, 0]
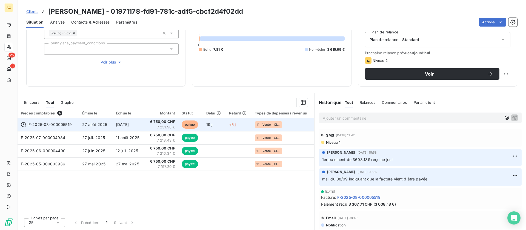
click at [157, 127] on span "7 231,98 €" at bounding box center [161, 127] width 27 height 5
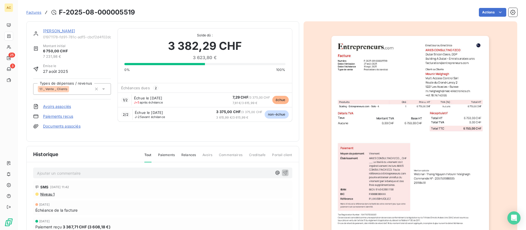
scroll to position [3, 0]
